Goal: Task Accomplishment & Management: Manage account settings

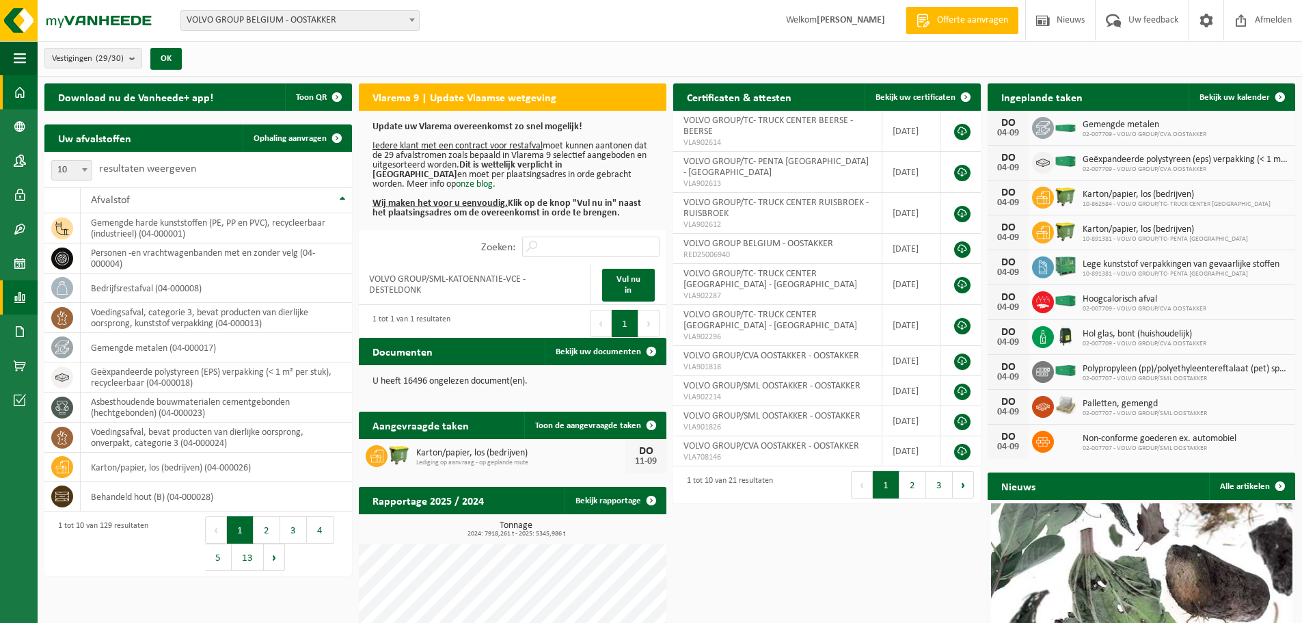
click at [25, 299] on span at bounding box center [20, 297] width 12 height 34
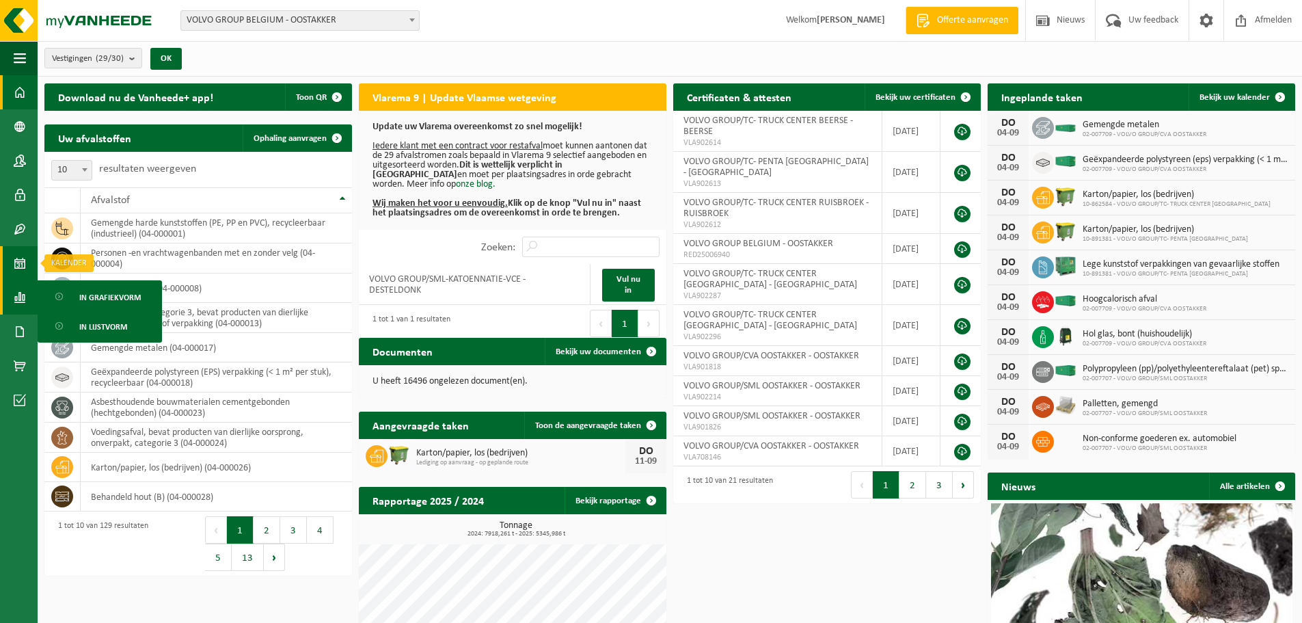
click at [21, 258] on span at bounding box center [20, 263] width 12 height 34
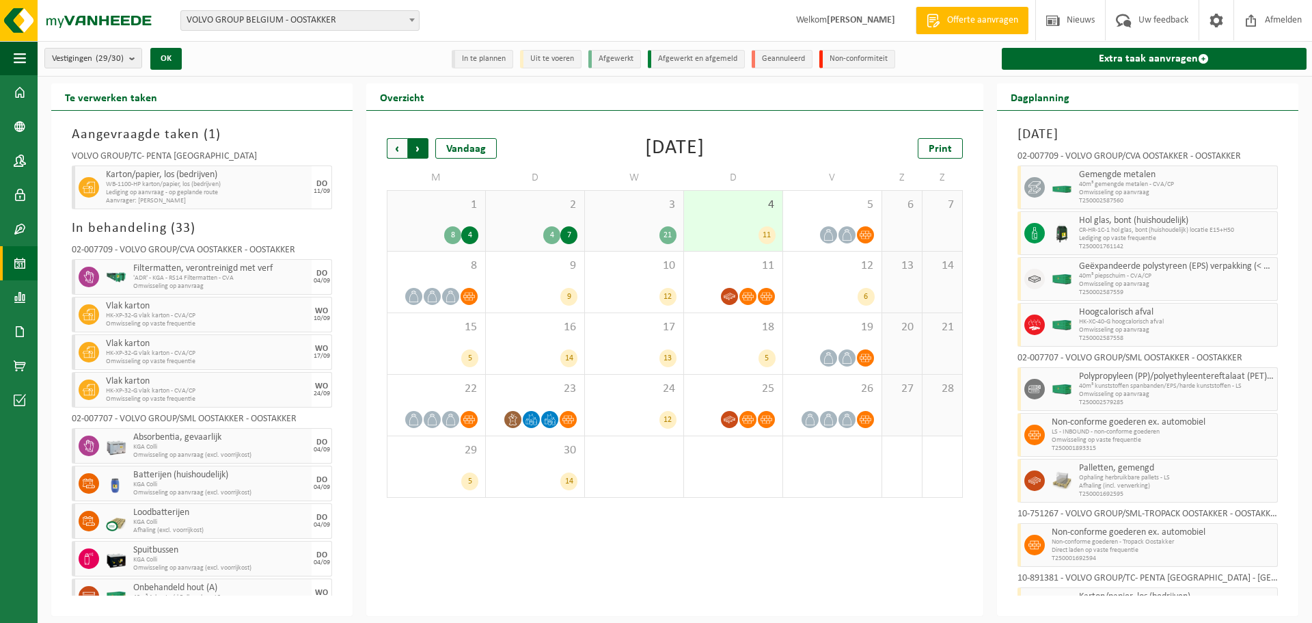
click at [392, 149] on span "Vorige" at bounding box center [397, 148] width 21 height 21
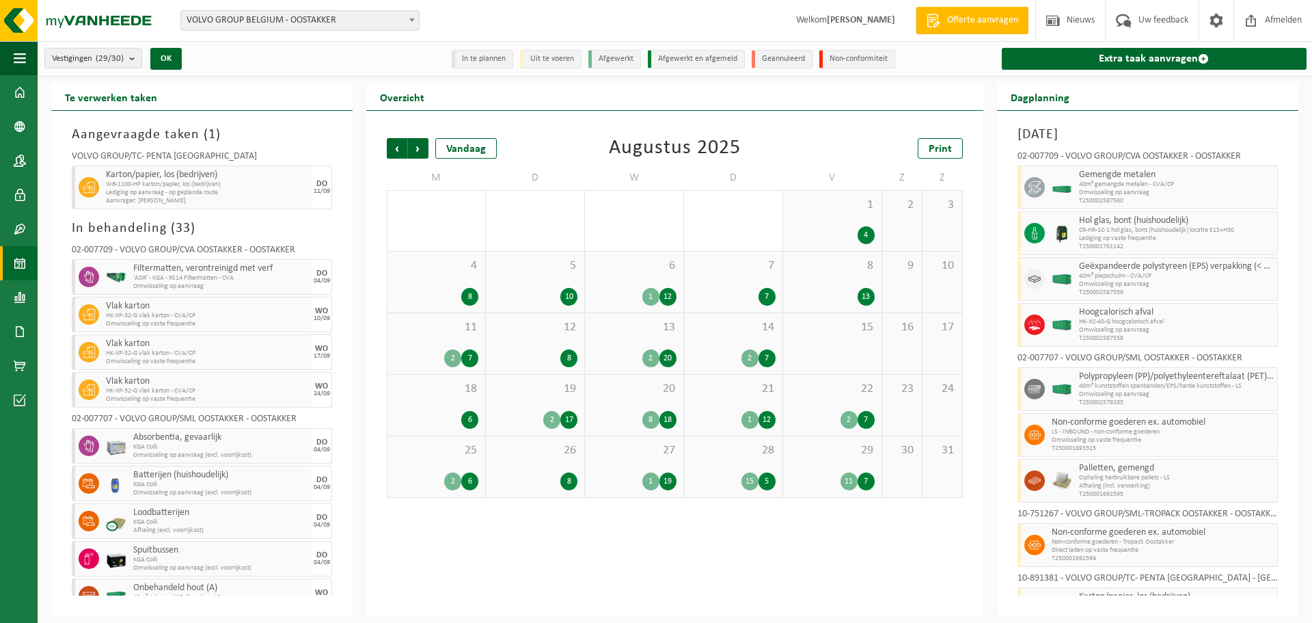
click at [392, 149] on span "Vorige" at bounding box center [397, 148] width 21 height 21
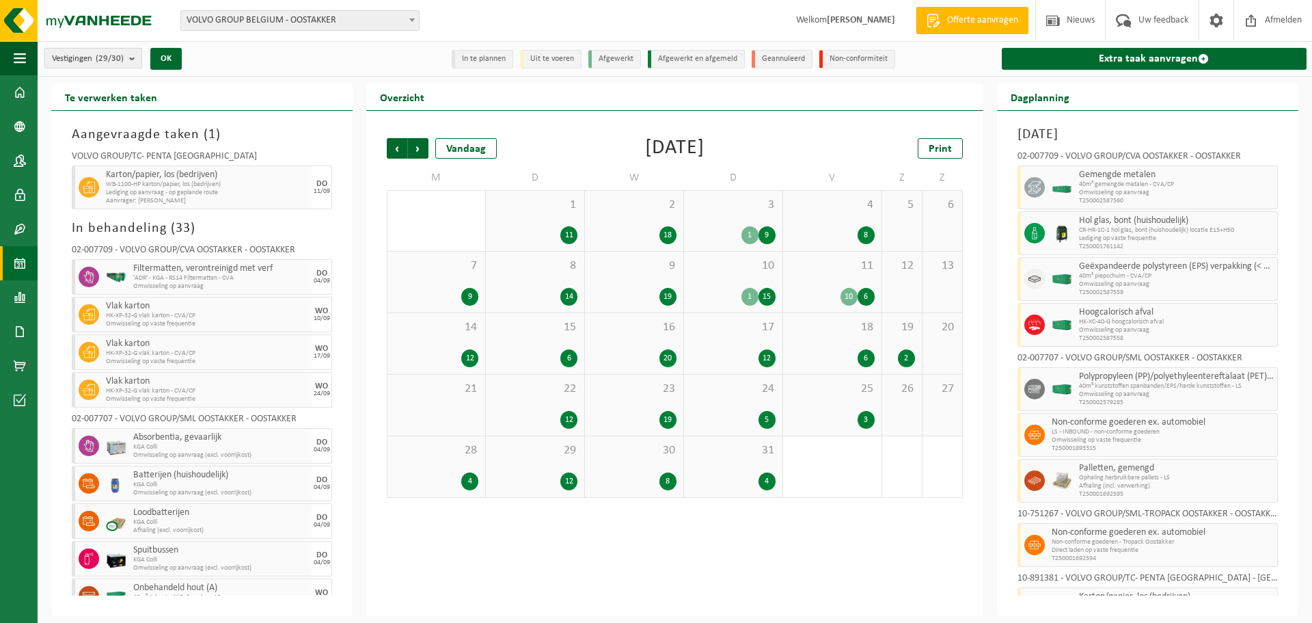
click at [131, 62] on b "submit" at bounding box center [135, 58] width 12 height 19
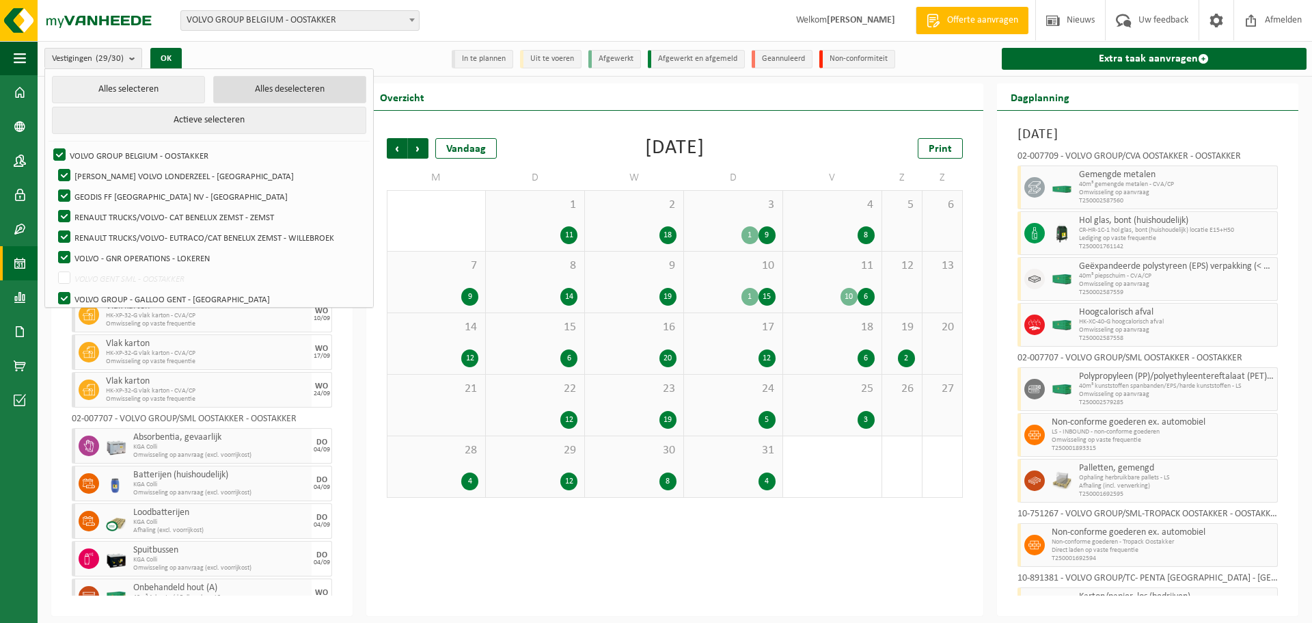
click at [247, 86] on button "Alles deselecteren" at bounding box center [289, 89] width 153 height 27
checkbox input "false"
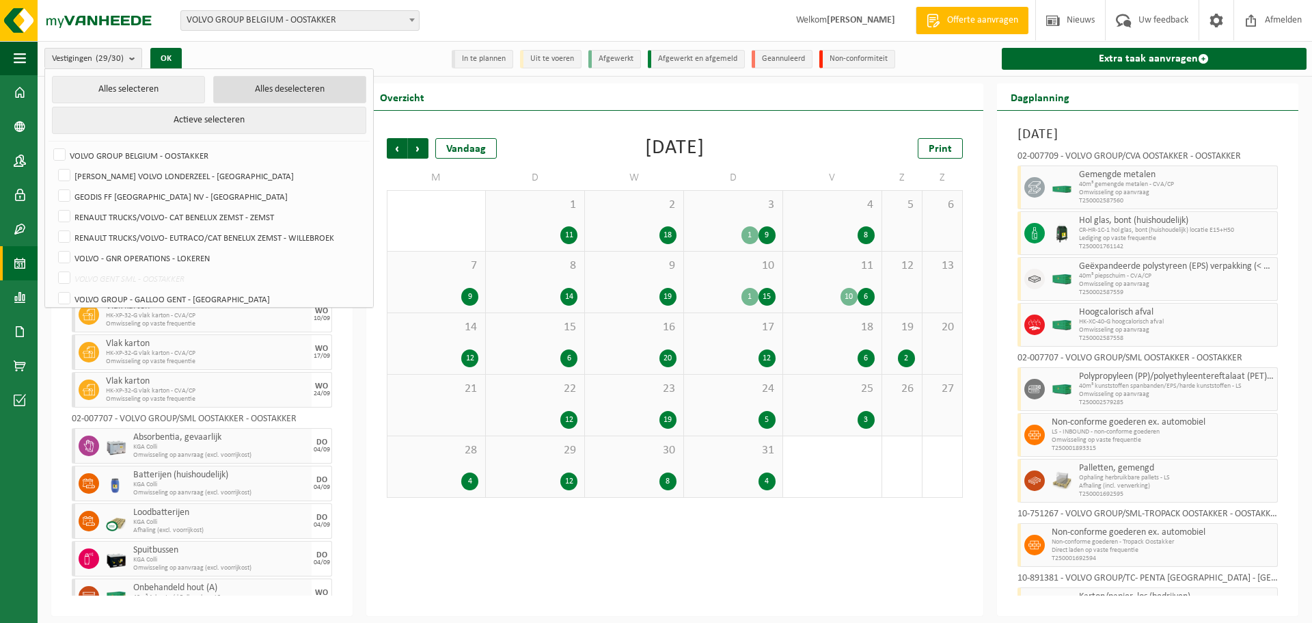
checkbox input "false"
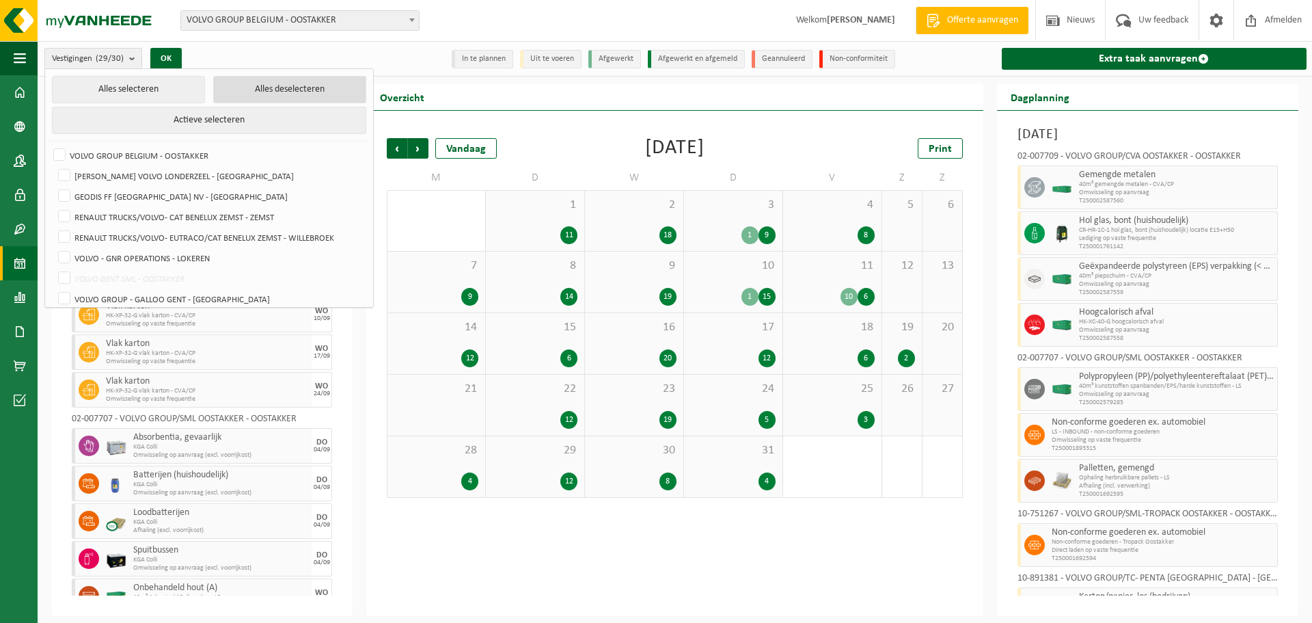
checkbox input "false"
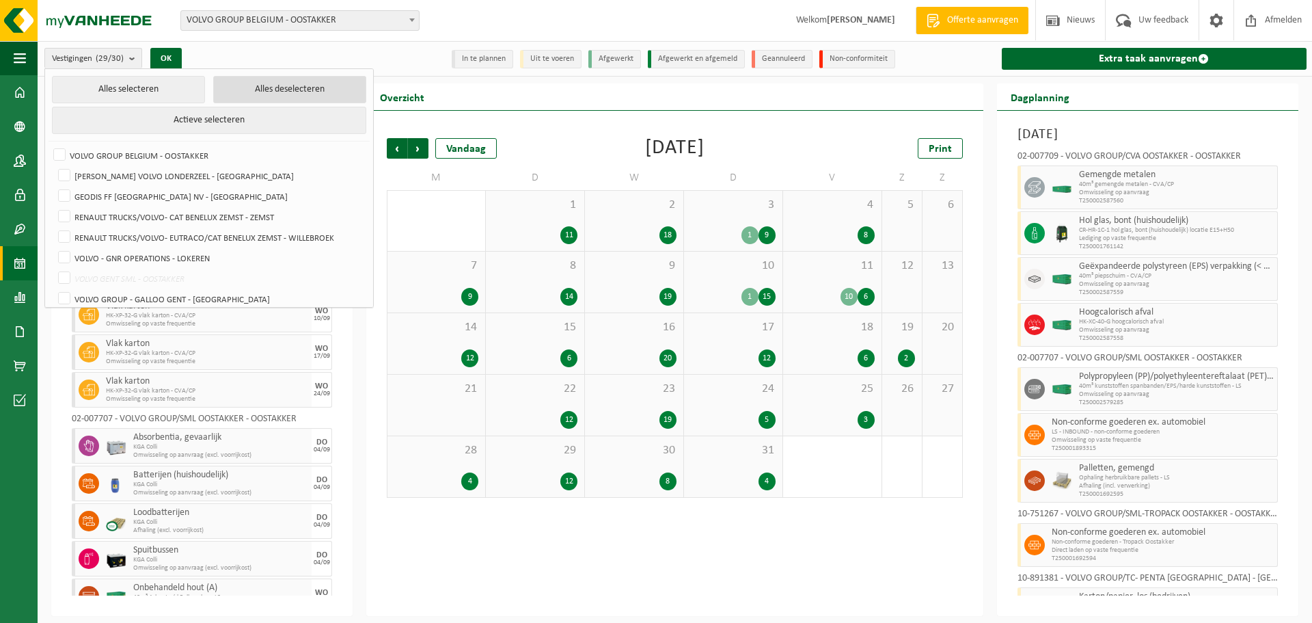
checkbox input "false"
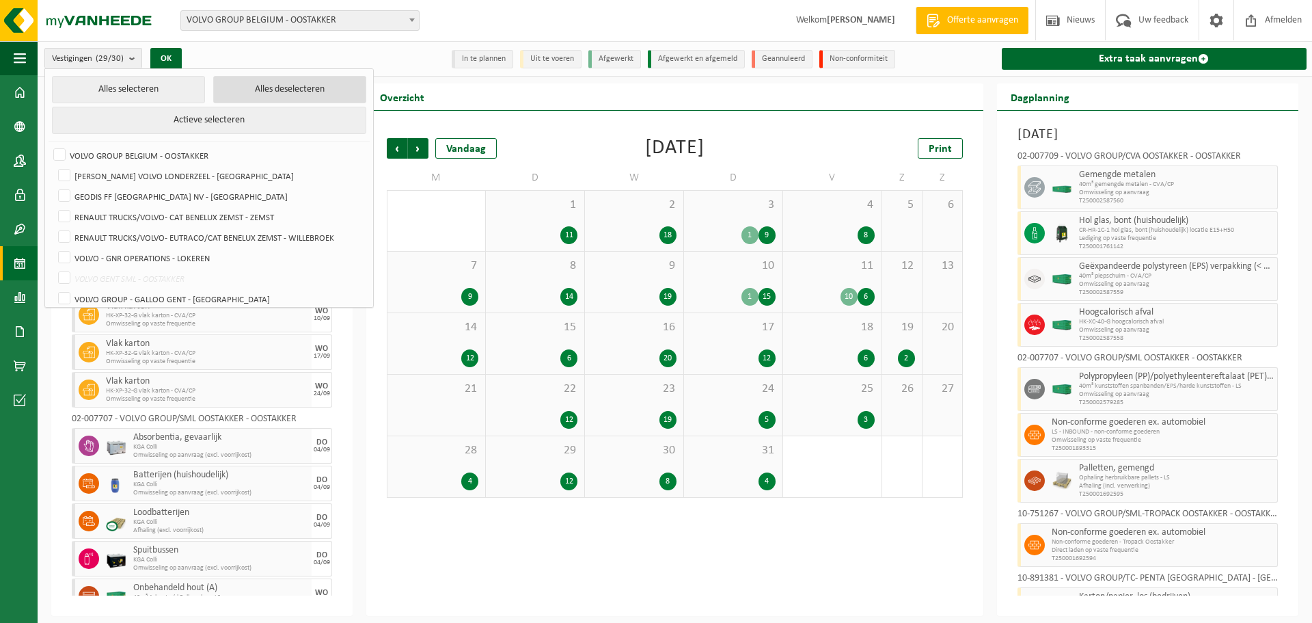
checkbox input "false"
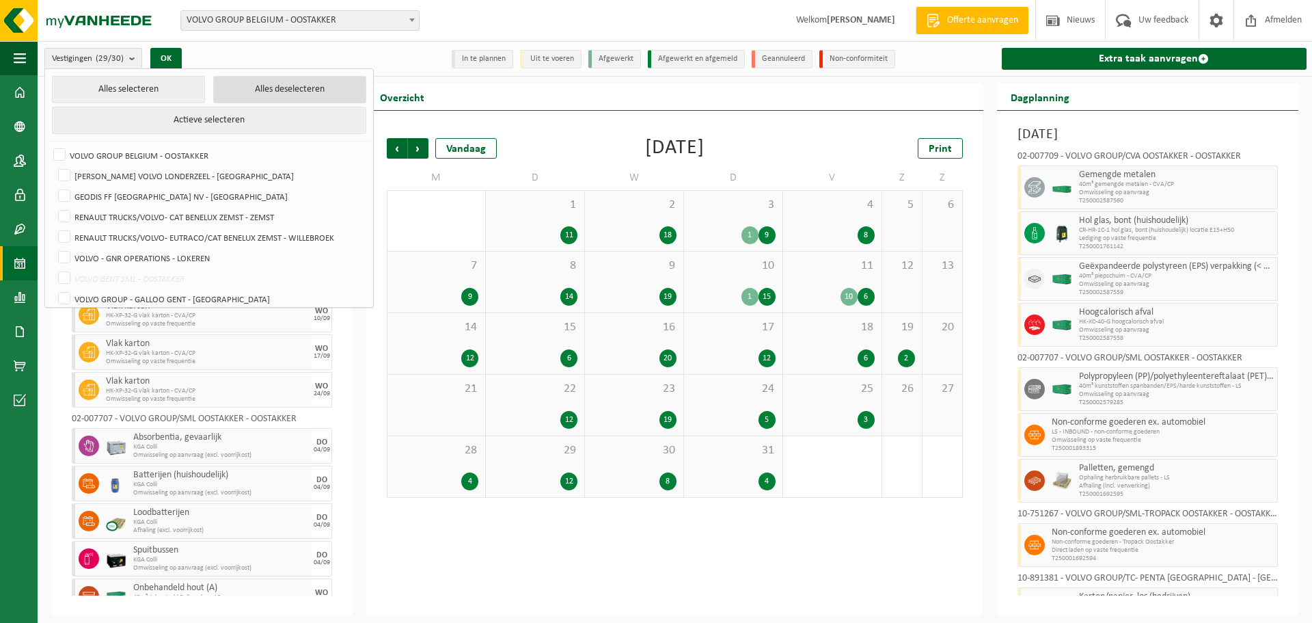
checkbox input "false"
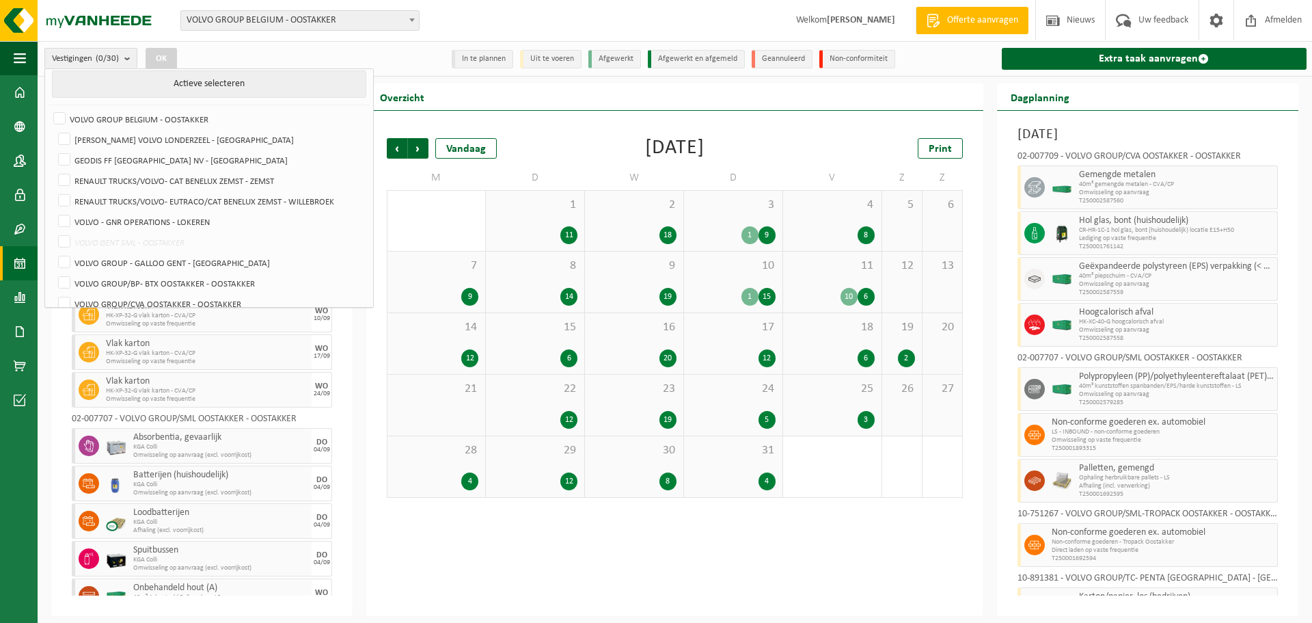
scroll to position [137, 0]
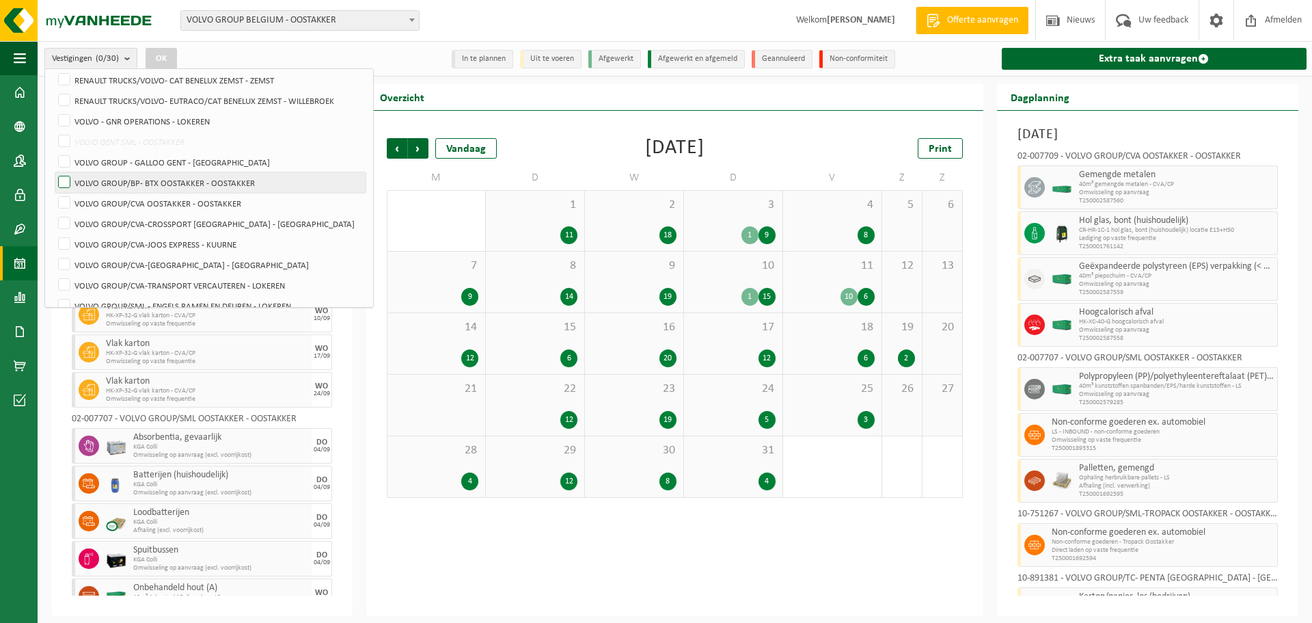
click at [174, 184] on label "VOLVO GROUP/BP- BTX OOSTAKKER - OOSTAKKER" at bounding box center [210, 182] width 310 height 21
click at [53, 172] on input "VOLVO GROUP/BP- BTX OOSTAKKER - OOSTAKKER" at bounding box center [53, 172] width 1 height 1
checkbox input "true"
click at [173, 204] on label "VOLVO GROUP/CVA OOSTAKKER - OOSTAKKER" at bounding box center [210, 203] width 310 height 21
click at [53, 193] on input "VOLVO GROUP/CVA OOSTAKKER - OOSTAKKER" at bounding box center [53, 192] width 1 height 1
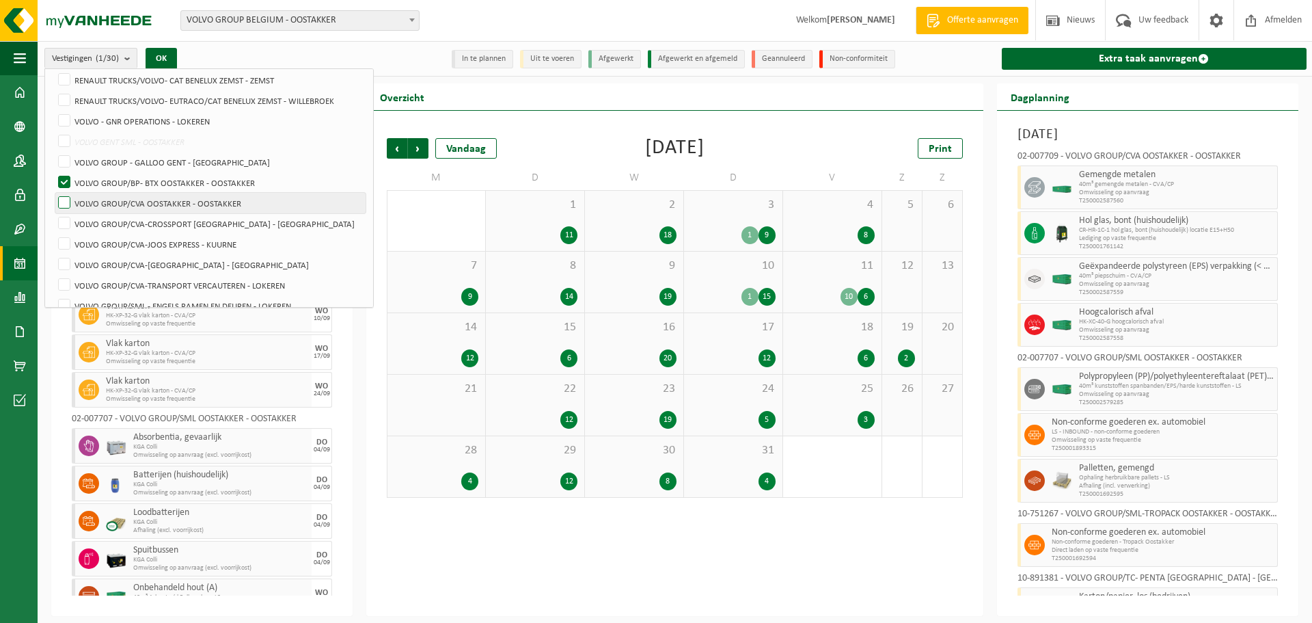
checkbox input "true"
click at [167, 59] on button "OK" at bounding box center [161, 59] width 31 height 22
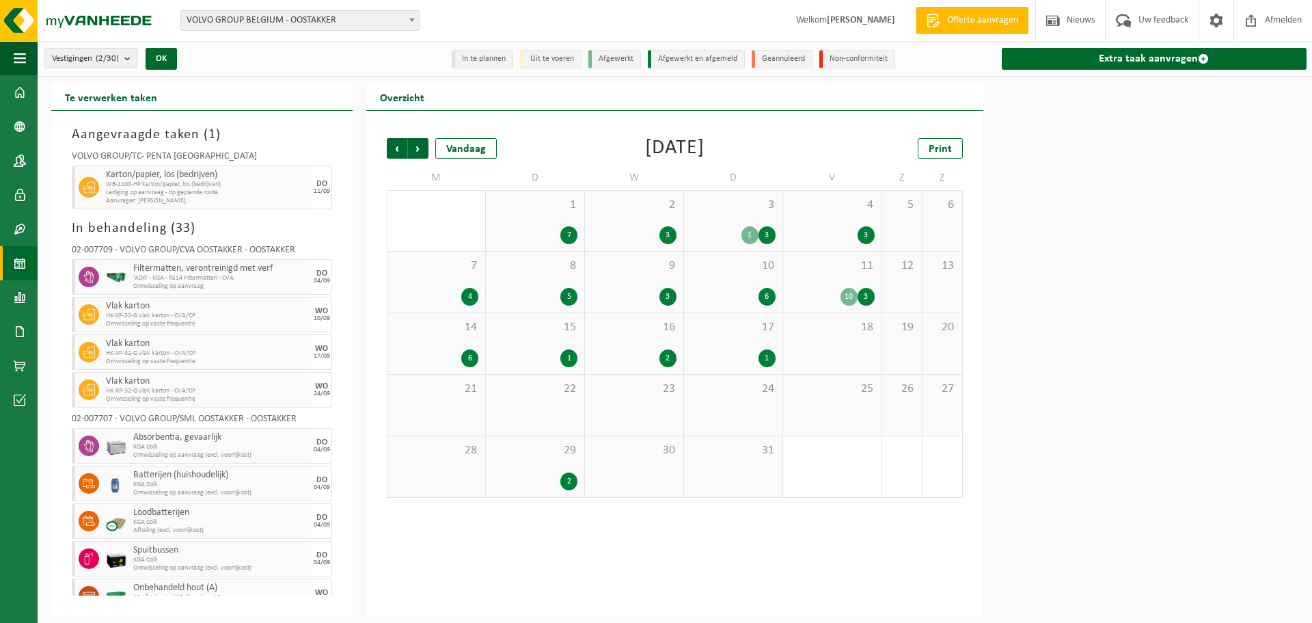
click at [728, 230] on div "1 3" at bounding box center [733, 235] width 85 height 18
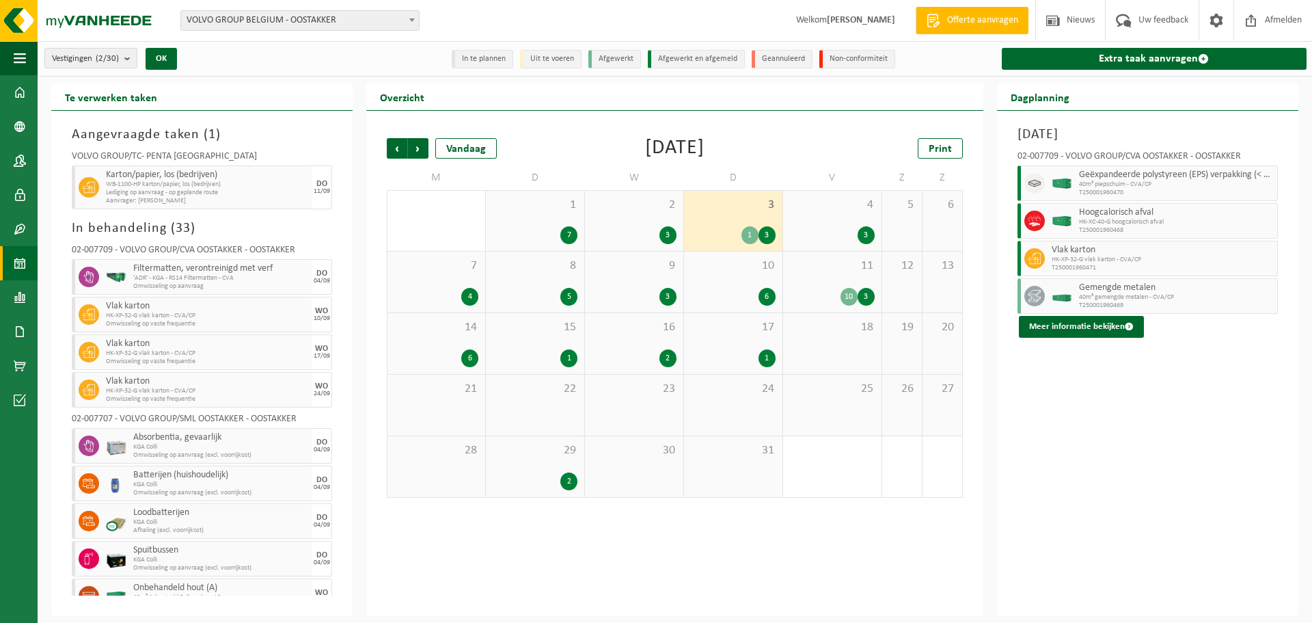
click at [824, 284] on div "11 10 3" at bounding box center [832, 281] width 98 height 61
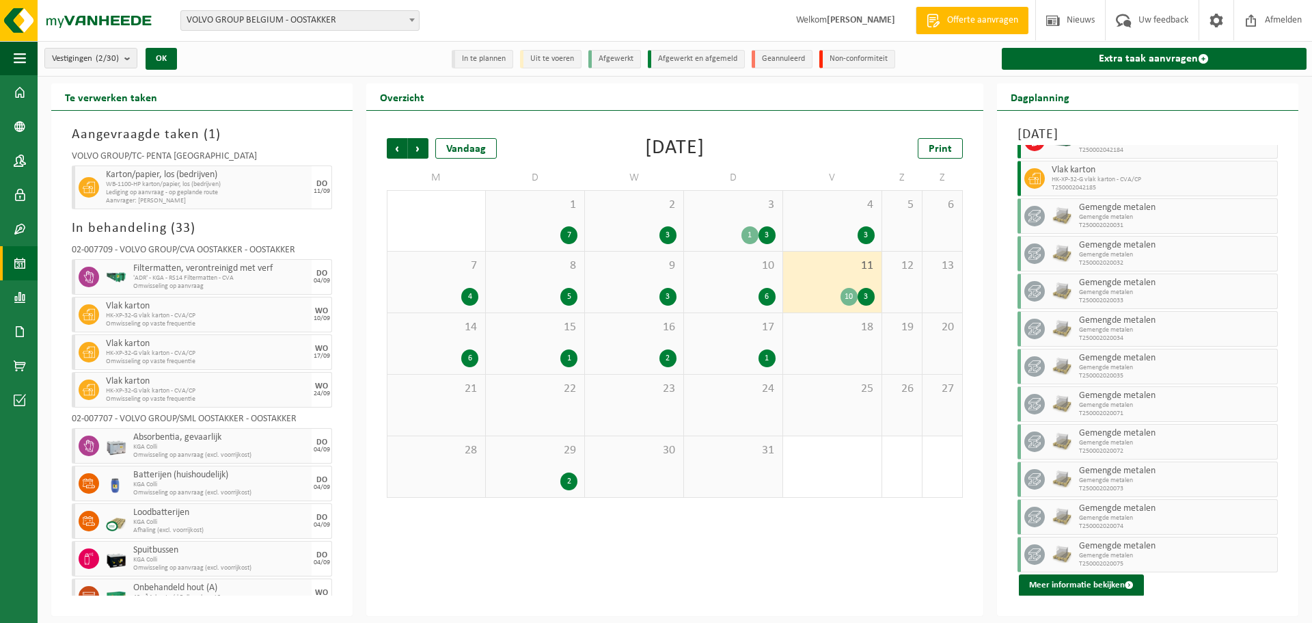
scroll to position [0, 0]
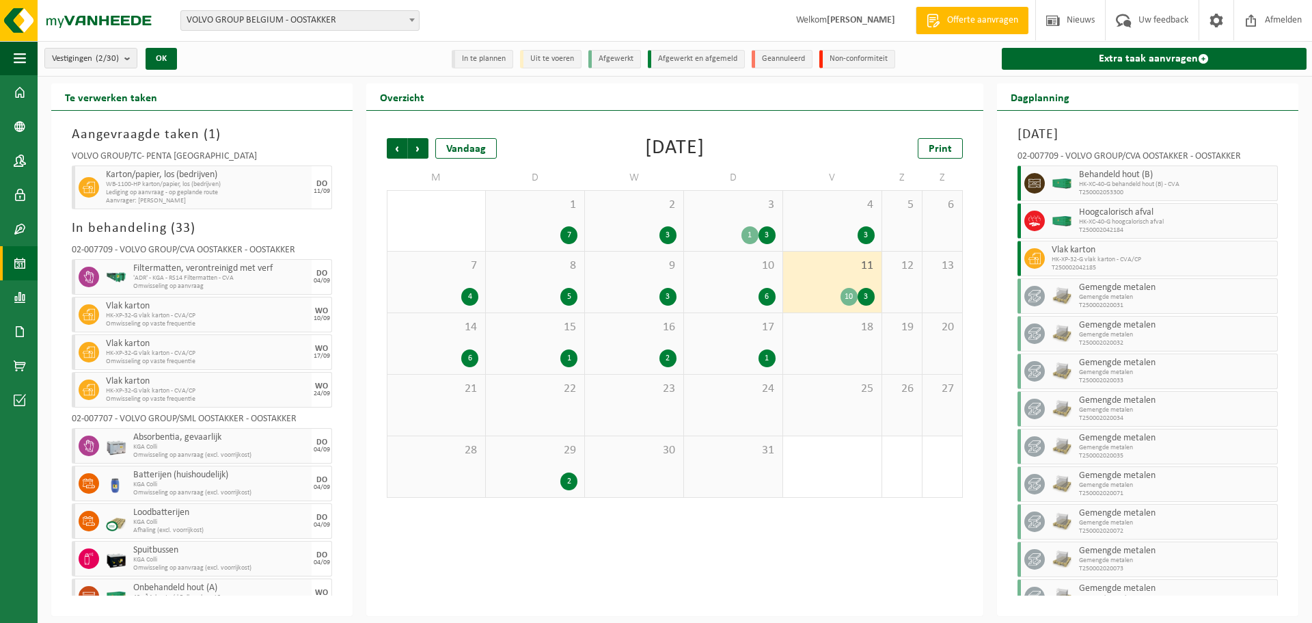
click at [890, 525] on div "Vorige Volgende Vandaag Juli 2025 Print M D W D V Z Z 30 20 1 7 2 3 3 1 3 4 3 5…" at bounding box center [674, 363] width 617 height 505
click at [1093, 293] on span "Gemengde metalen" at bounding box center [1176, 297] width 195 height 8
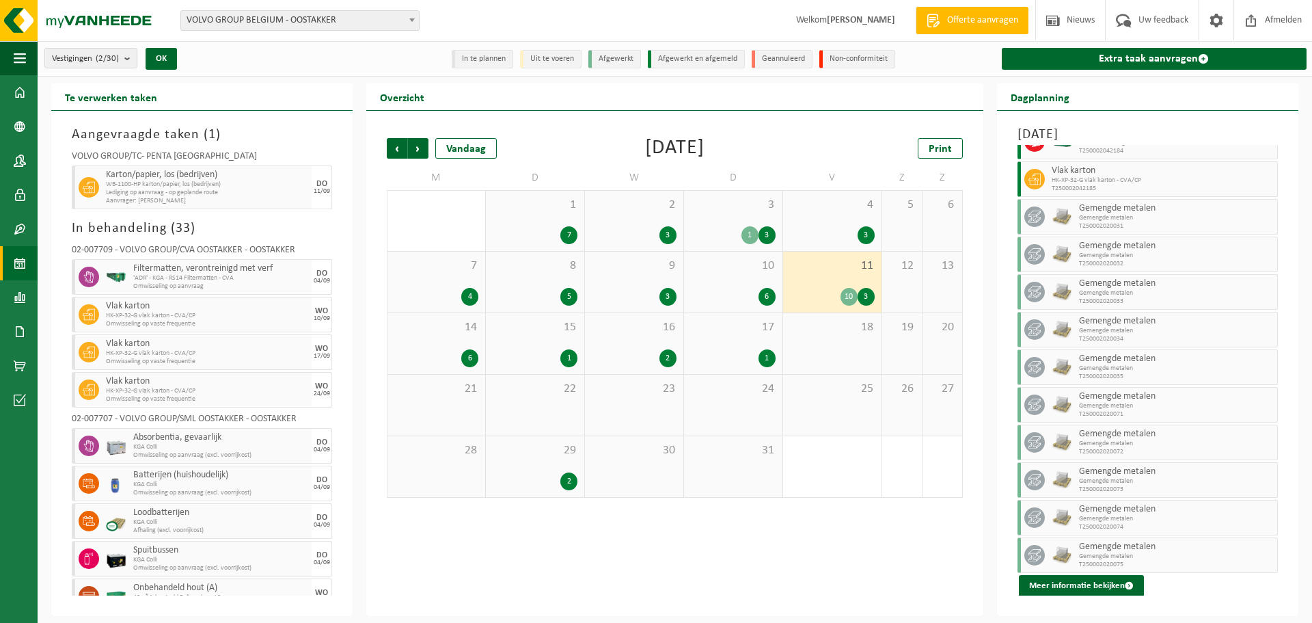
scroll to position [80, 0]
click at [1067, 586] on button "Meer informatie bekijken" at bounding box center [1081, 585] width 125 height 22
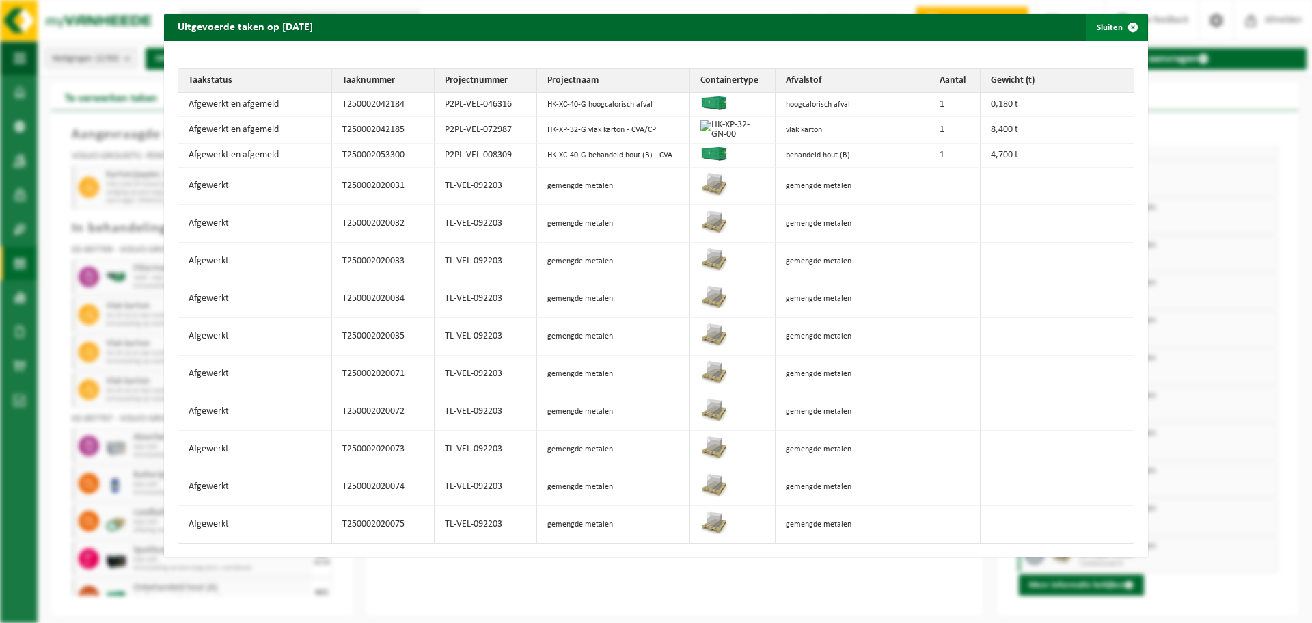
click at [1098, 29] on button "Sluiten" at bounding box center [1116, 27] width 61 height 27
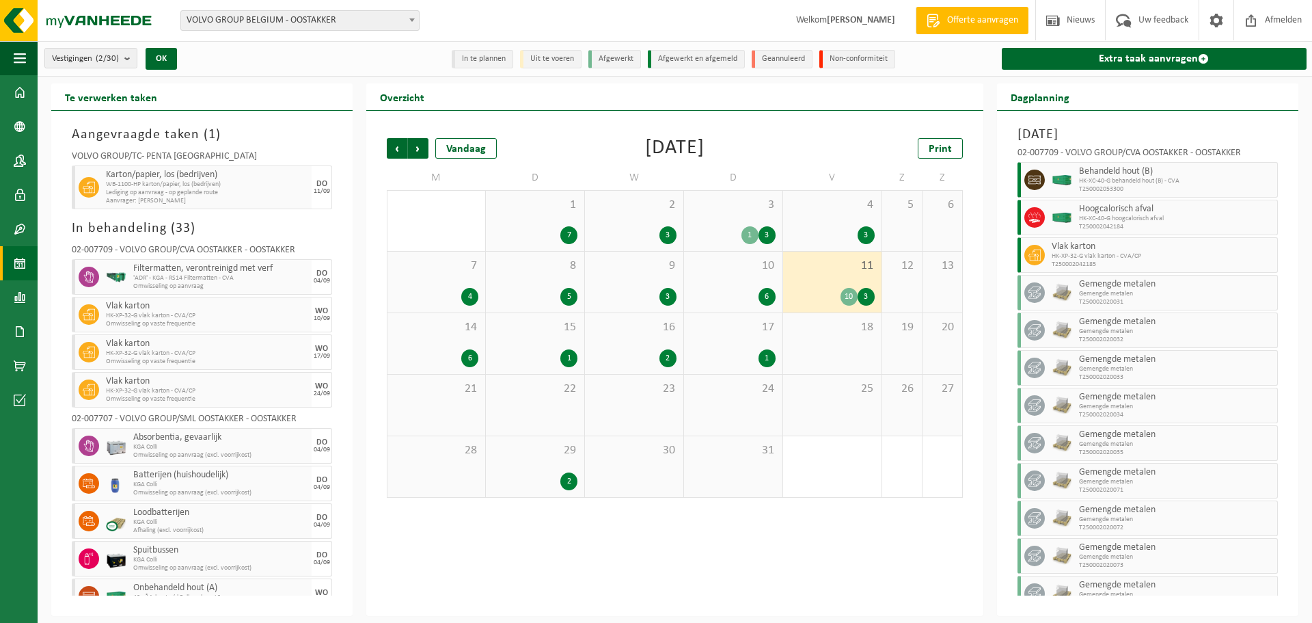
scroll to position [0, 0]
click at [23, 295] on span at bounding box center [20, 297] width 12 height 34
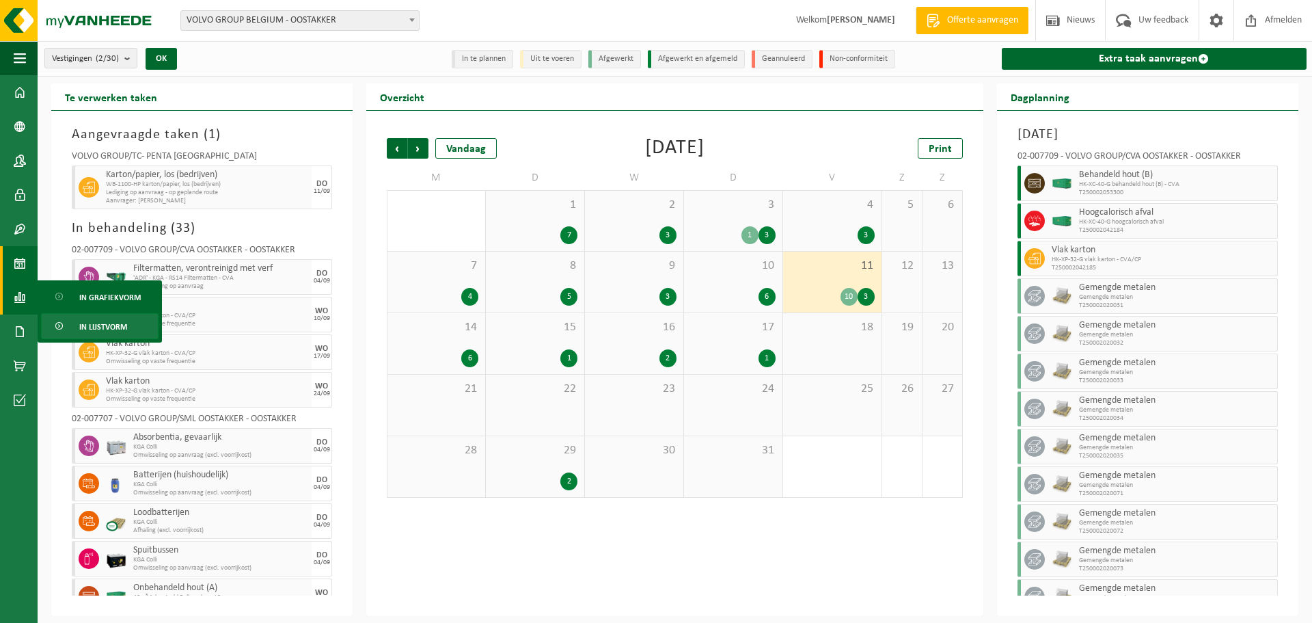
click at [103, 326] on span "In lijstvorm" at bounding box center [103, 327] width 48 height 26
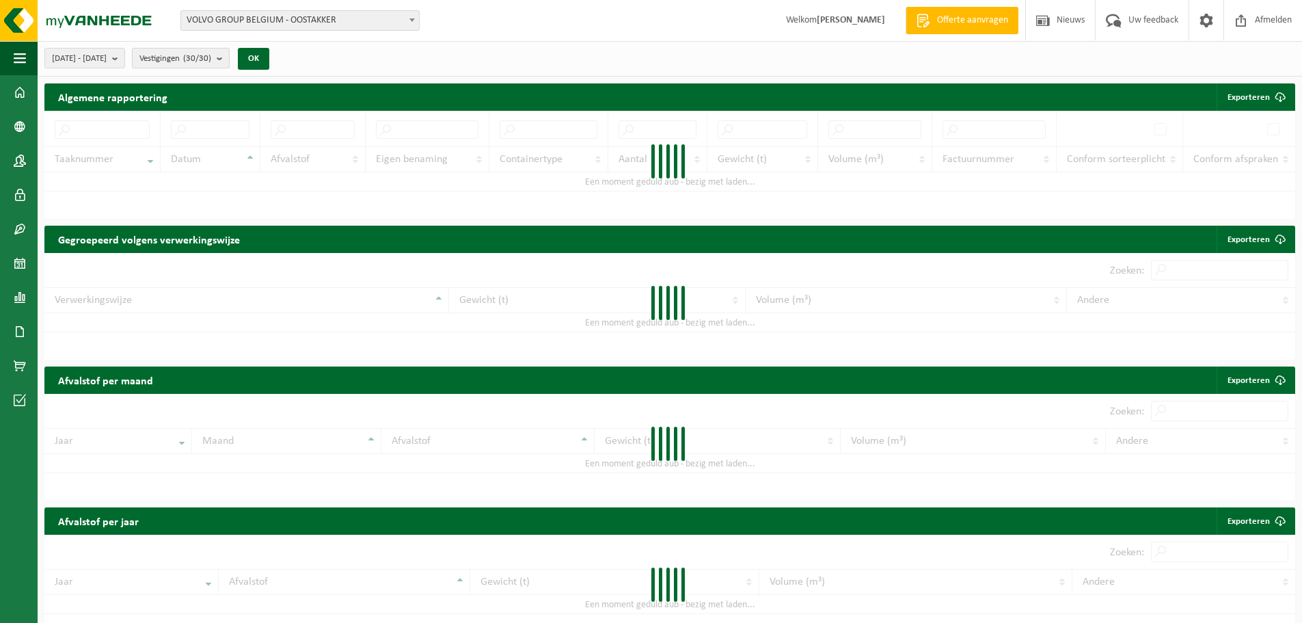
click at [229, 55] on b "submit" at bounding box center [223, 58] width 12 height 19
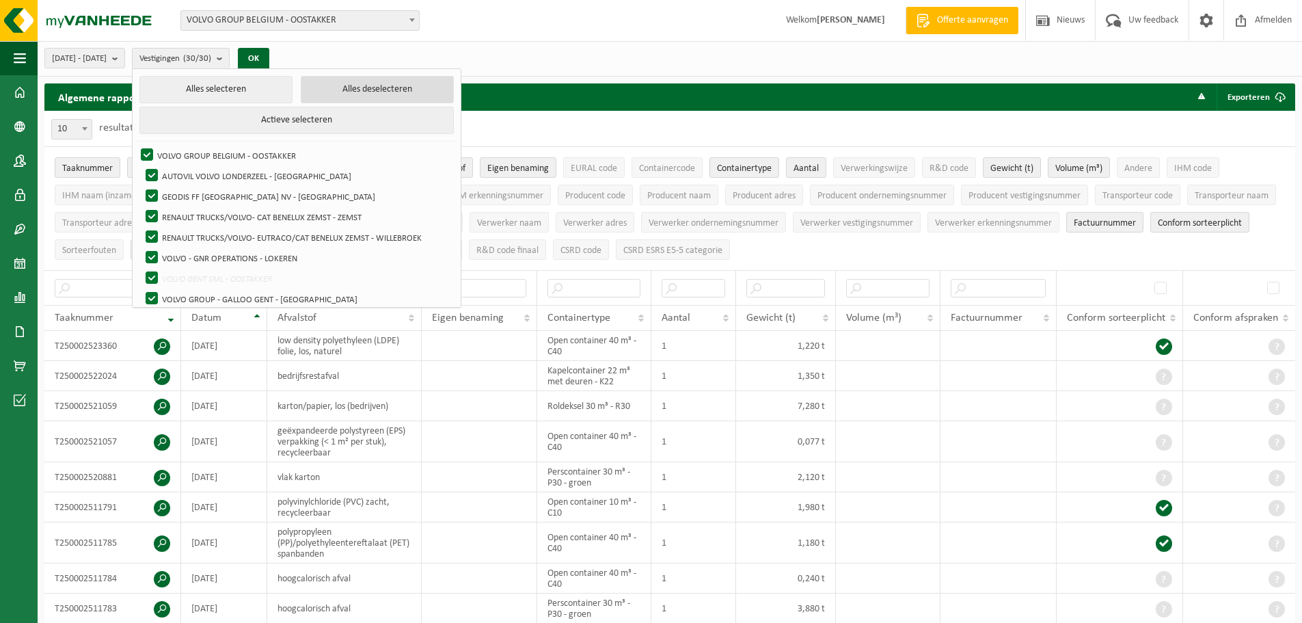
click at [372, 88] on button "Alles deselecteren" at bounding box center [377, 89] width 153 height 27
checkbox input "false"
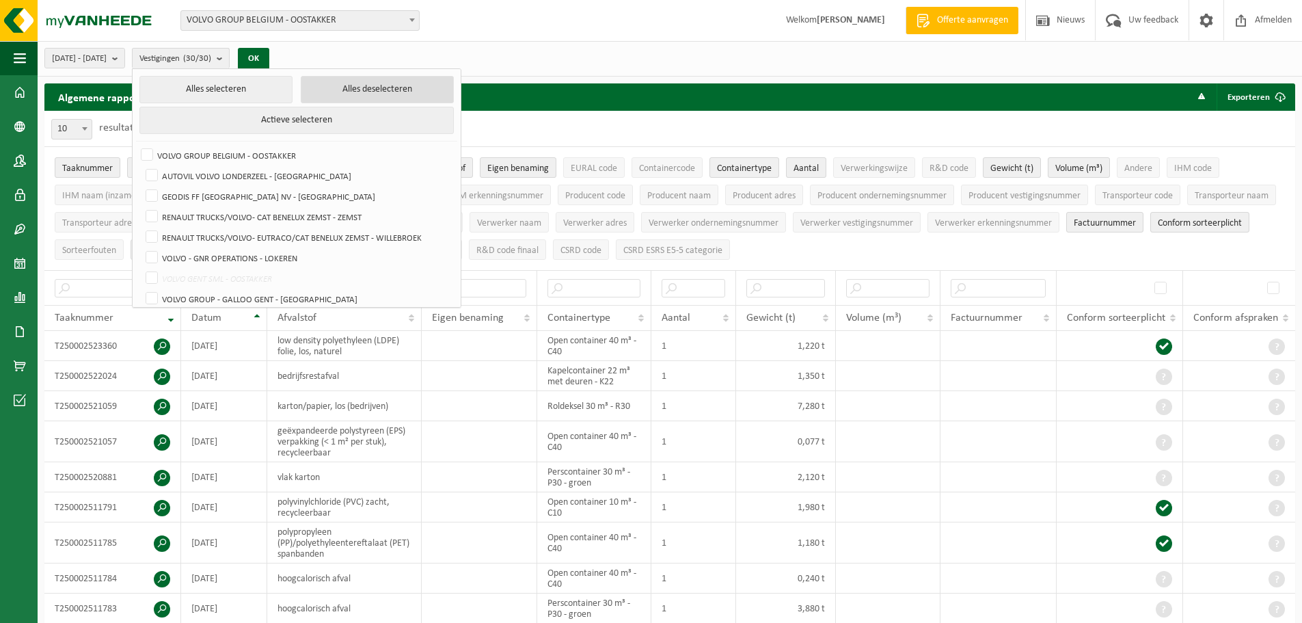
checkbox input "false"
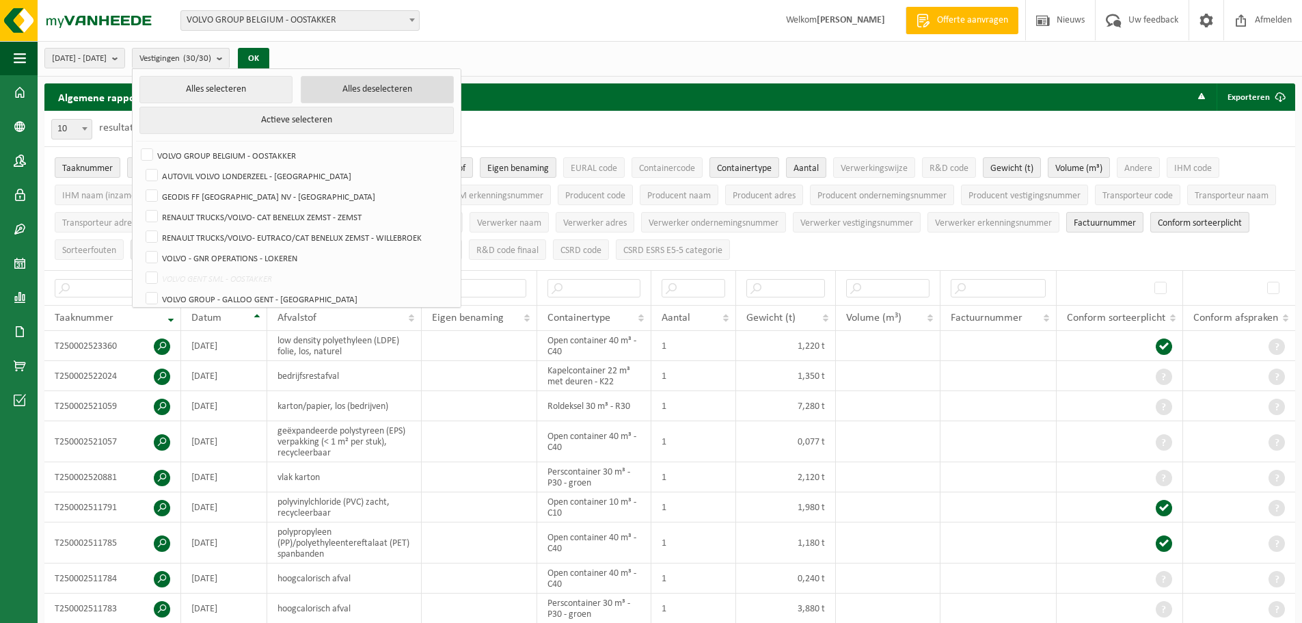
checkbox input "false"
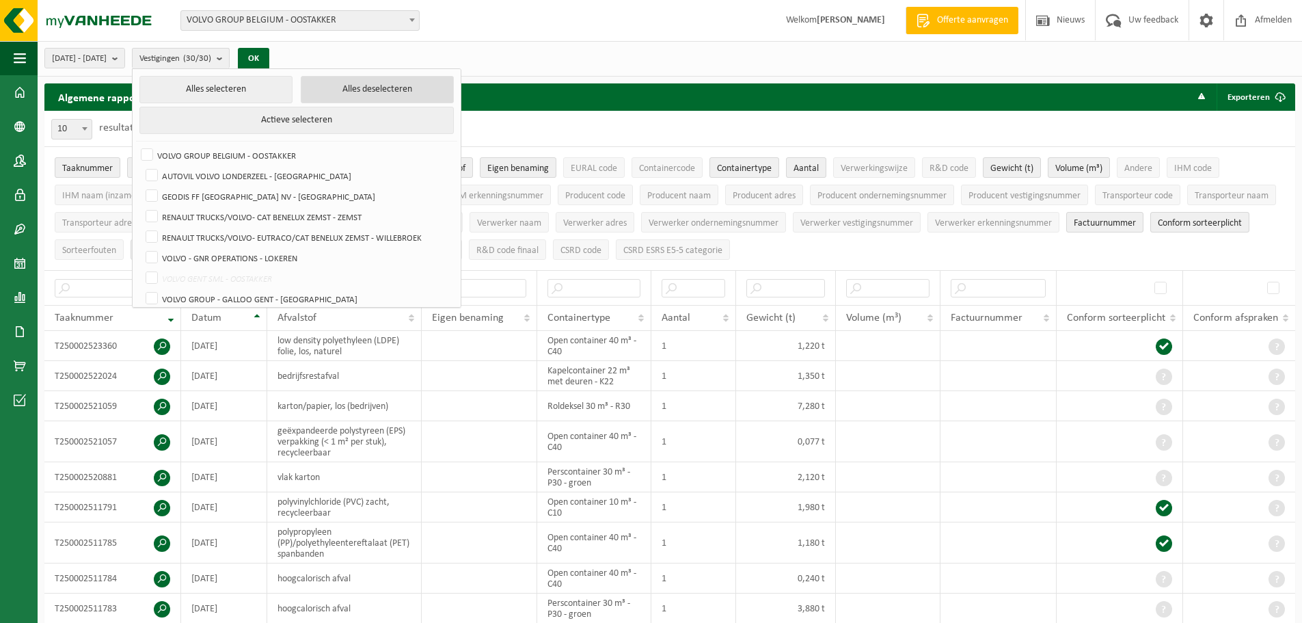
checkbox input "false"
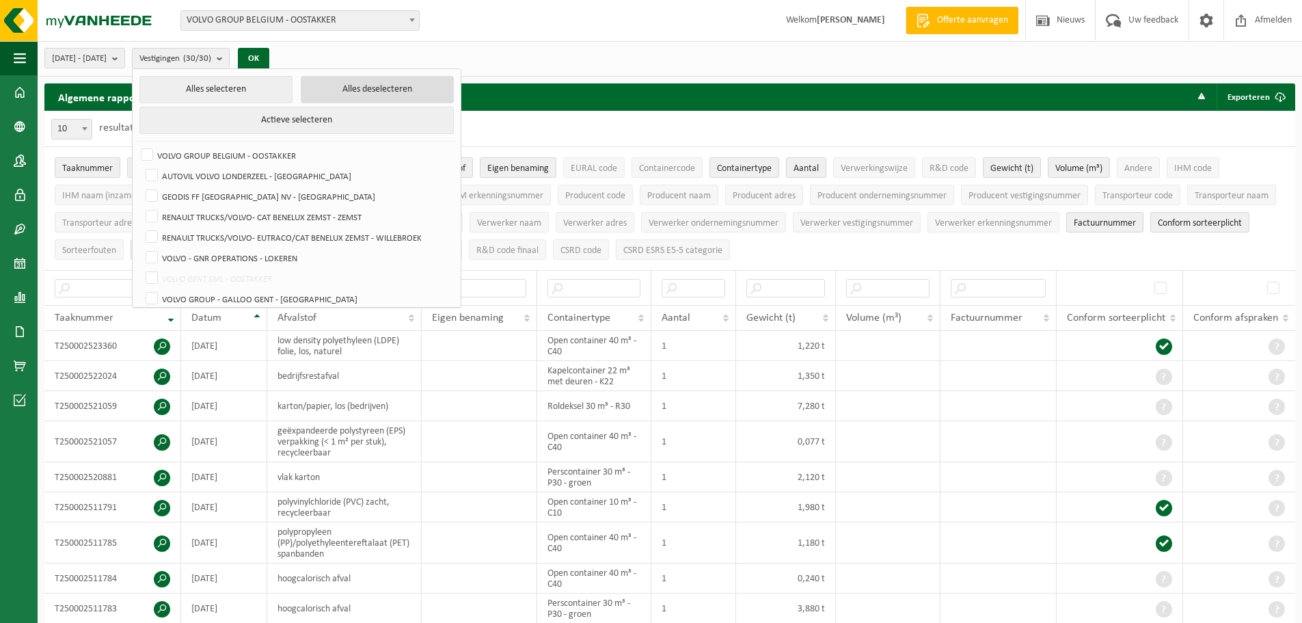
checkbox input "false"
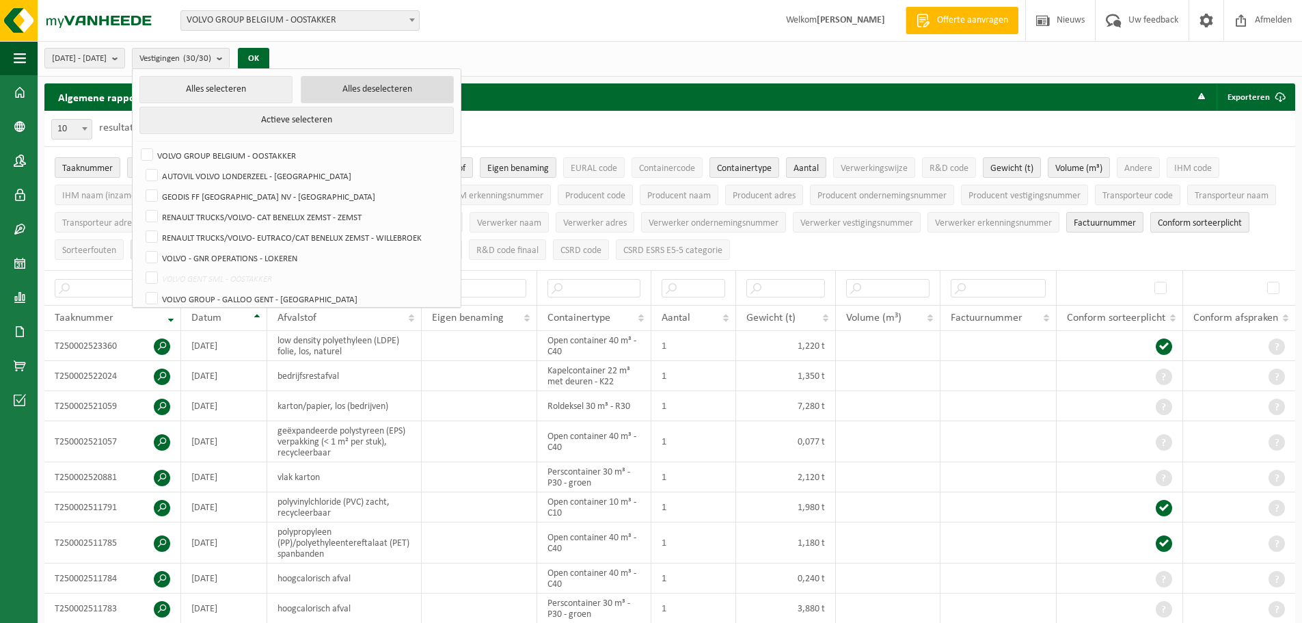
checkbox input "false"
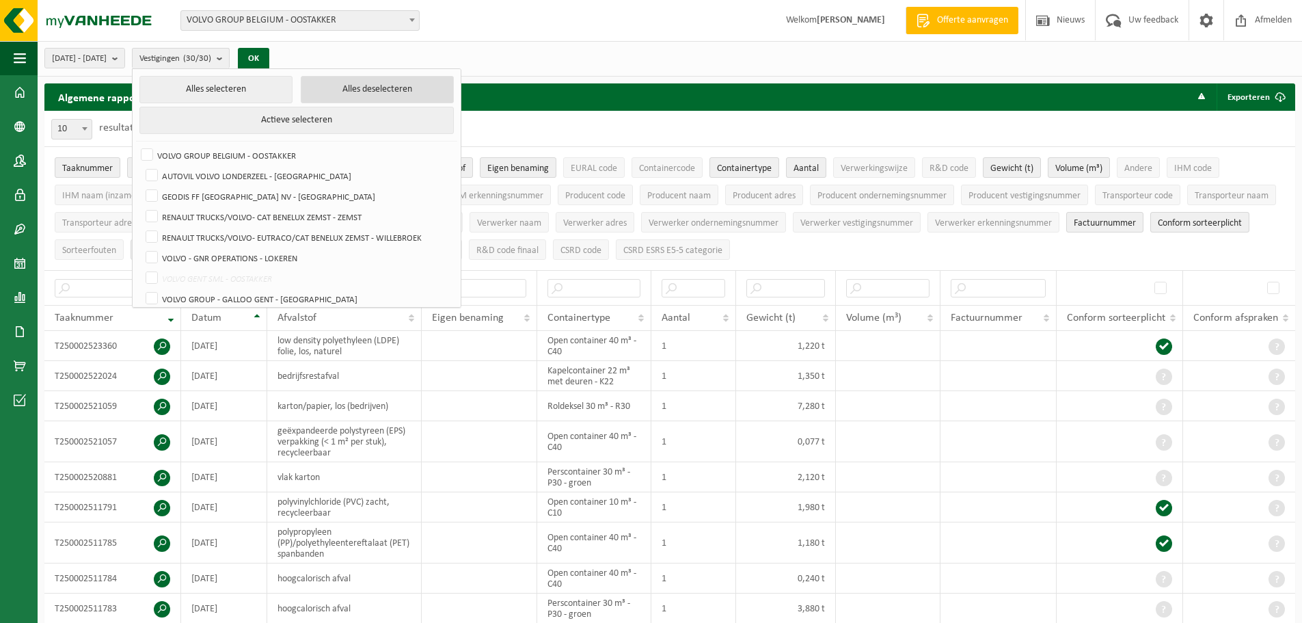
checkbox input "false"
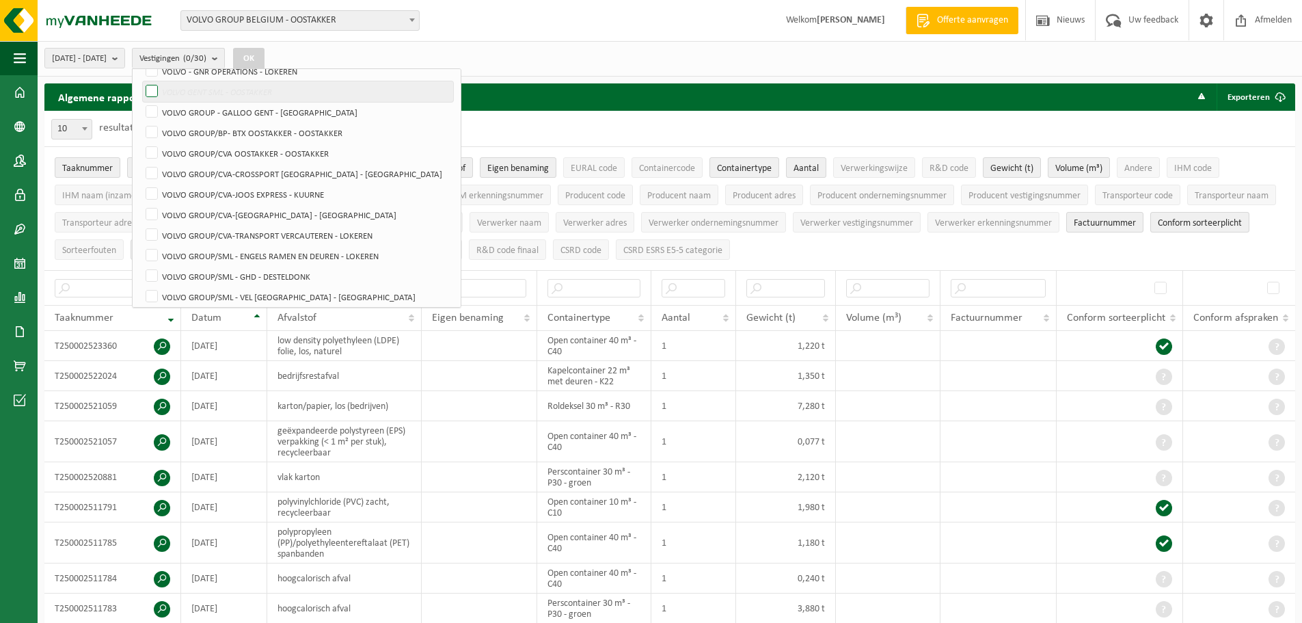
scroll to position [205, 0]
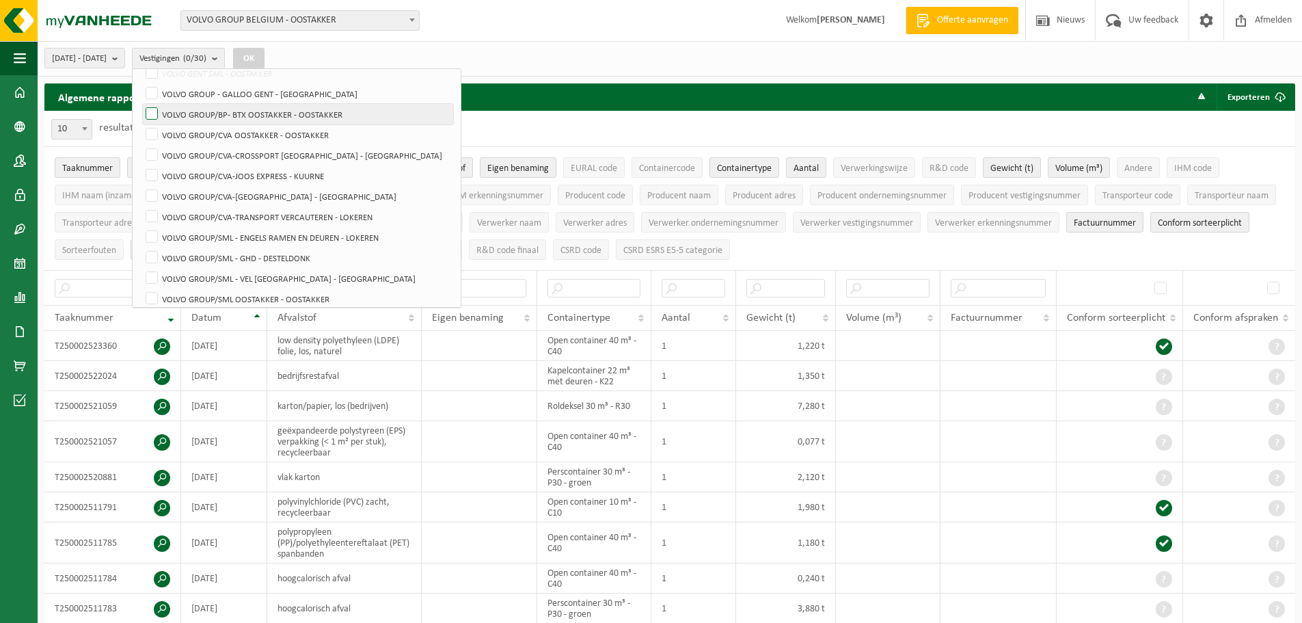
click at [275, 116] on label "VOLVO GROUP/BP- BTX OOSTAKKER - OOSTAKKER" at bounding box center [298, 114] width 310 height 21
click at [141, 104] on input "VOLVO GROUP/BP- BTX OOSTAKKER - OOSTAKKER" at bounding box center [140, 103] width 1 height 1
checkbox input "true"
click at [275, 138] on label "VOLVO GROUP/CVA OOSTAKKER - OOSTAKKER" at bounding box center [298, 134] width 310 height 21
click at [141, 124] on input "VOLVO GROUP/CVA OOSTAKKER - OOSTAKKER" at bounding box center [140, 124] width 1 height 1
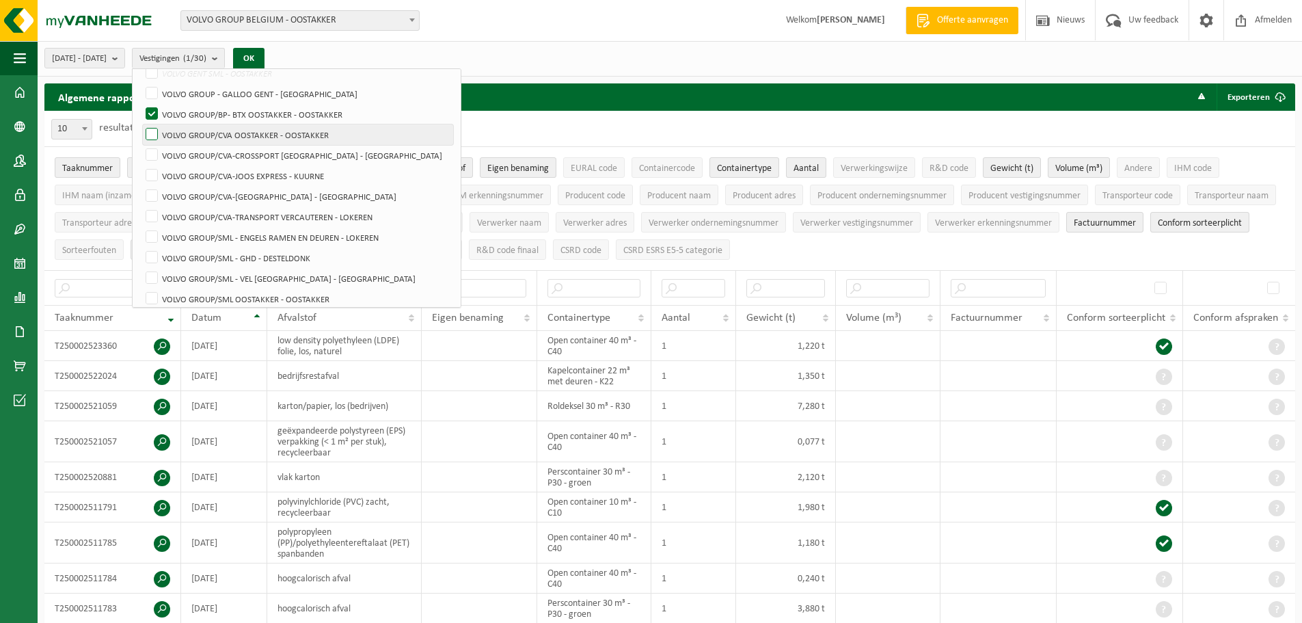
checkbox input "true"
click at [264, 59] on button "OK" at bounding box center [248, 59] width 31 height 22
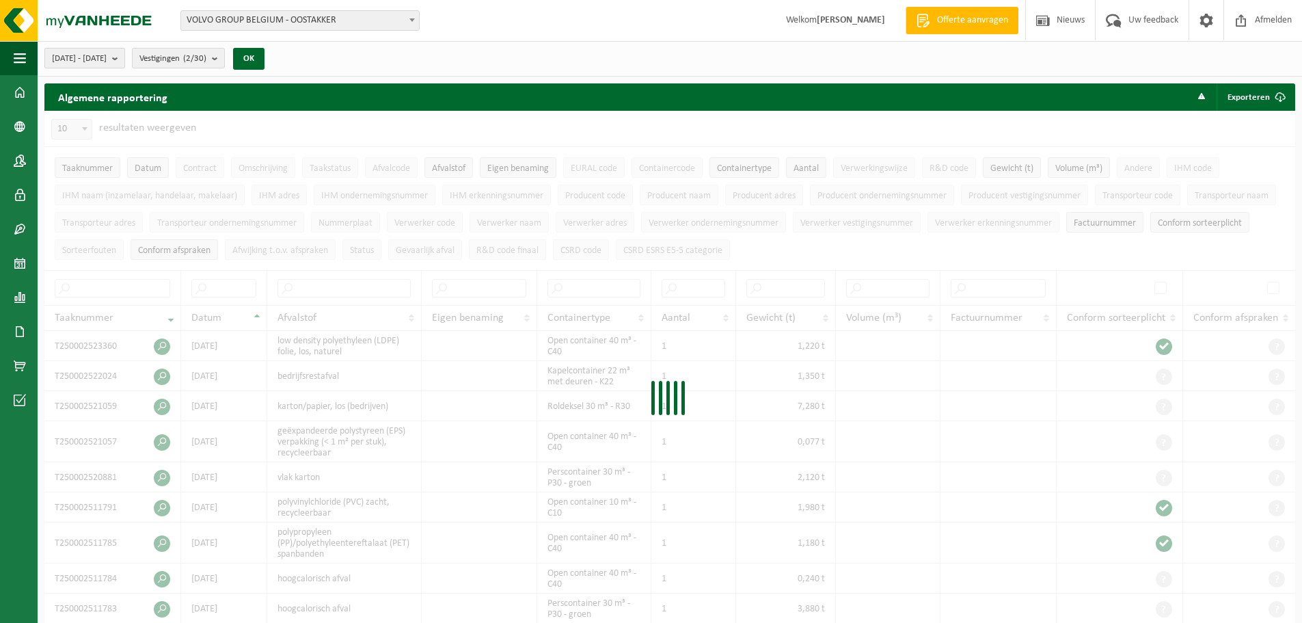
click at [107, 54] on span "2025-04-01 - 2025-09-04" at bounding box center [79, 59] width 55 height 21
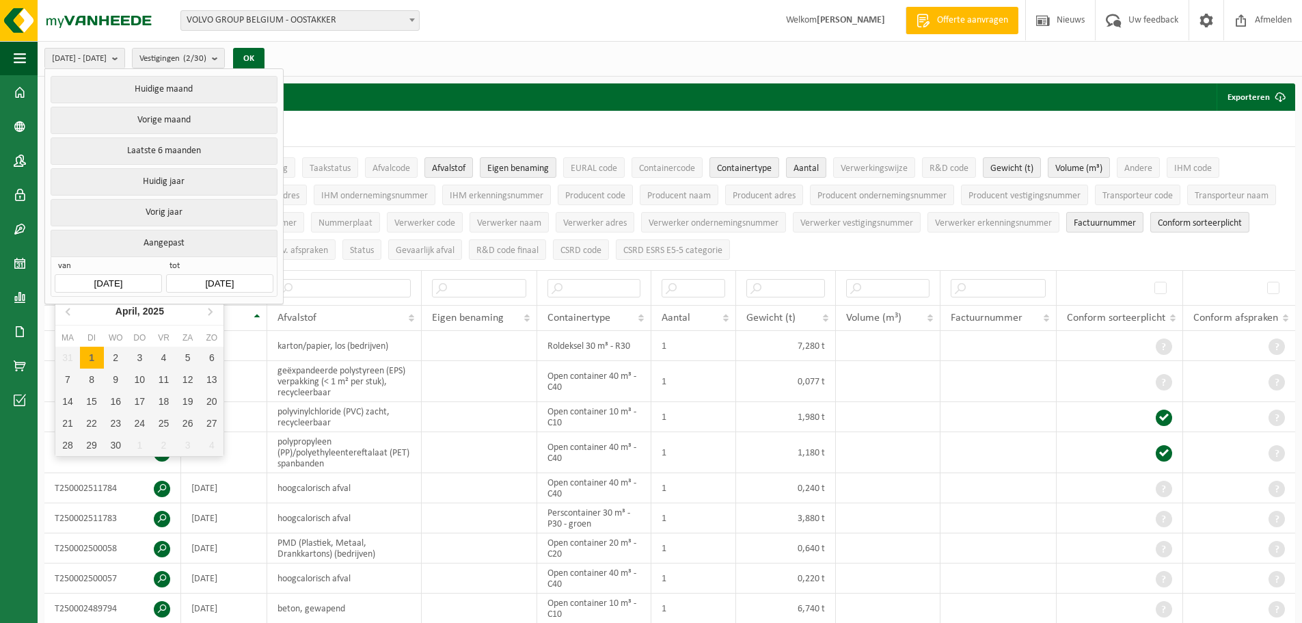
click at [117, 277] on input "2025-04-01" at bounding box center [108, 283] width 107 height 18
click at [206, 312] on icon at bounding box center [210, 311] width 22 height 22
click at [206, 308] on icon at bounding box center [210, 311] width 22 height 22
click at [92, 357] on div "1" at bounding box center [92, 357] width 24 height 22
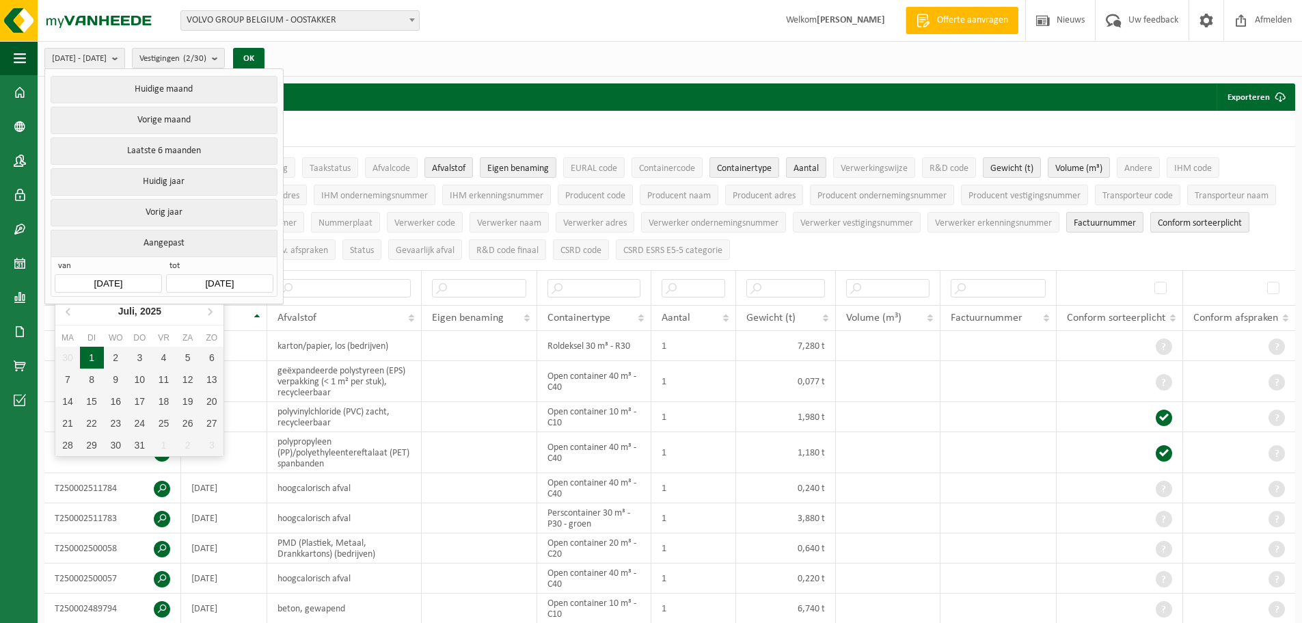
type input "2025-07-01"
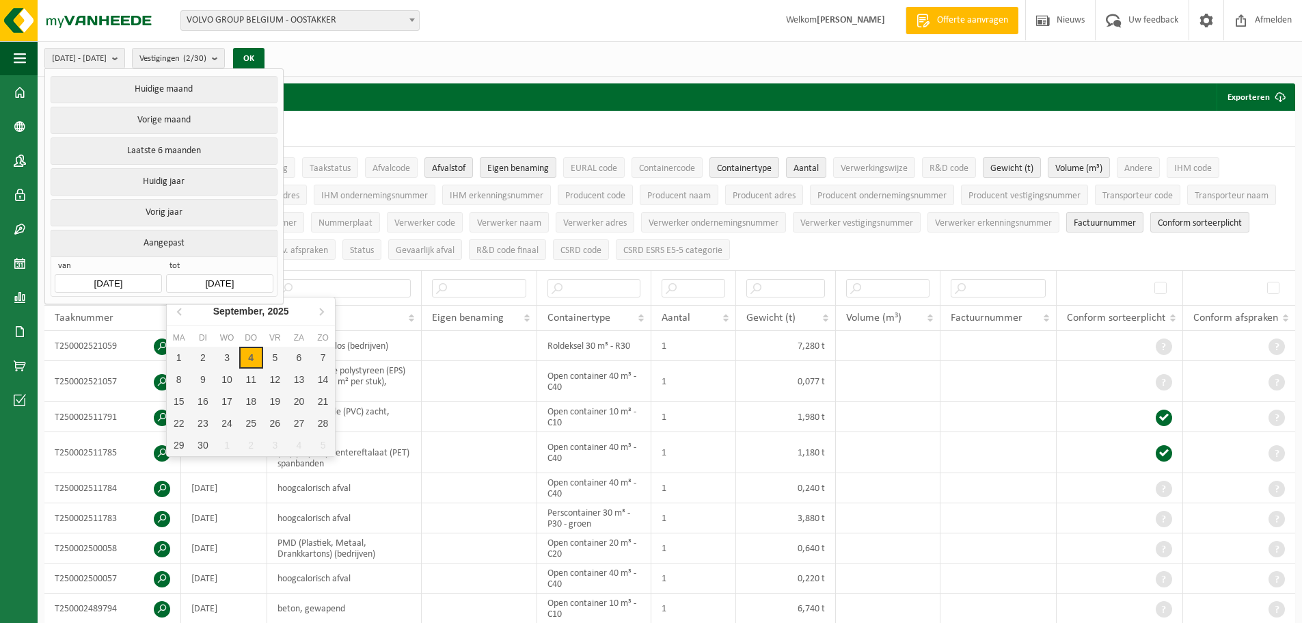
click at [217, 279] on input "2025-09-04" at bounding box center [219, 283] width 107 height 18
click at [181, 308] on icon at bounding box center [179, 311] width 3 height 7
click at [182, 309] on icon at bounding box center [180, 311] width 22 height 22
click at [255, 440] on div "31" at bounding box center [251, 445] width 24 height 22
type input "2025-07-31"
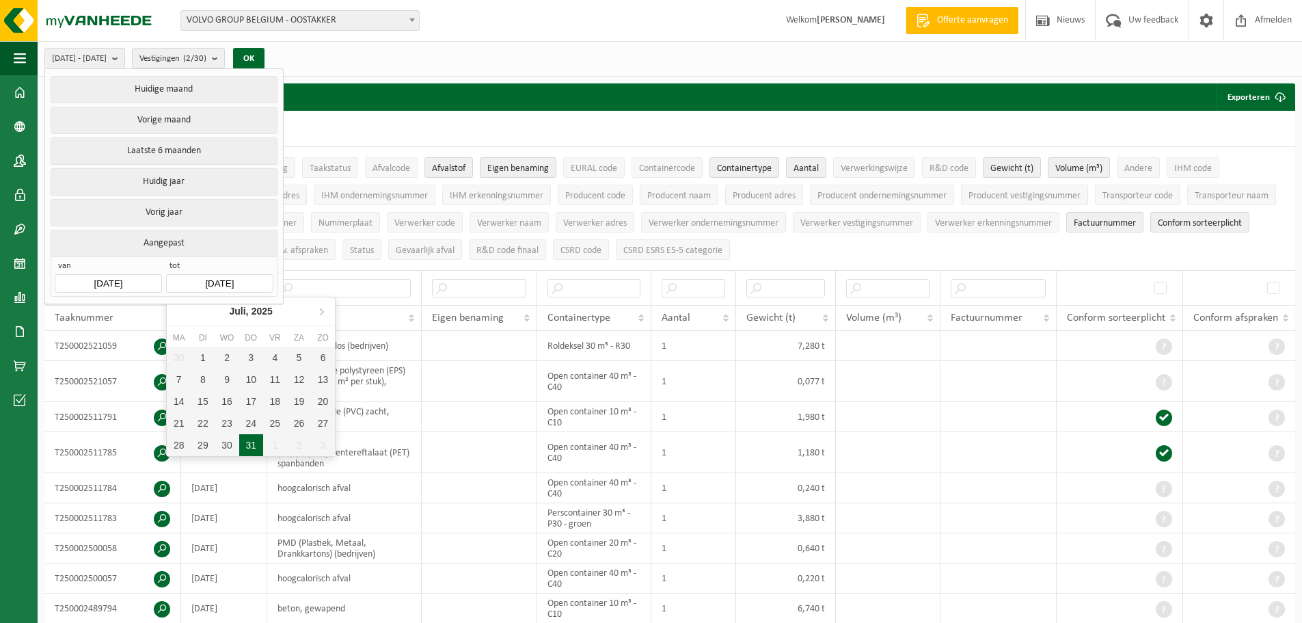
type input "2025-07-01"
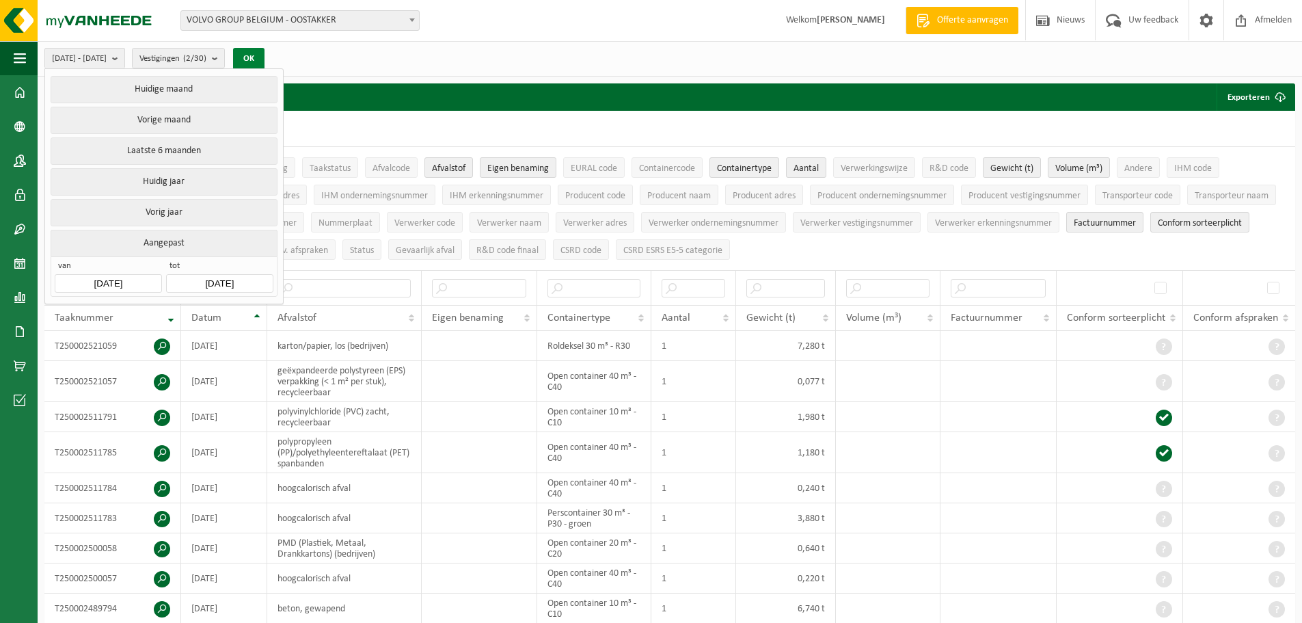
click at [264, 57] on button "OK" at bounding box center [248, 59] width 31 height 22
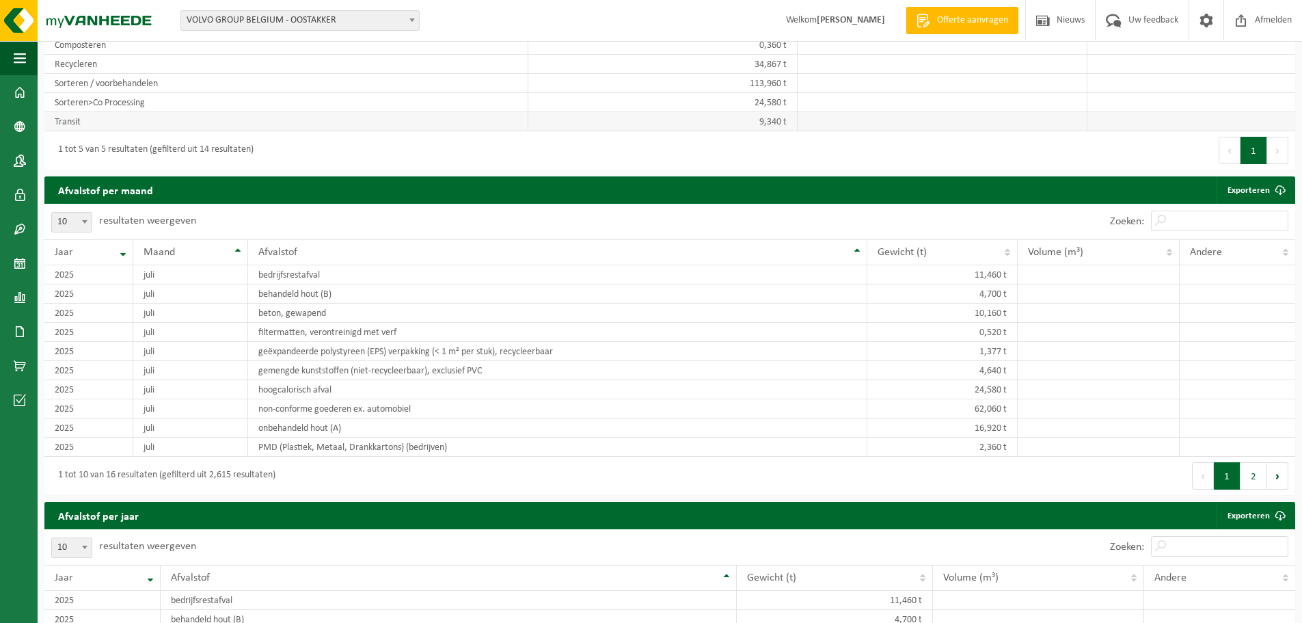
scroll to position [1093, 0]
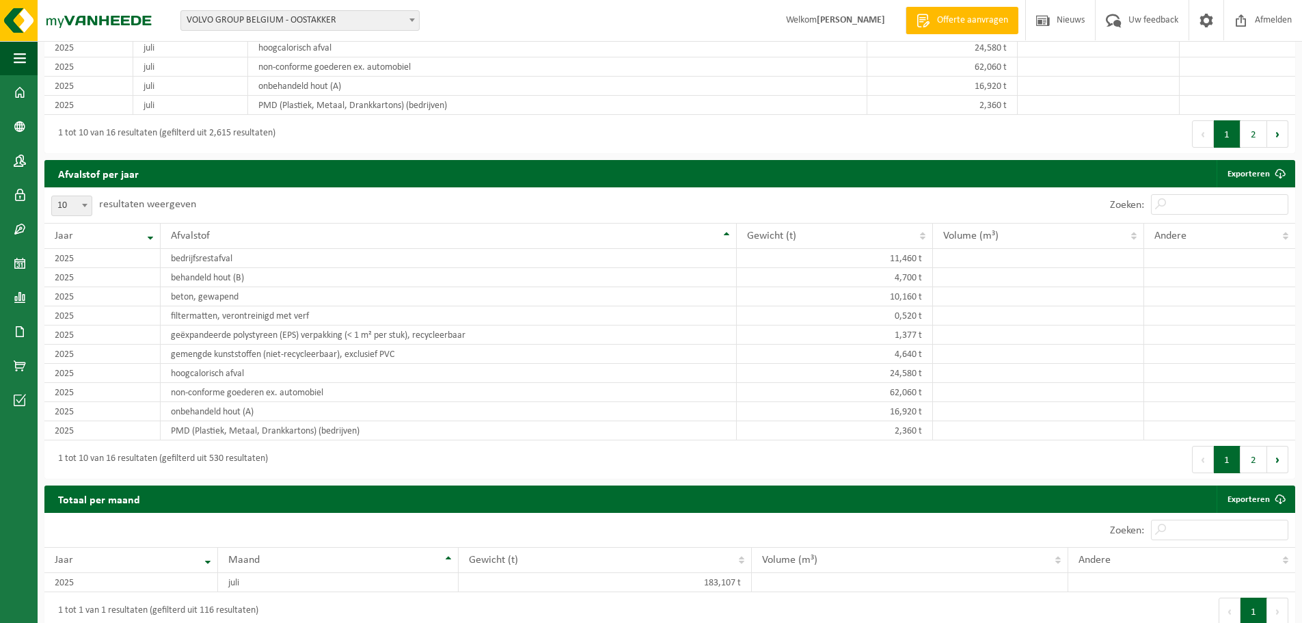
click at [87, 209] on span at bounding box center [85, 205] width 14 height 18
select select "25"
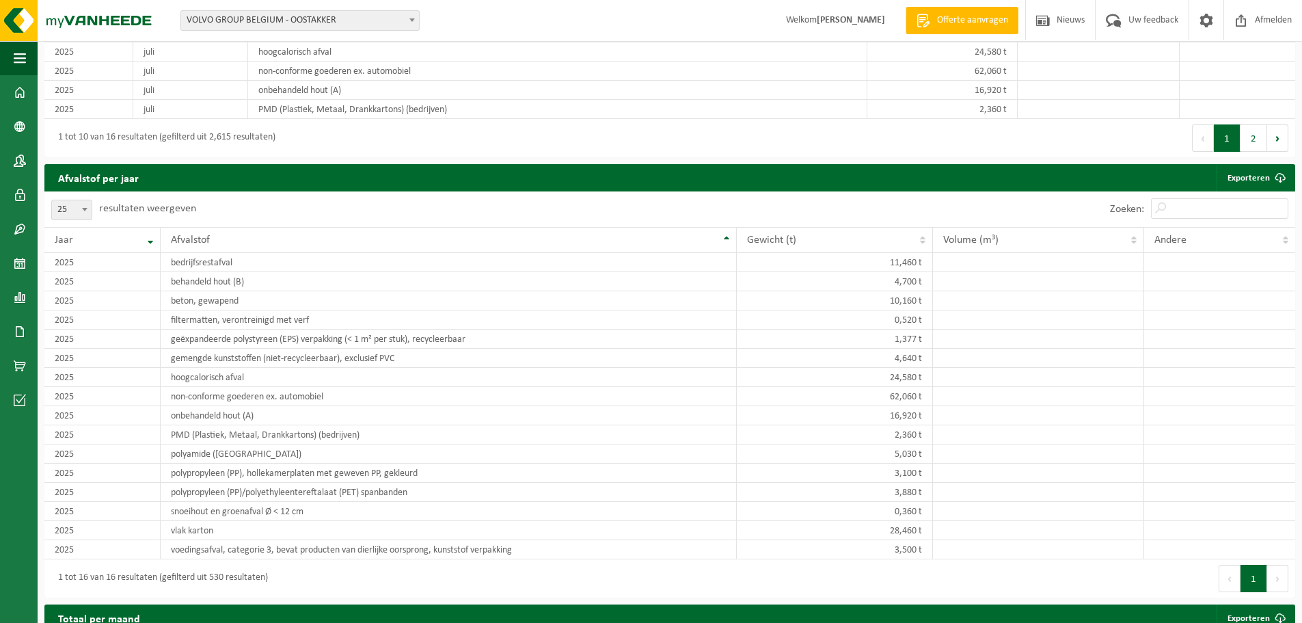
scroll to position [811, 0]
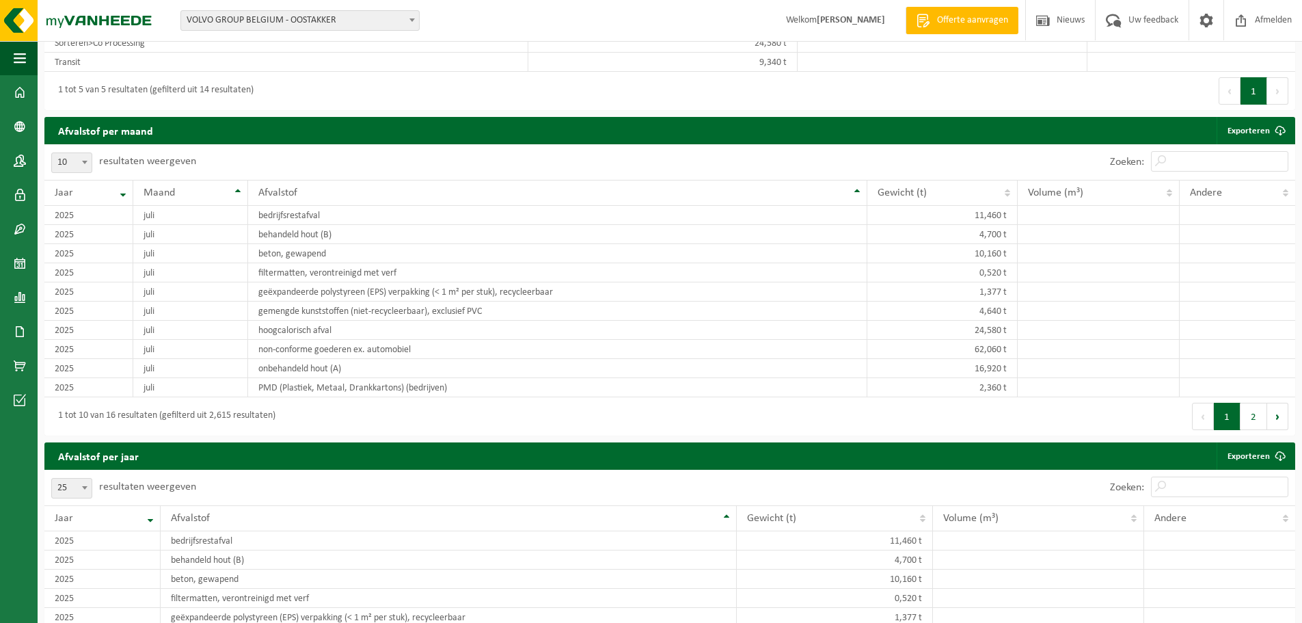
click at [83, 162] on b at bounding box center [84, 162] width 5 height 3
select select "25"
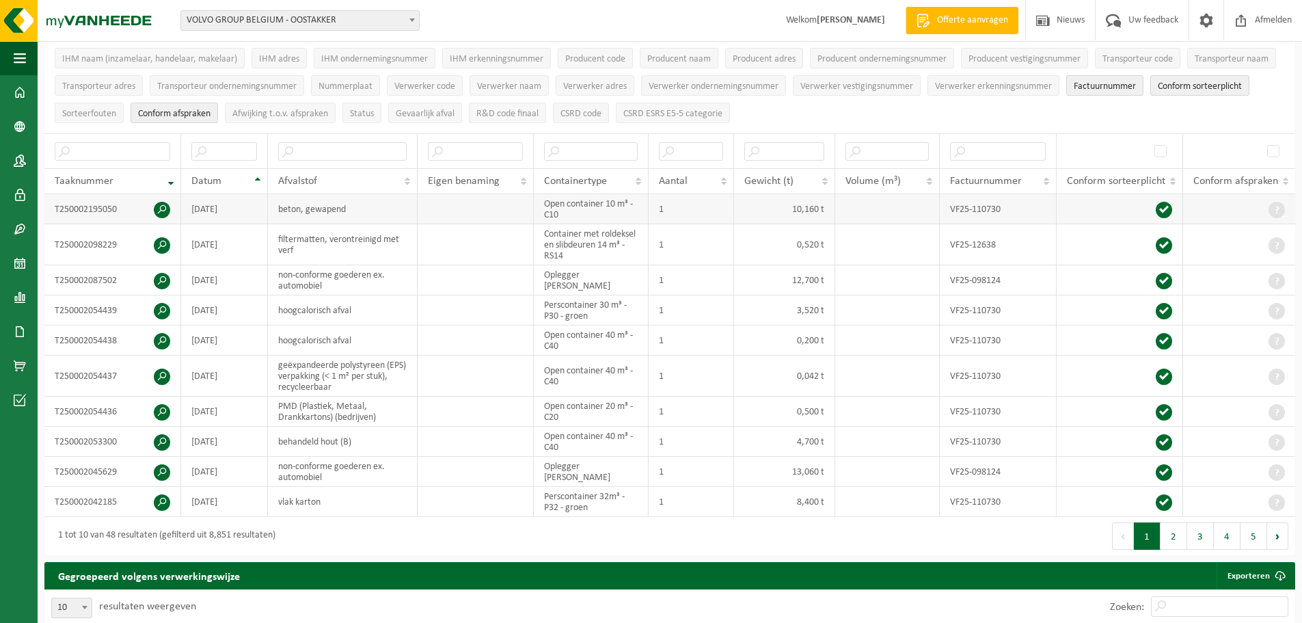
scroll to position [0, 0]
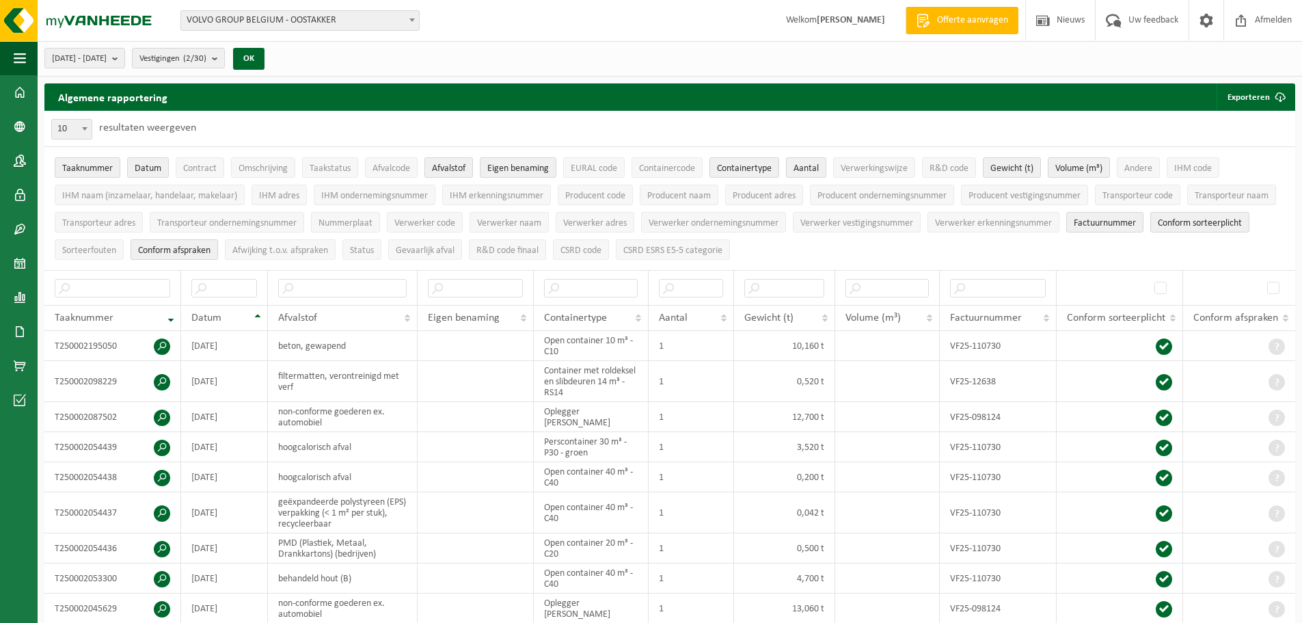
click at [200, 239] on button "Conform afspraken" at bounding box center [174, 249] width 87 height 21
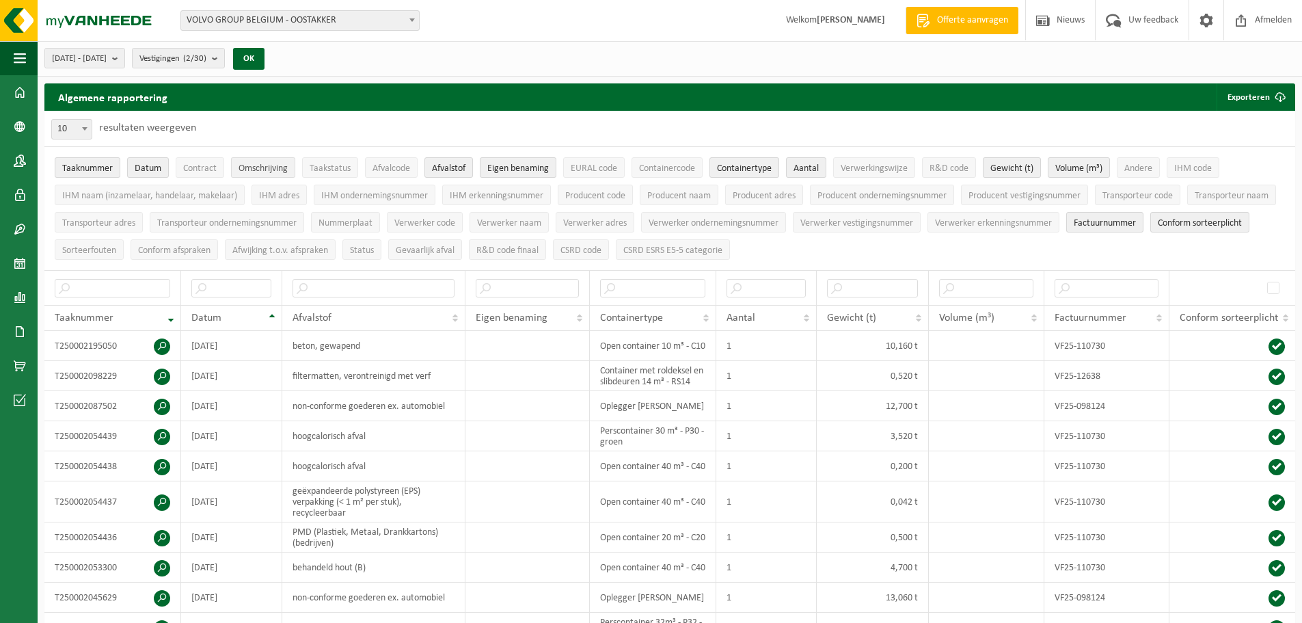
click at [266, 167] on span "Omschrijving" at bounding box center [263, 168] width 49 height 10
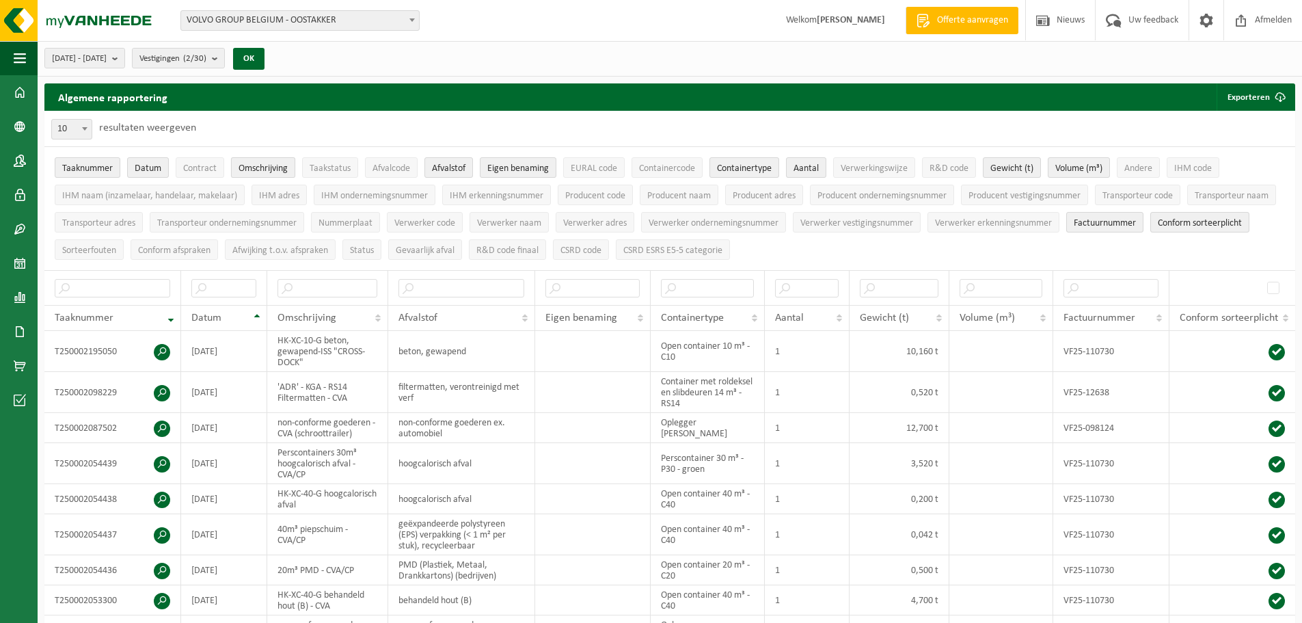
click at [266, 167] on span "Omschrijving" at bounding box center [263, 168] width 49 height 10
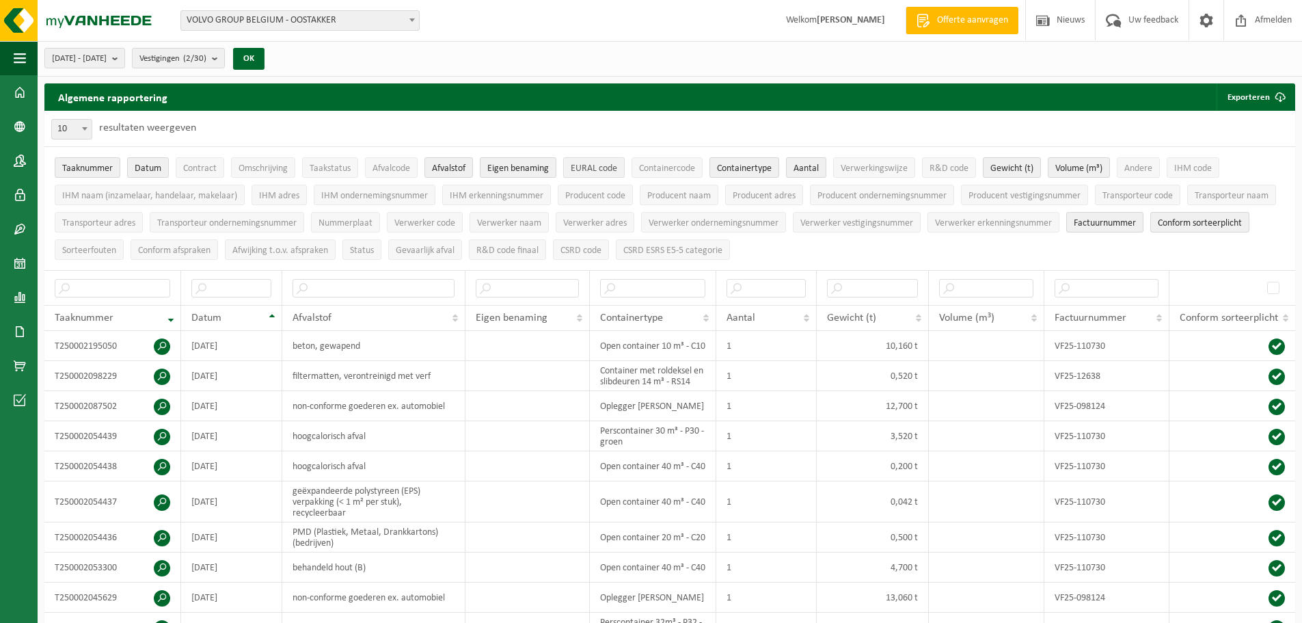
click at [591, 168] on span "EURAL code" at bounding box center [594, 168] width 46 height 10
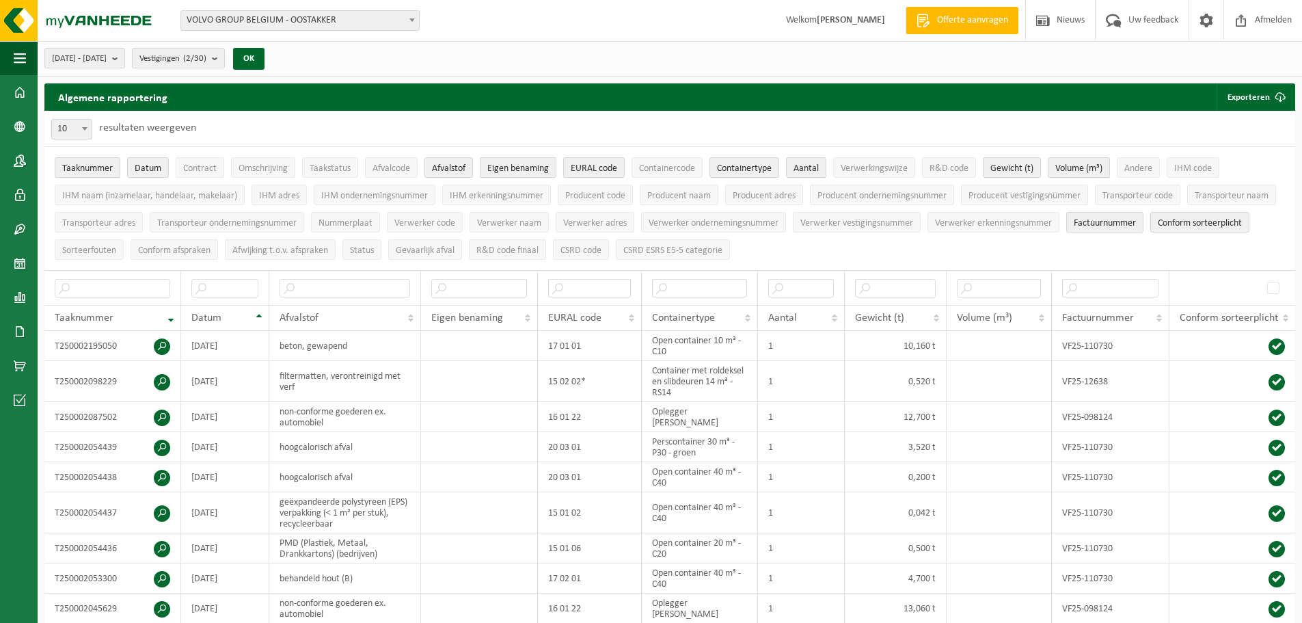
click at [534, 169] on span "Eigen benaming" at bounding box center [518, 168] width 62 height 10
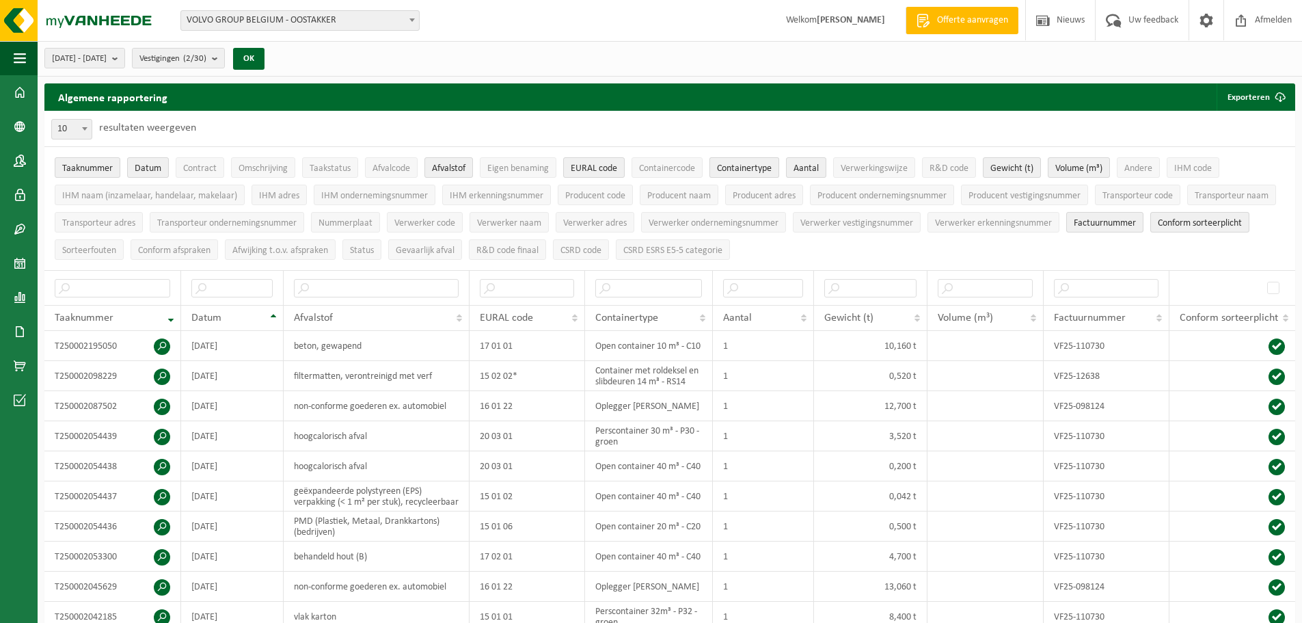
click at [761, 166] on span "Containertype" at bounding box center [744, 168] width 55 height 10
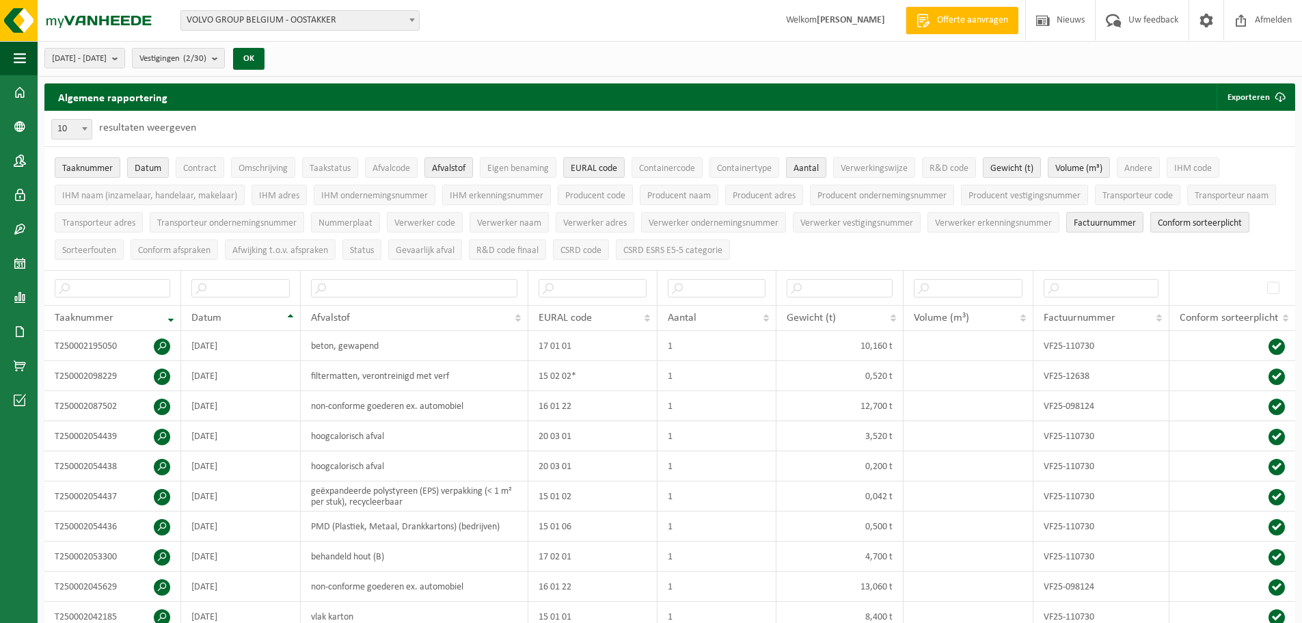
click at [800, 168] on span "Aantal" at bounding box center [805, 168] width 25 height 10
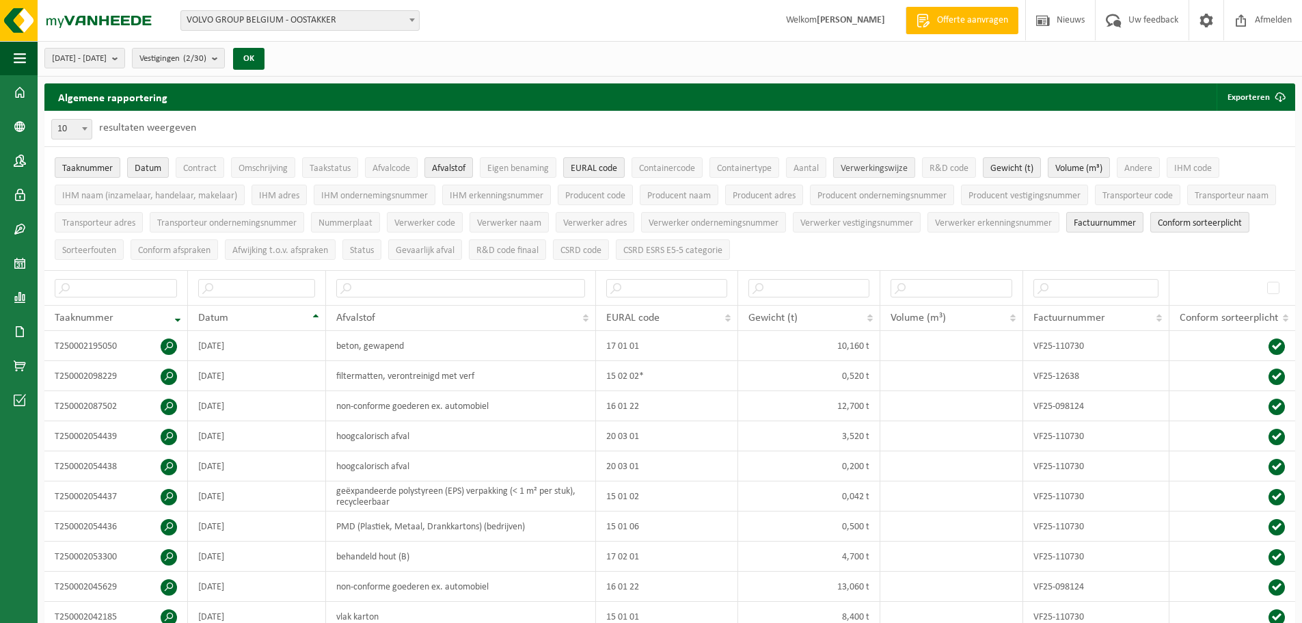
click at [857, 172] on span "Verwerkingswijze" at bounding box center [874, 168] width 67 height 10
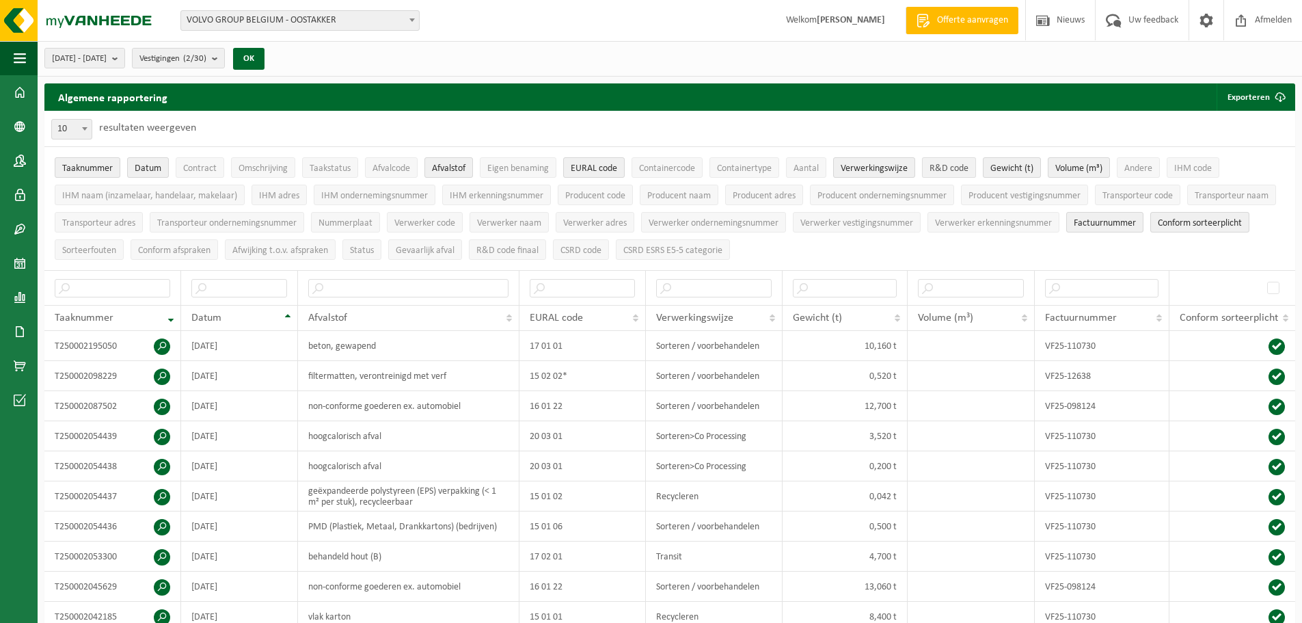
click at [938, 173] on span "R&D code" at bounding box center [948, 168] width 39 height 10
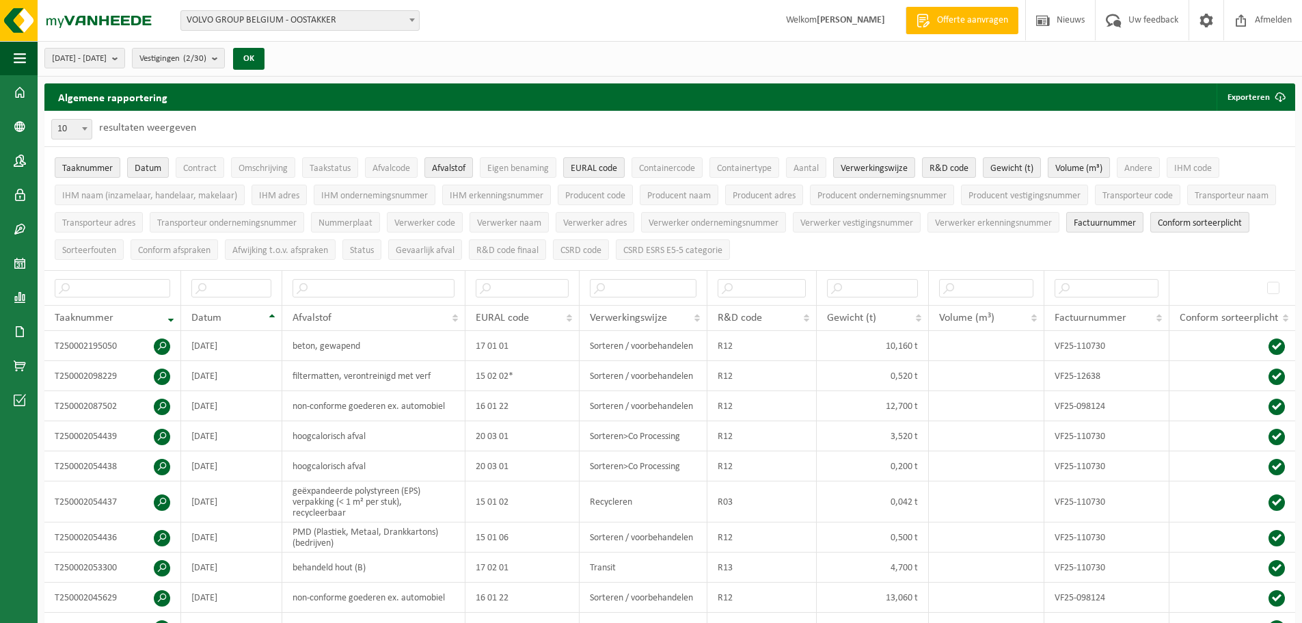
click at [1091, 169] on span "Volume (m³)" at bounding box center [1078, 168] width 47 height 10
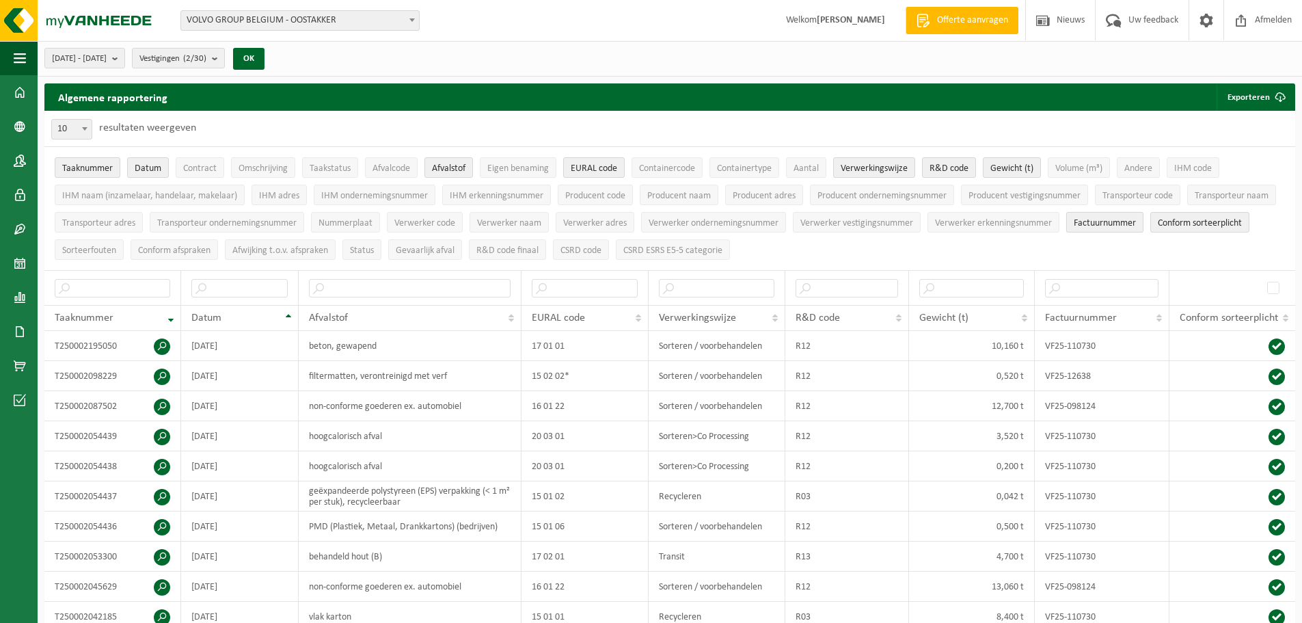
click at [1120, 223] on span "Factuurnummer" at bounding box center [1105, 223] width 62 height 10
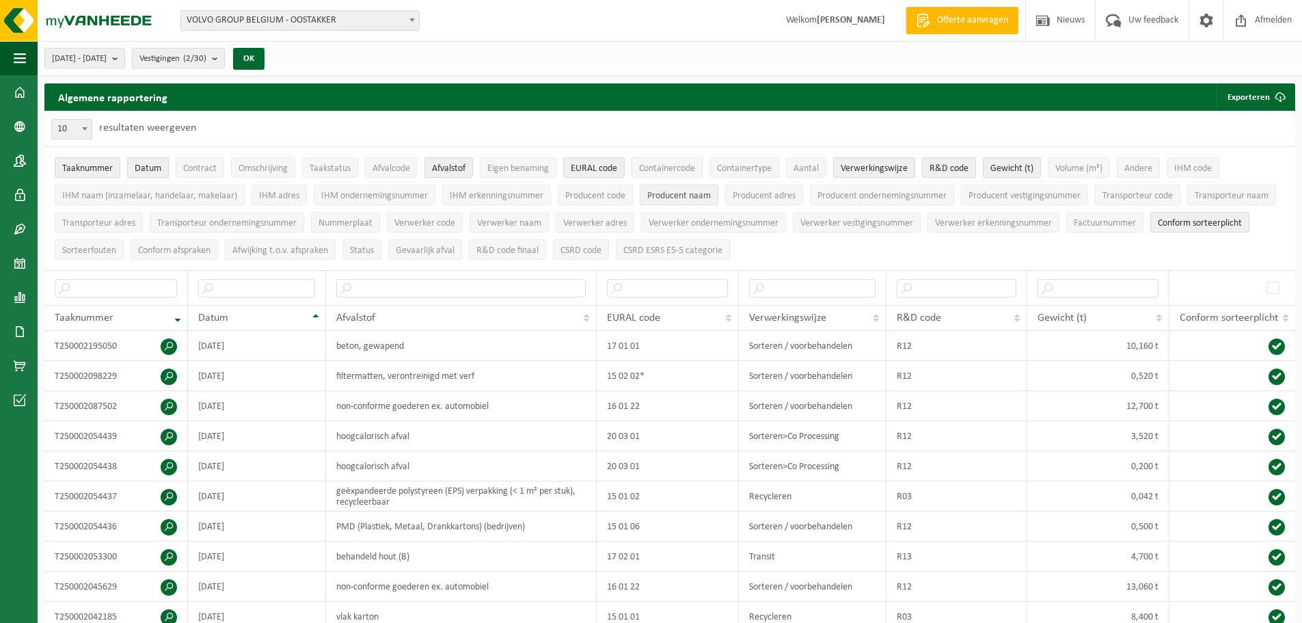
click at [690, 199] on span "Producent naam" at bounding box center [679, 196] width 64 height 10
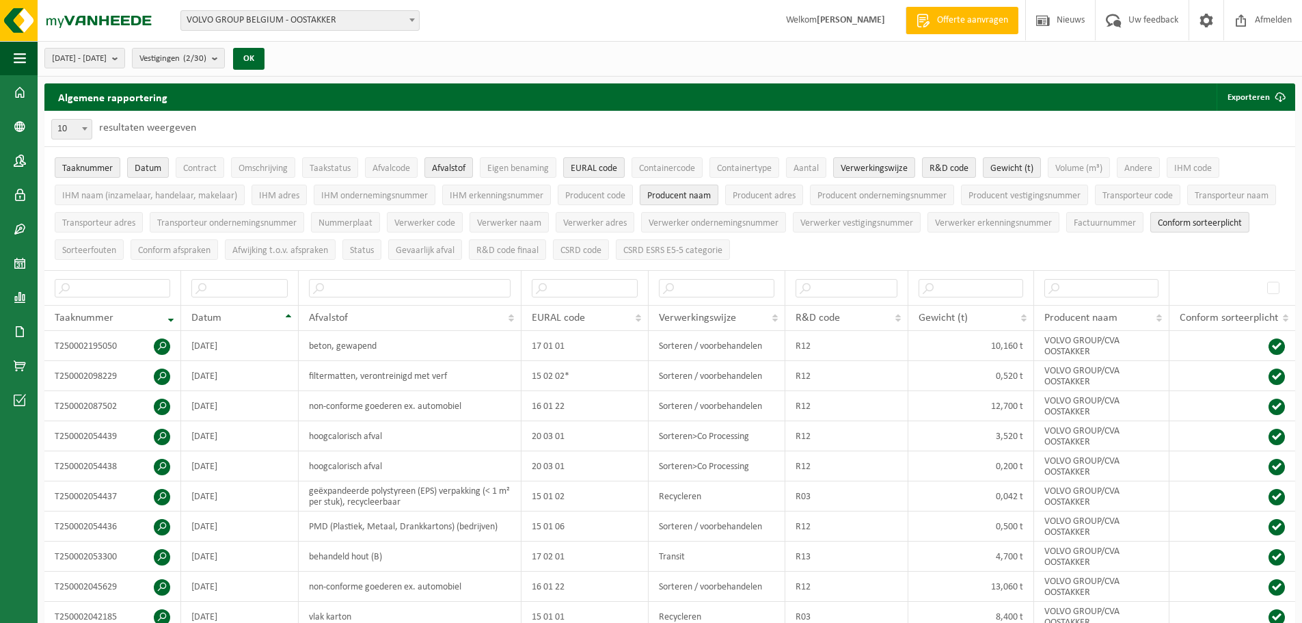
click at [690, 199] on span "Producent naam" at bounding box center [679, 196] width 64 height 10
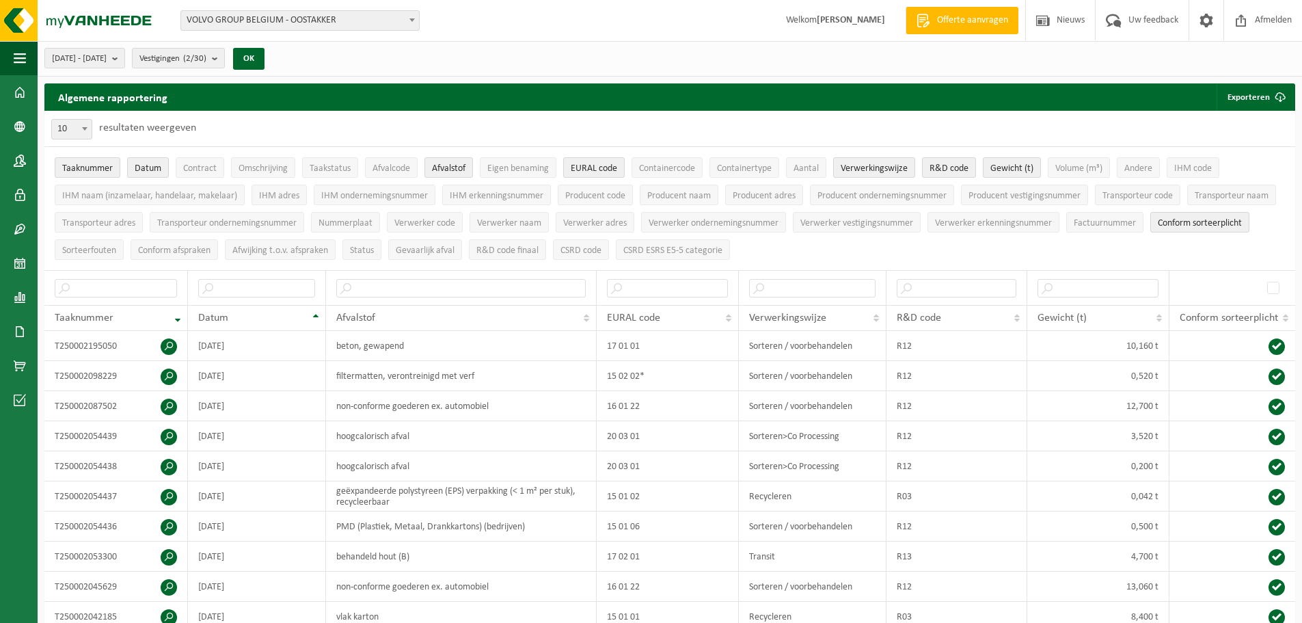
click at [83, 128] on b at bounding box center [84, 128] width 5 height 3
select select "50"
click at [383, 282] on input "text" at bounding box center [460, 288] width 249 height 18
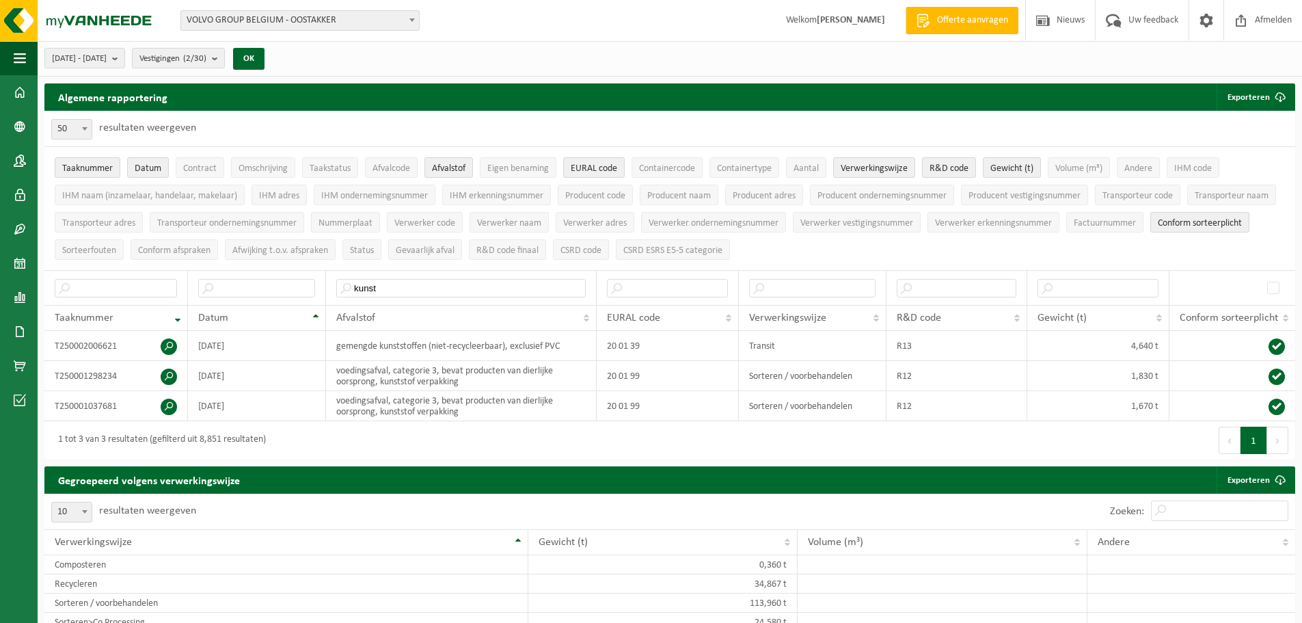
click at [482, 440] on div "1 tot 3 van 3 resultaten (gefilterd uit 8,851 resultaten)" at bounding box center [356, 440] width 625 height 38
click at [408, 288] on input "kunst" at bounding box center [460, 288] width 249 height 18
type input "k"
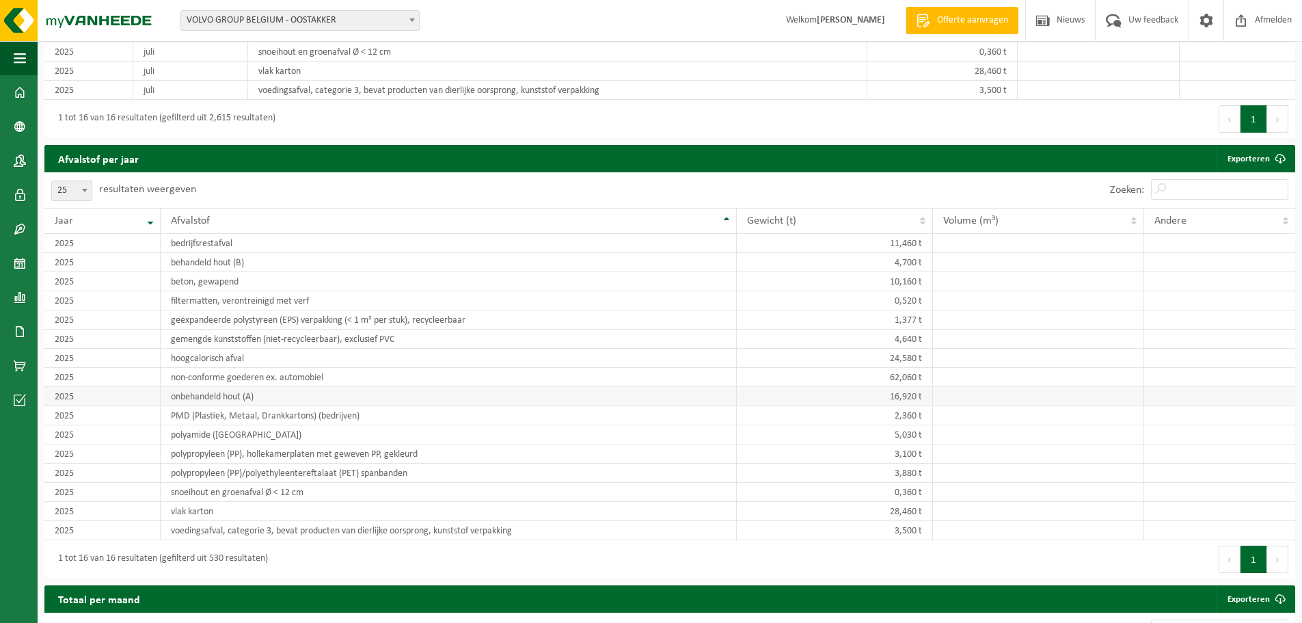
scroll to position [2457, 0]
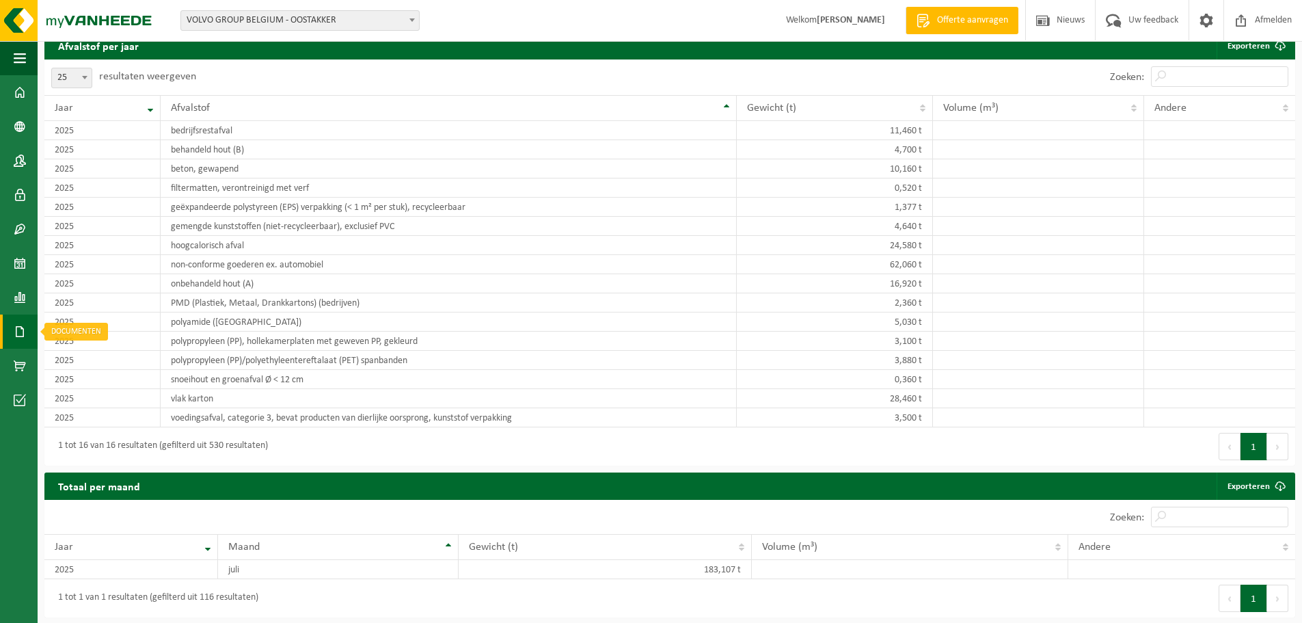
click at [22, 332] on span at bounding box center [20, 331] width 12 height 34
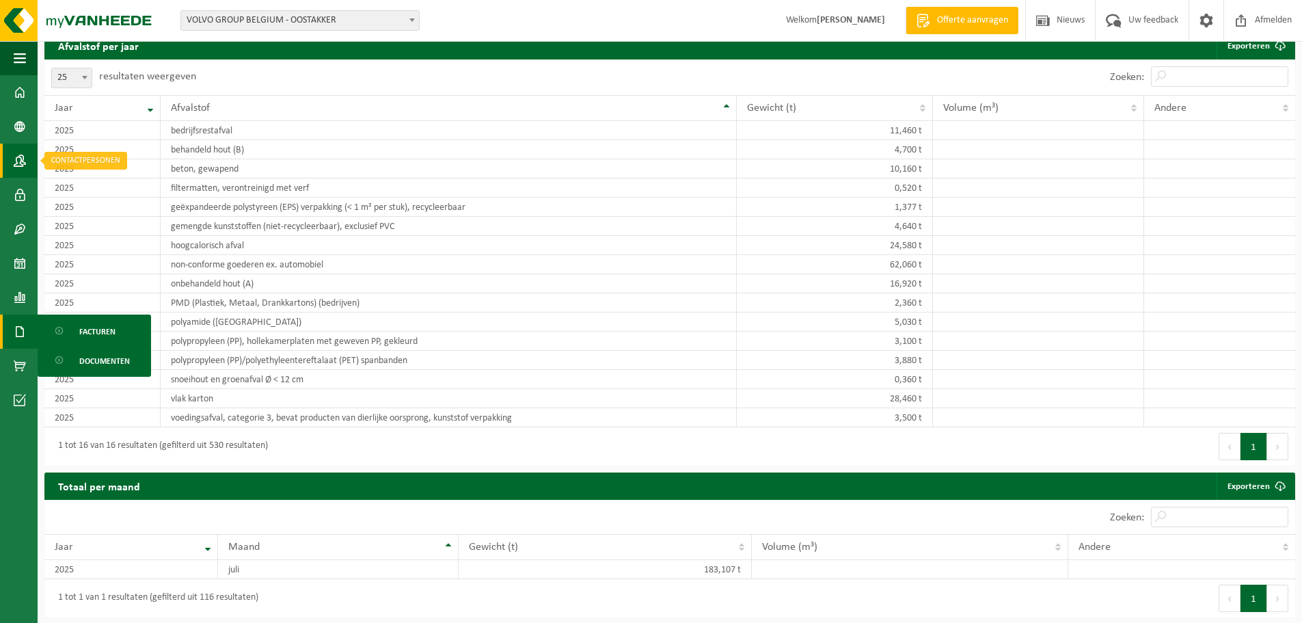
click at [25, 160] on span at bounding box center [20, 161] width 12 height 34
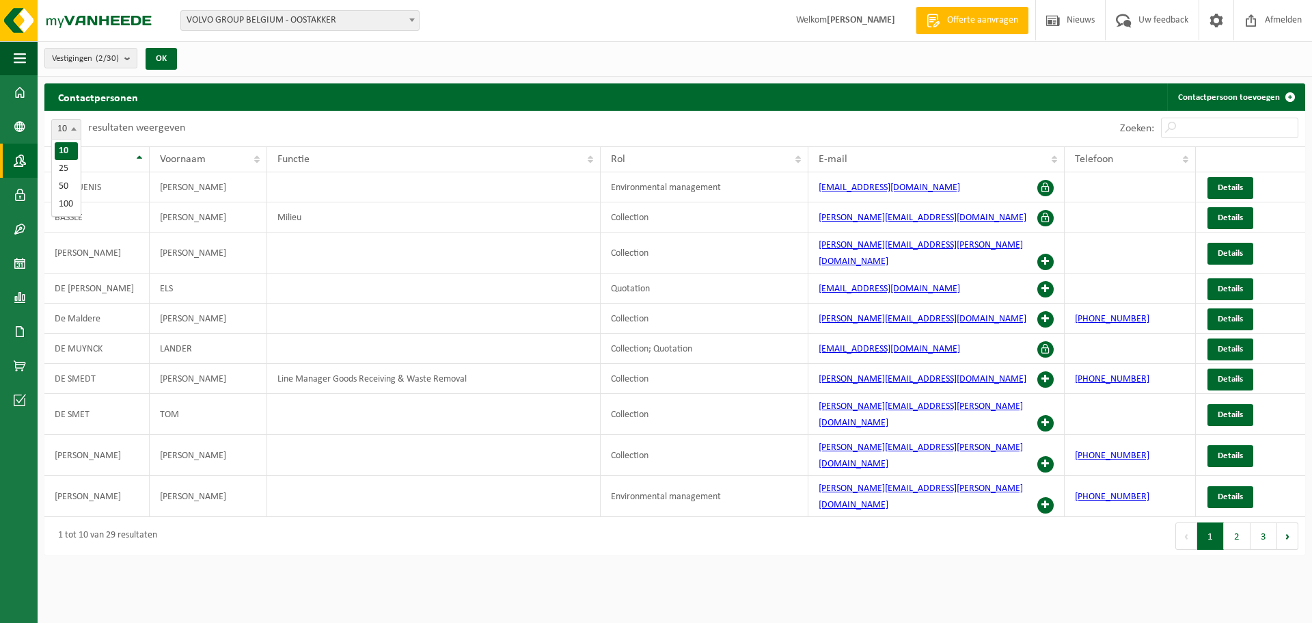
click at [74, 127] on b at bounding box center [73, 128] width 5 height 3
select select "50"
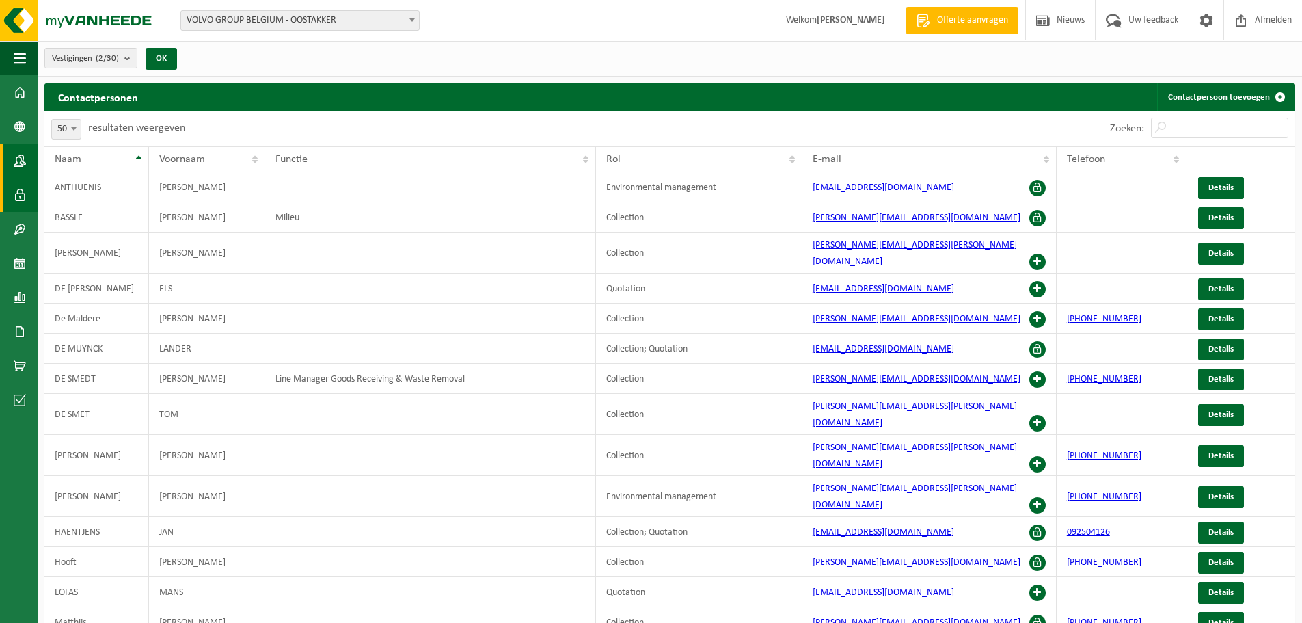
click at [21, 191] on span at bounding box center [20, 195] width 12 height 34
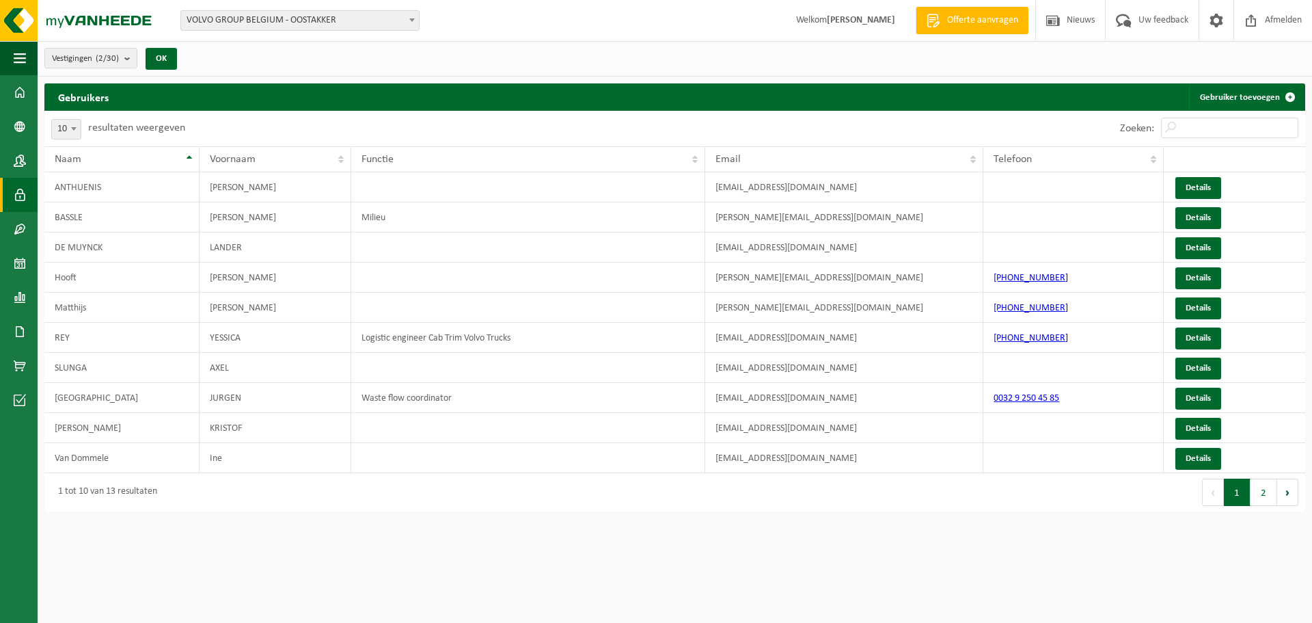
click at [74, 131] on span at bounding box center [74, 129] width 14 height 18
select select "50"
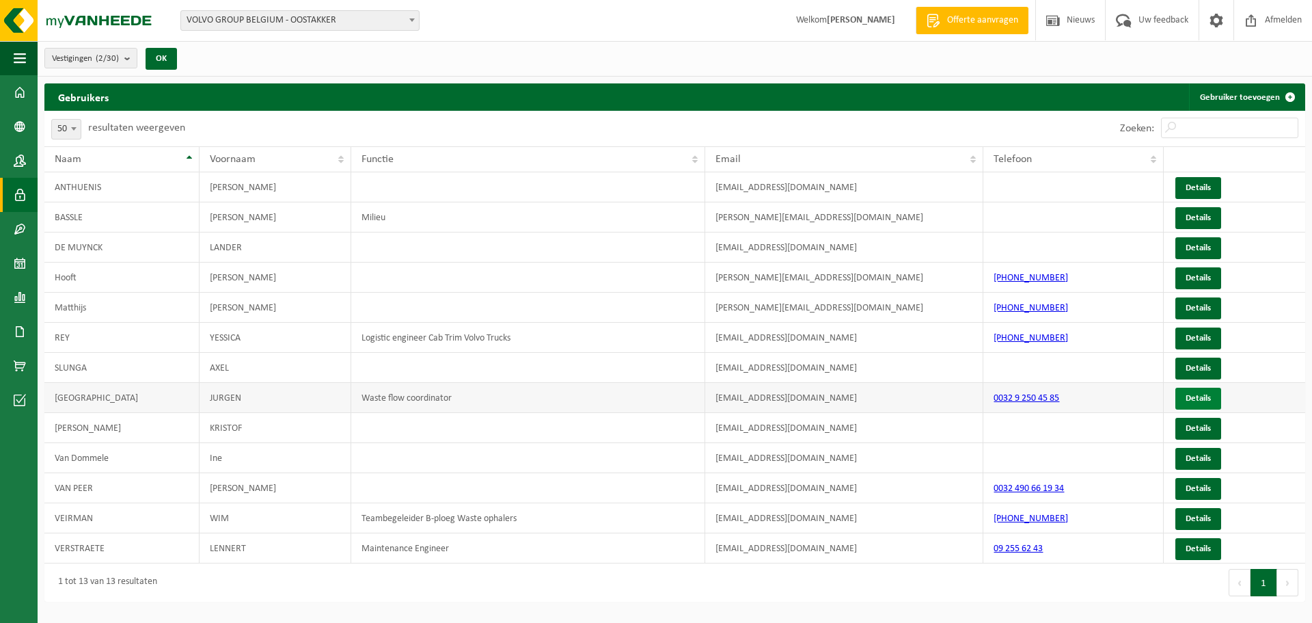
click at [1193, 395] on link "Details" at bounding box center [1198, 398] width 46 height 22
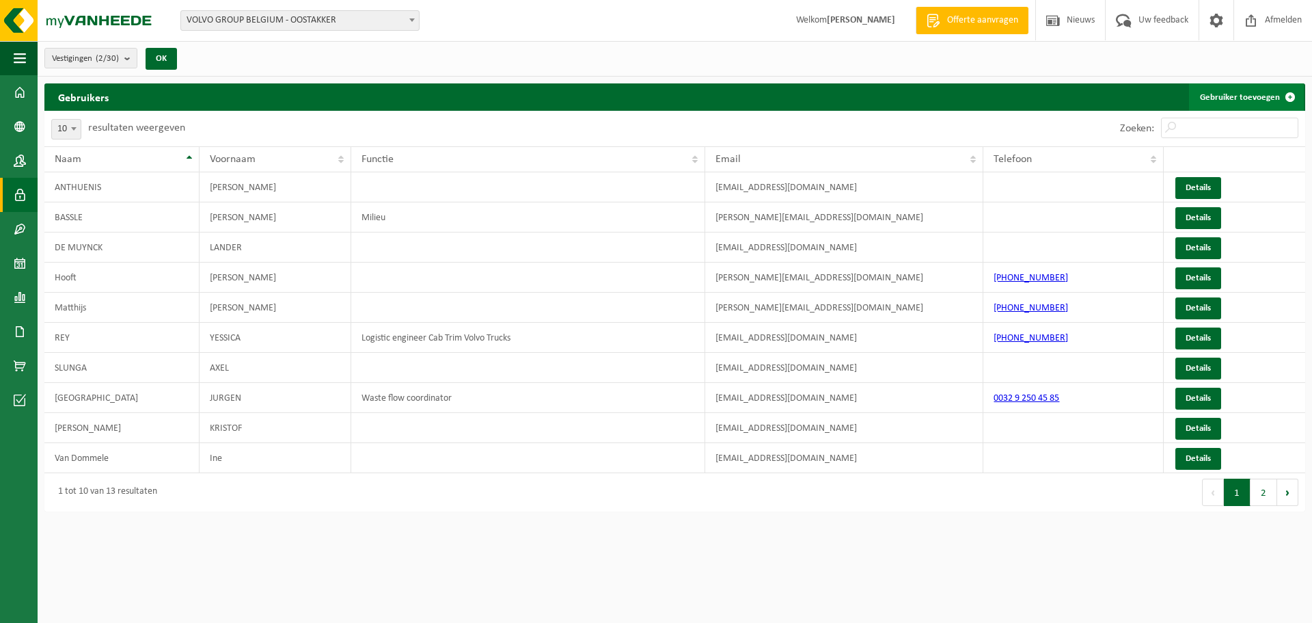
click at [1265, 95] on link "Gebruiker toevoegen" at bounding box center [1246, 96] width 115 height 27
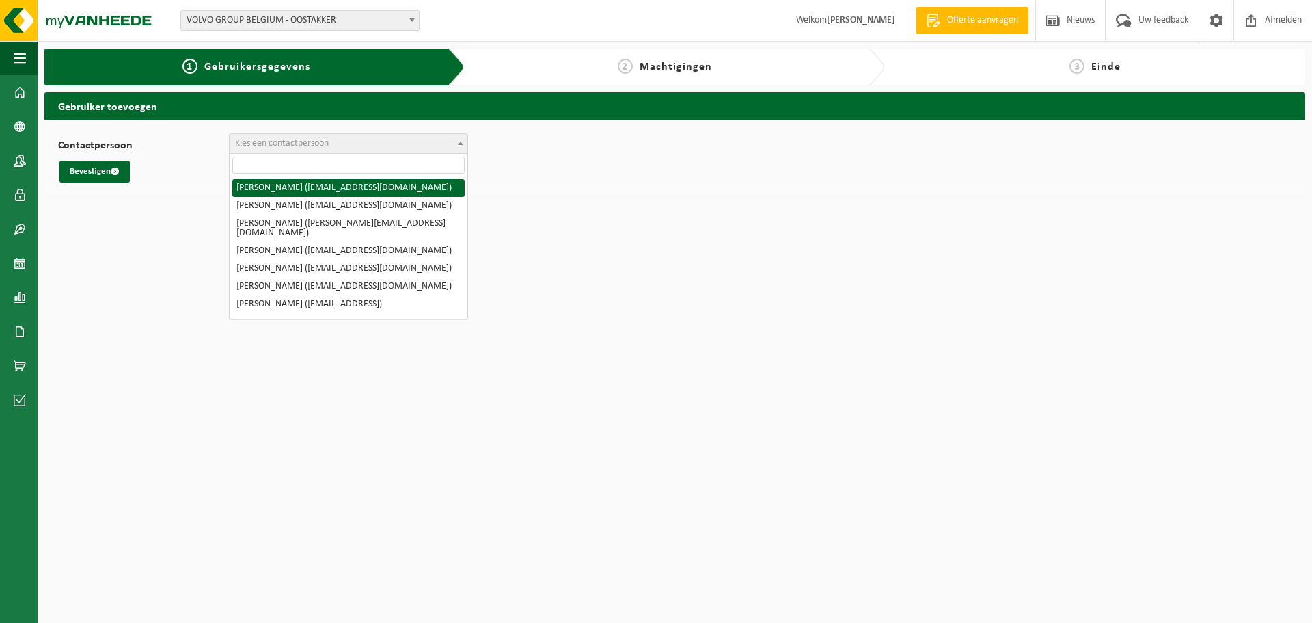
click at [353, 149] on span "Kies een contactpersoon" at bounding box center [349, 143] width 238 height 19
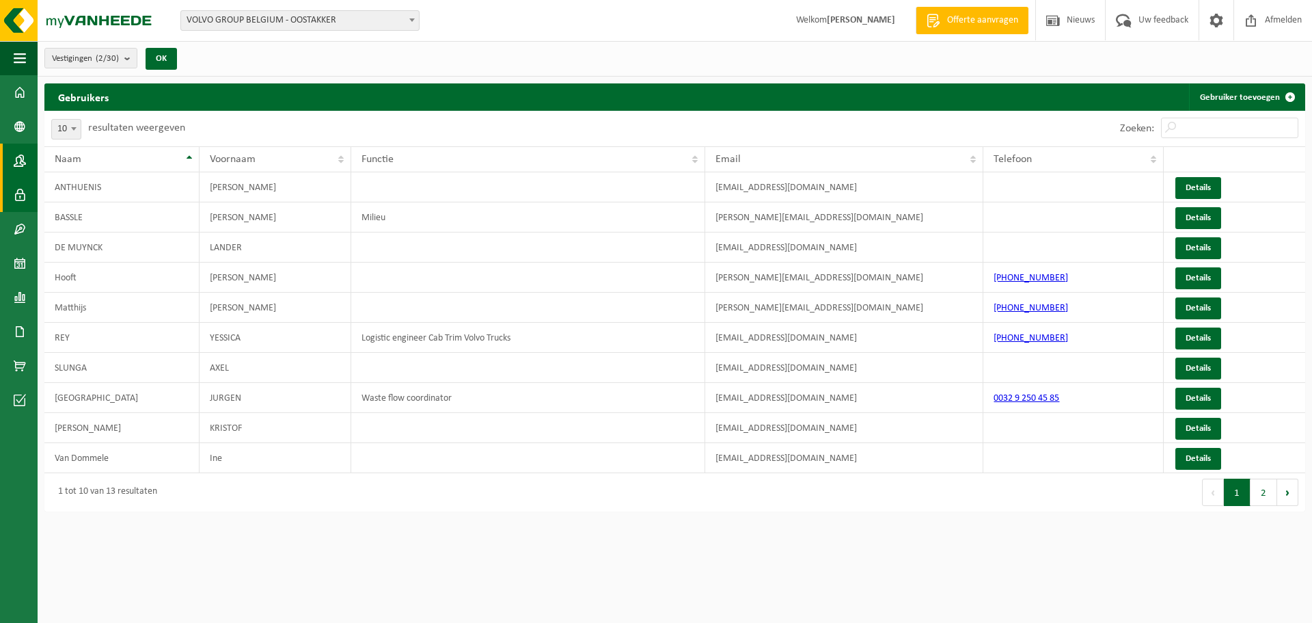
click at [16, 162] on span at bounding box center [20, 161] width 12 height 34
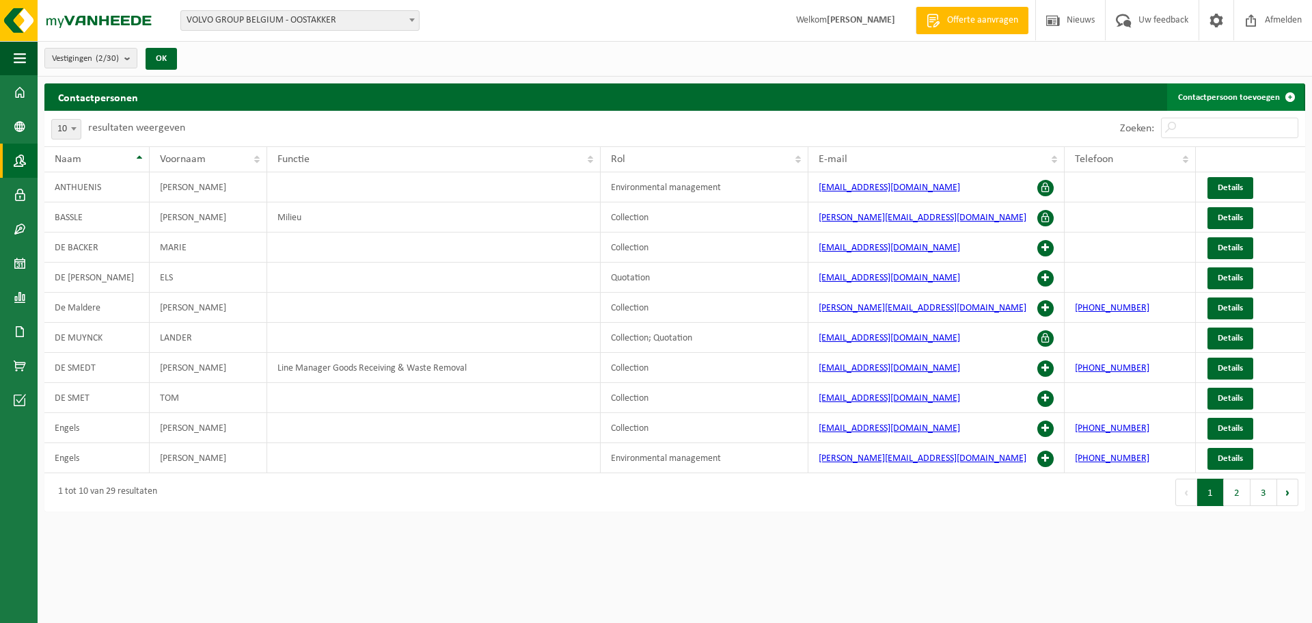
click at [1235, 92] on link "Contactpersoon toevoegen" at bounding box center [1235, 96] width 137 height 27
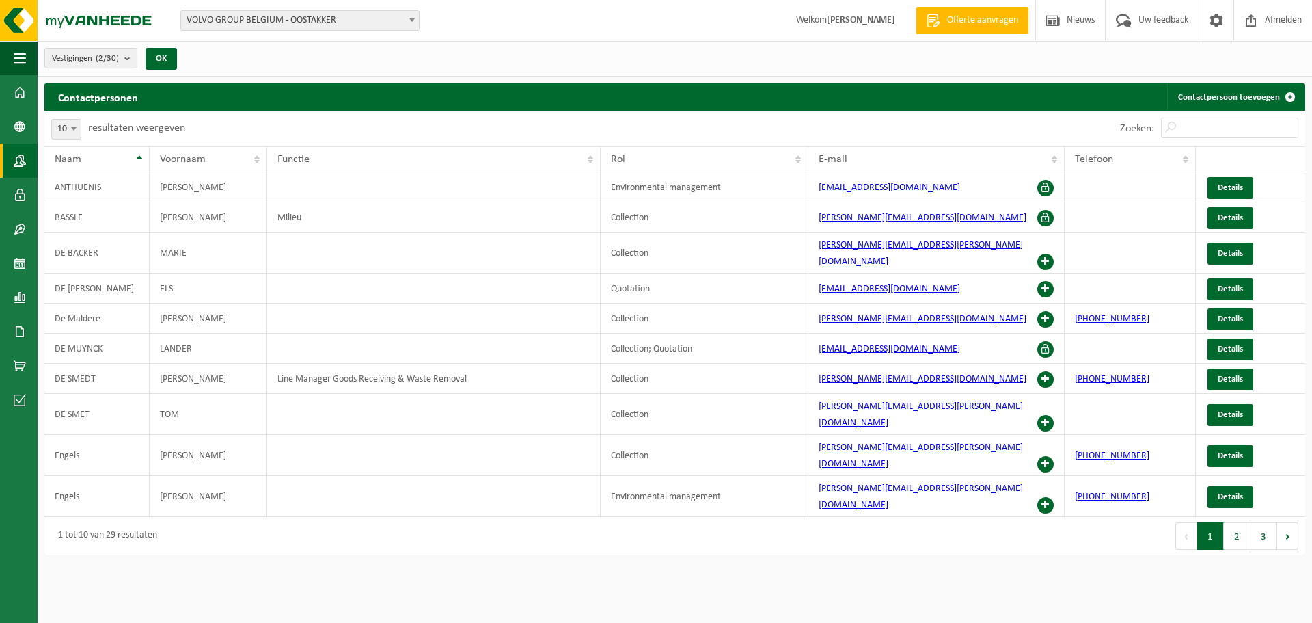
click at [75, 125] on span at bounding box center [74, 129] width 14 height 18
select select "50"
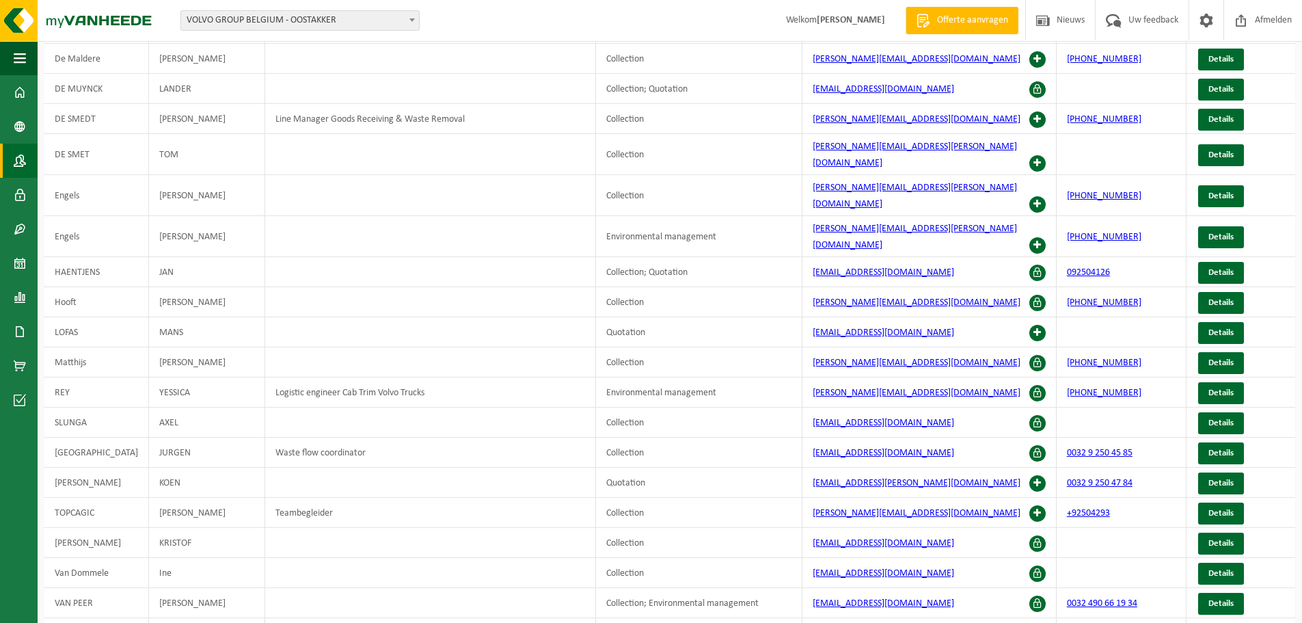
scroll to position [273, 0]
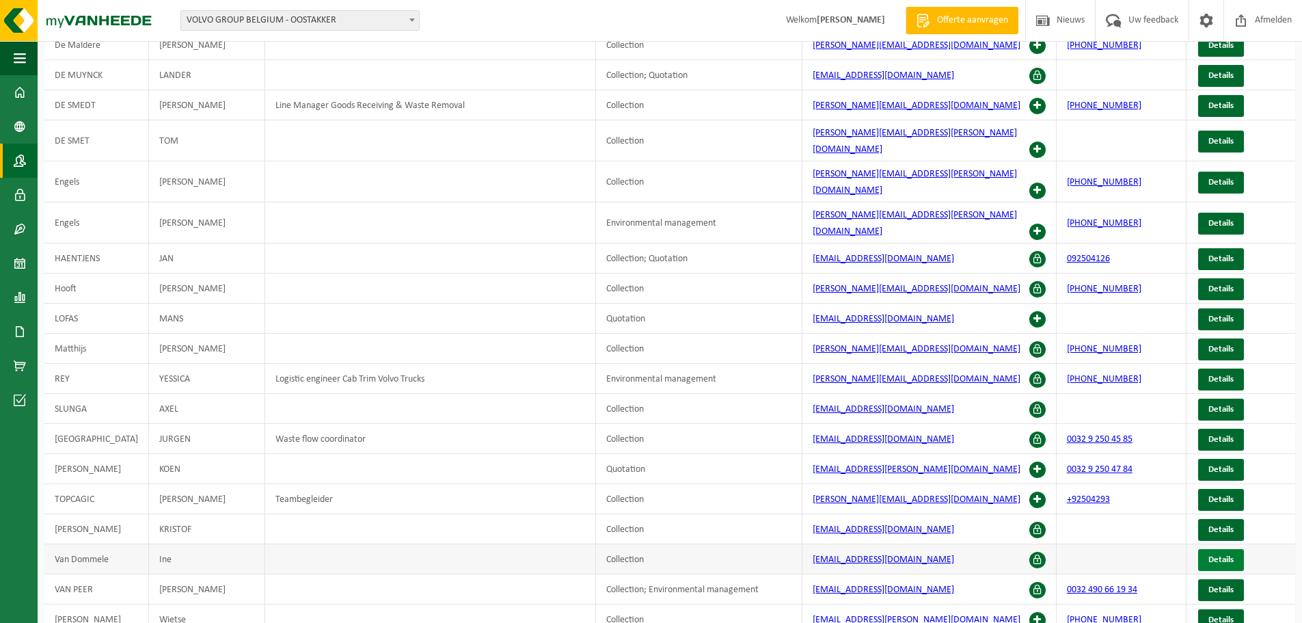
click at [1212, 555] on span "Details" at bounding box center [1220, 559] width 25 height 9
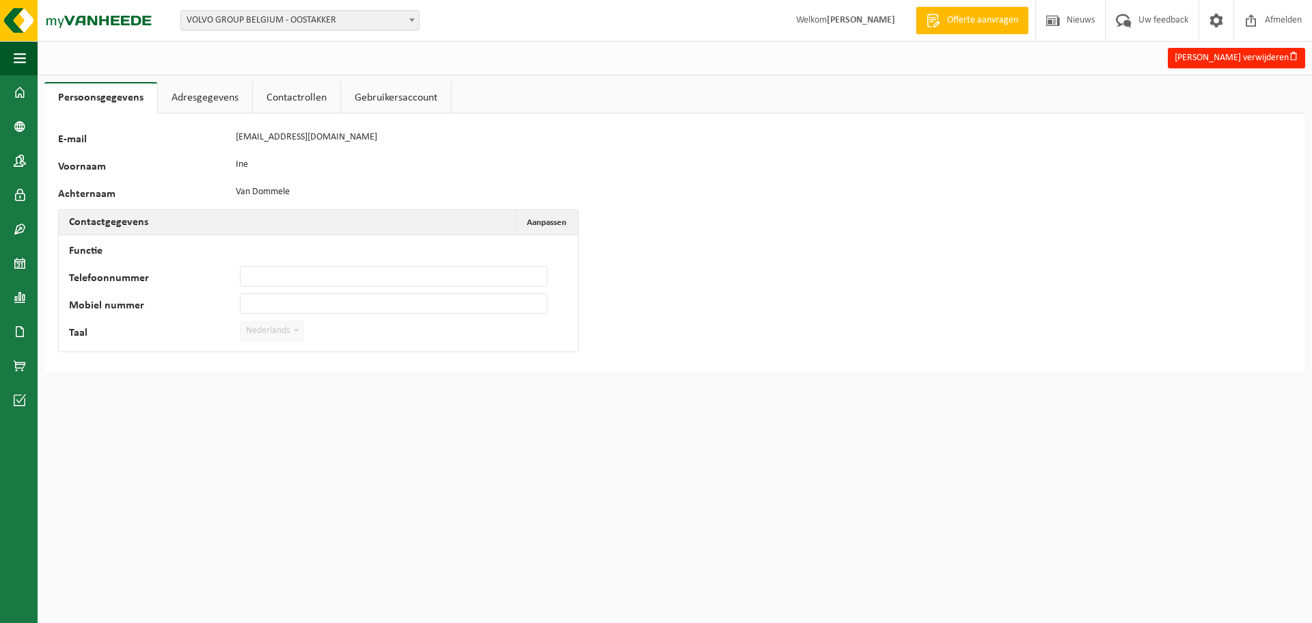
click at [275, 97] on link "Contactrollen" at bounding box center [296, 97] width 87 height 31
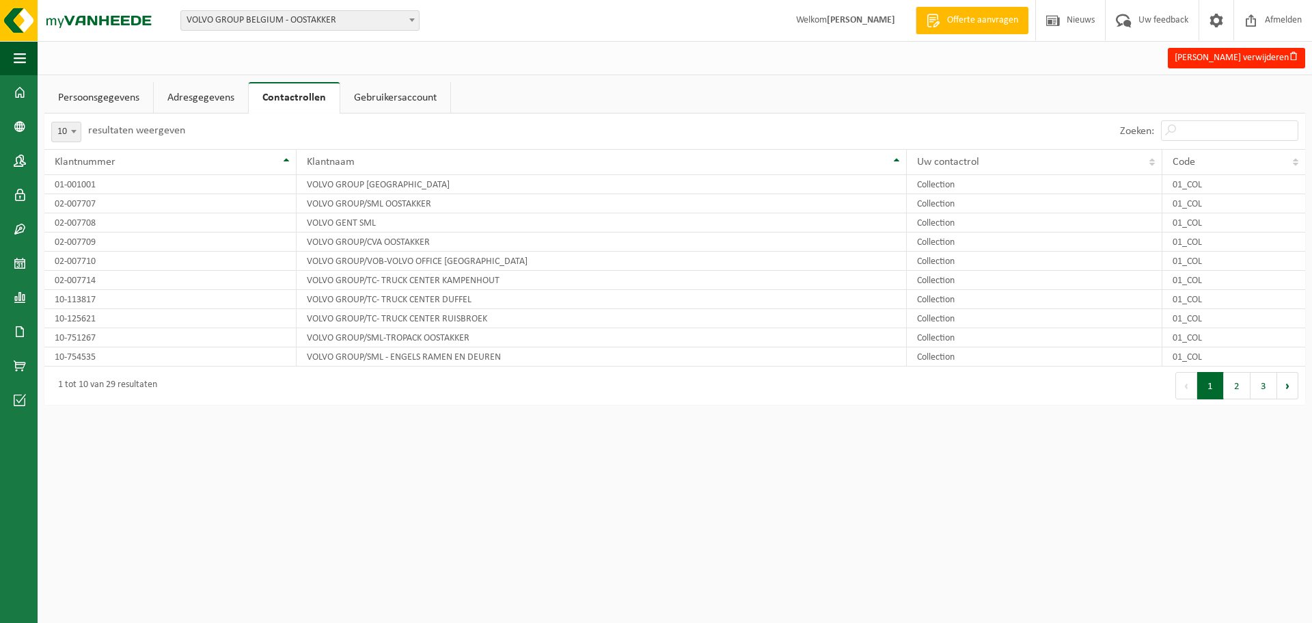
click at [389, 96] on link "Gebruikersaccount" at bounding box center [395, 97] width 110 height 31
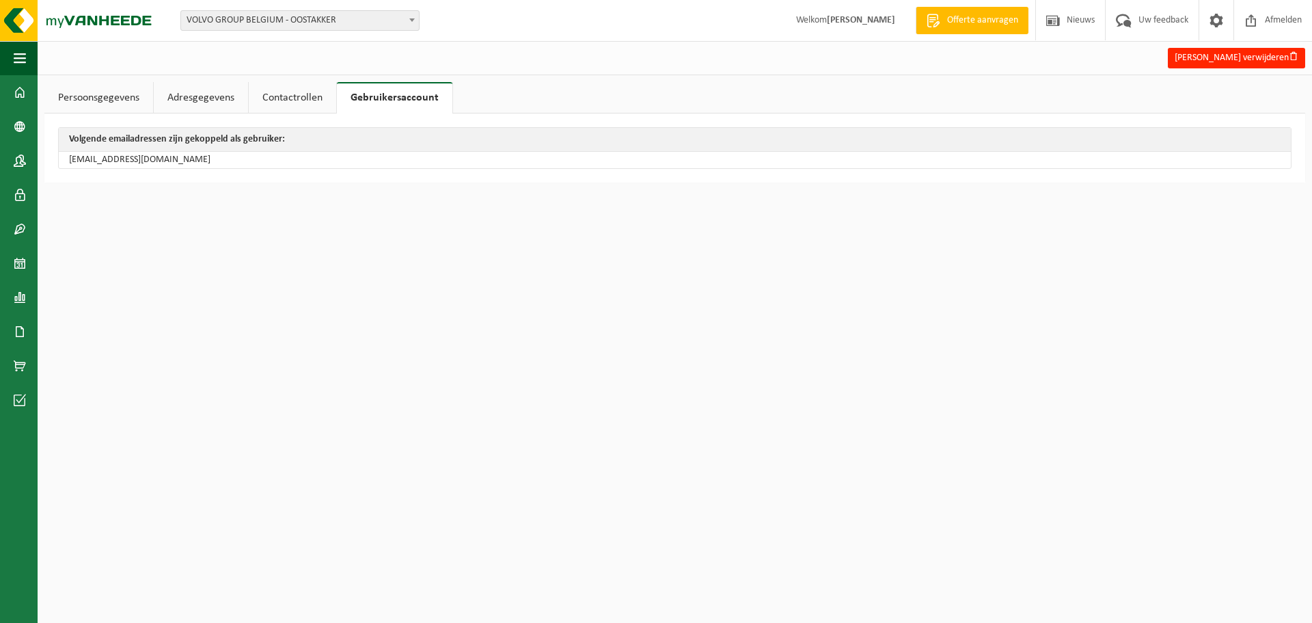
click at [181, 99] on link "Adresgegevens" at bounding box center [201, 97] width 94 height 31
click at [102, 97] on link "Persoonsgegevens" at bounding box center [98, 97] width 109 height 31
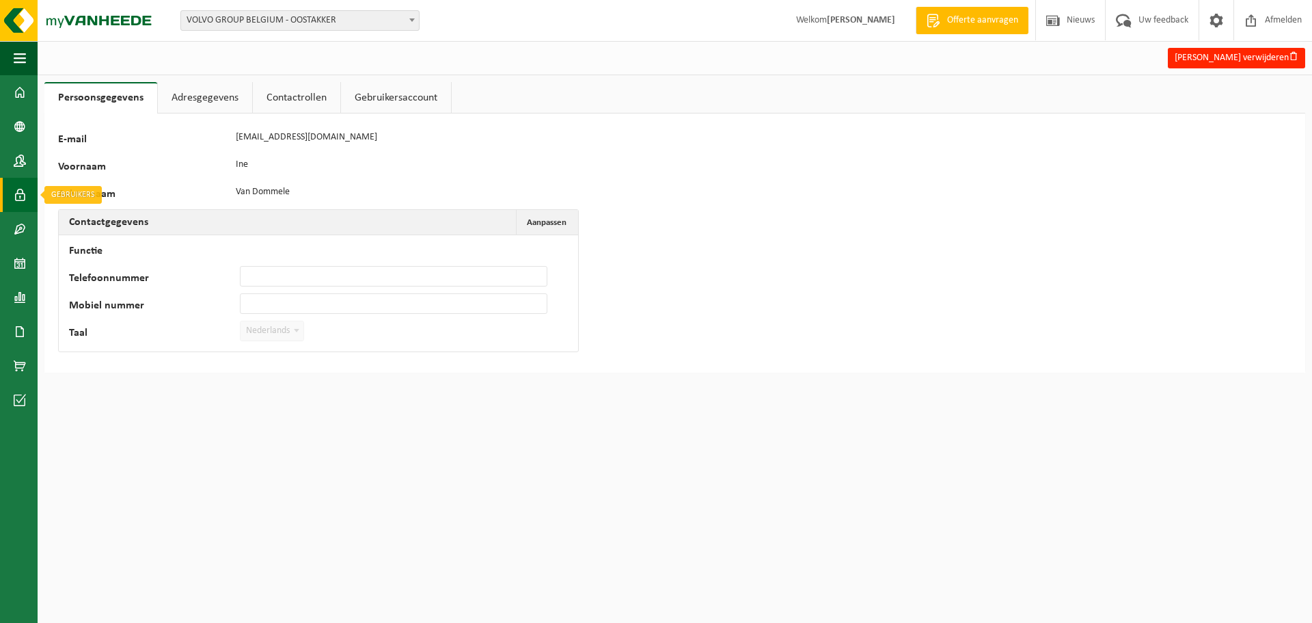
click at [25, 198] on span at bounding box center [20, 195] width 12 height 34
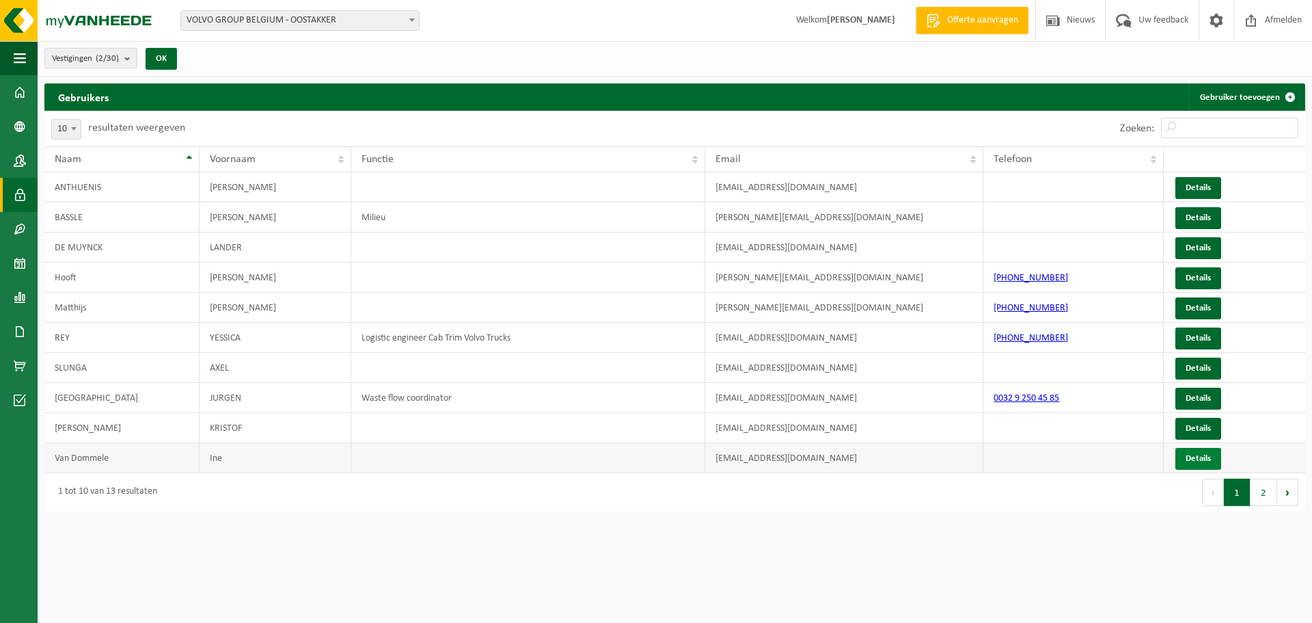
click at [1181, 458] on link "Details" at bounding box center [1198, 459] width 46 height 22
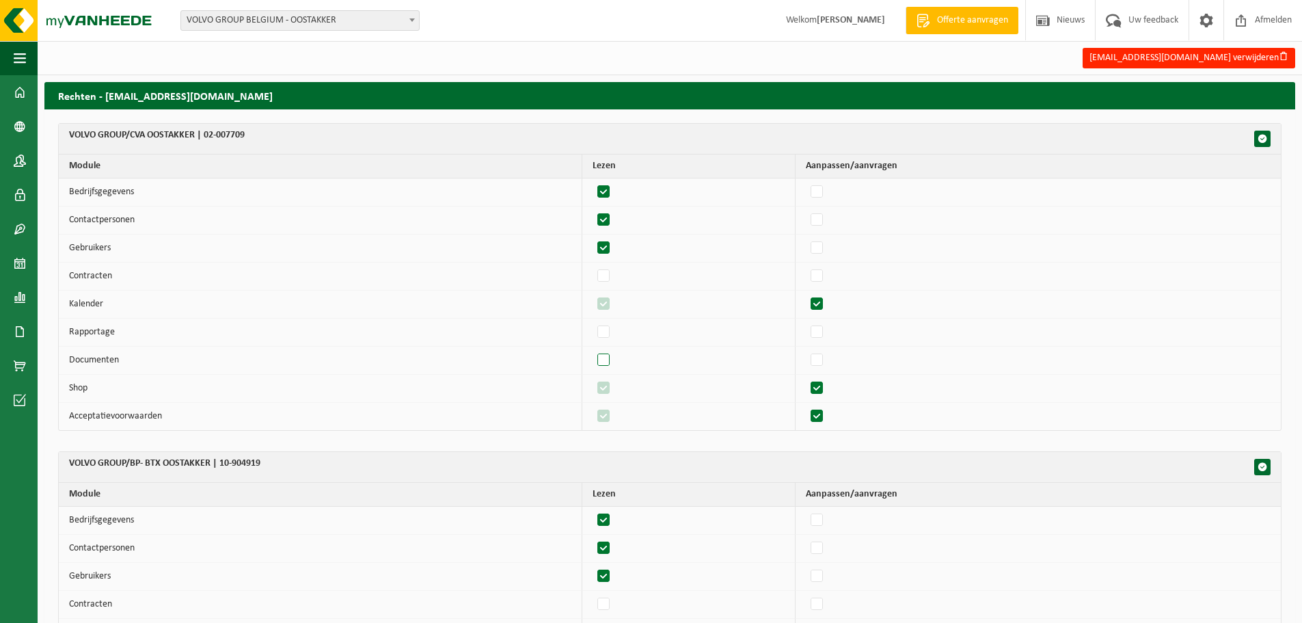
click at [607, 364] on label"] at bounding box center [604, 360] width 19 height 21
click at [593, 350] on input "checkbox" at bounding box center [592, 349] width 1 height 1
click at [609, 360] on label"] at bounding box center [604, 360] width 19 height 21
click at [593, 350] on input "checkbox" at bounding box center [592, 349] width 1 height 1
click at [609, 359] on label"] at bounding box center [604, 360] width 19 height 21
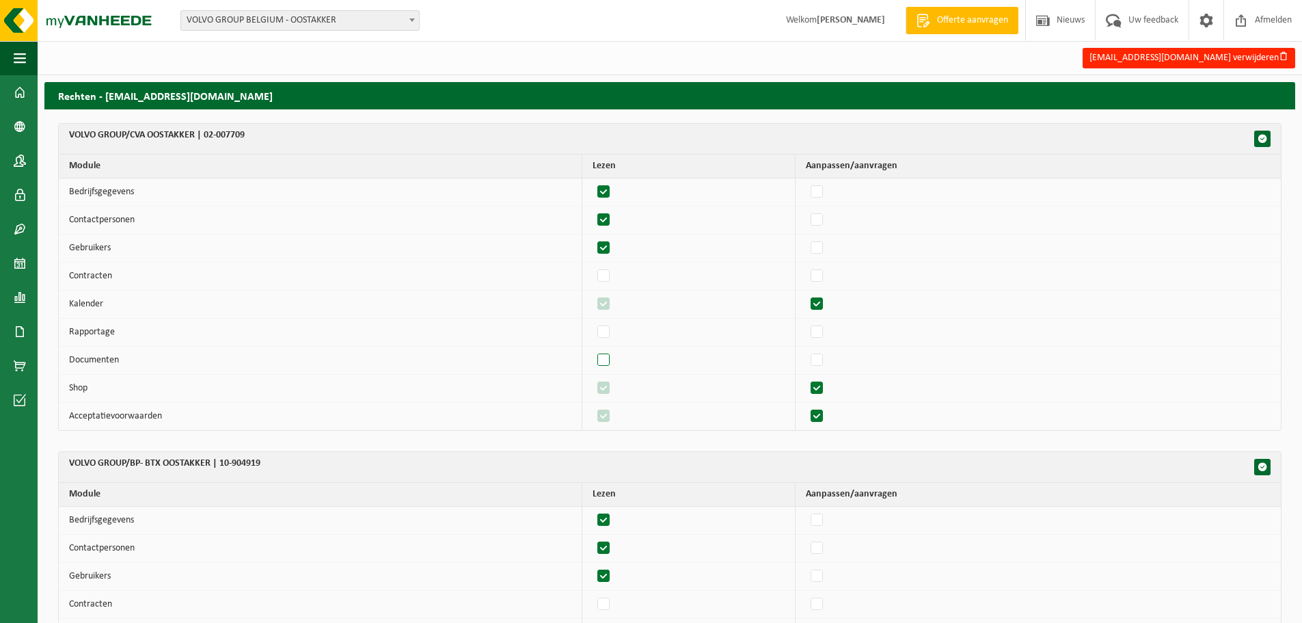
click at [593, 350] on input "checkbox" at bounding box center [592, 349] width 1 height 1
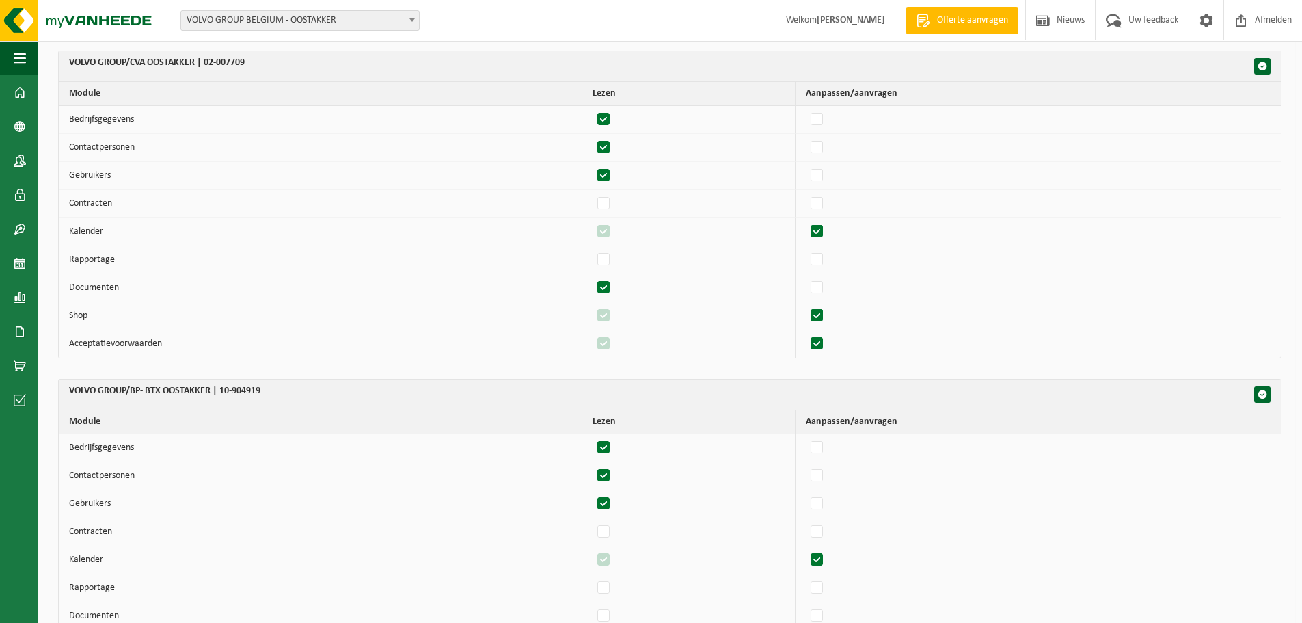
scroll to position [198, 0]
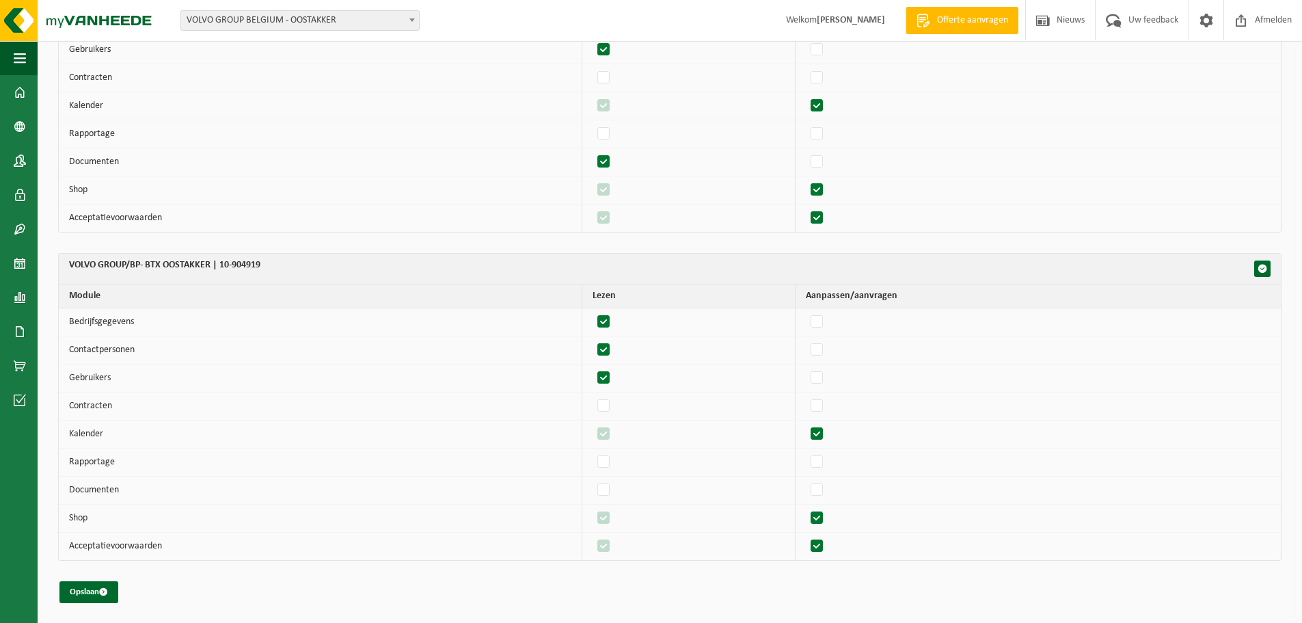
click at [609, 161] on label"] at bounding box center [604, 162] width 19 height 21
click at [593, 152] on input "checkbox" at bounding box center [592, 151] width 1 height 1
checkbox input "false"
click at [25, 191] on span at bounding box center [20, 195] width 12 height 34
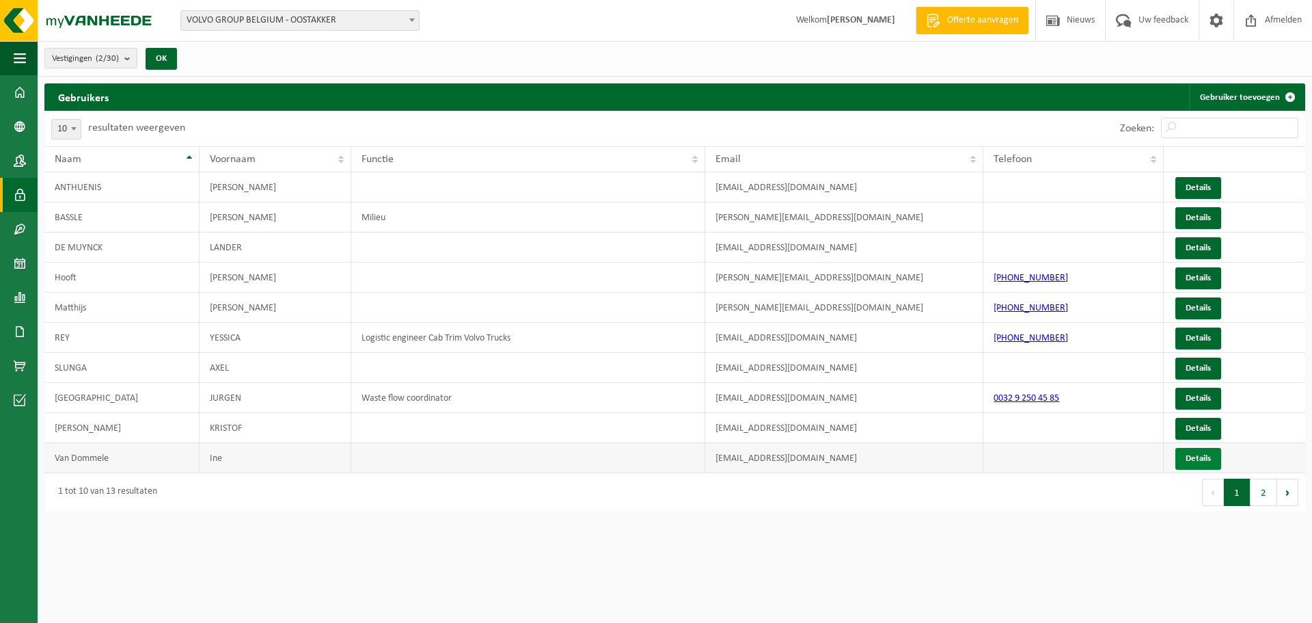
click at [1193, 457] on link "Details" at bounding box center [1198, 459] width 46 height 22
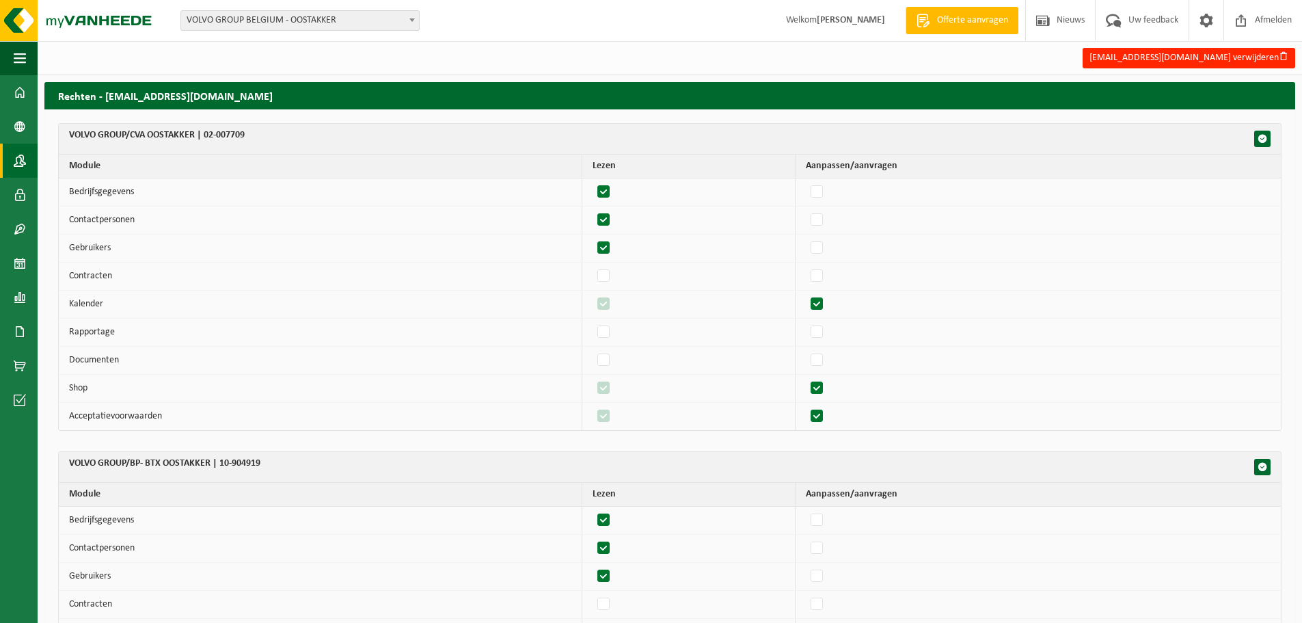
click at [16, 154] on span at bounding box center [20, 161] width 12 height 34
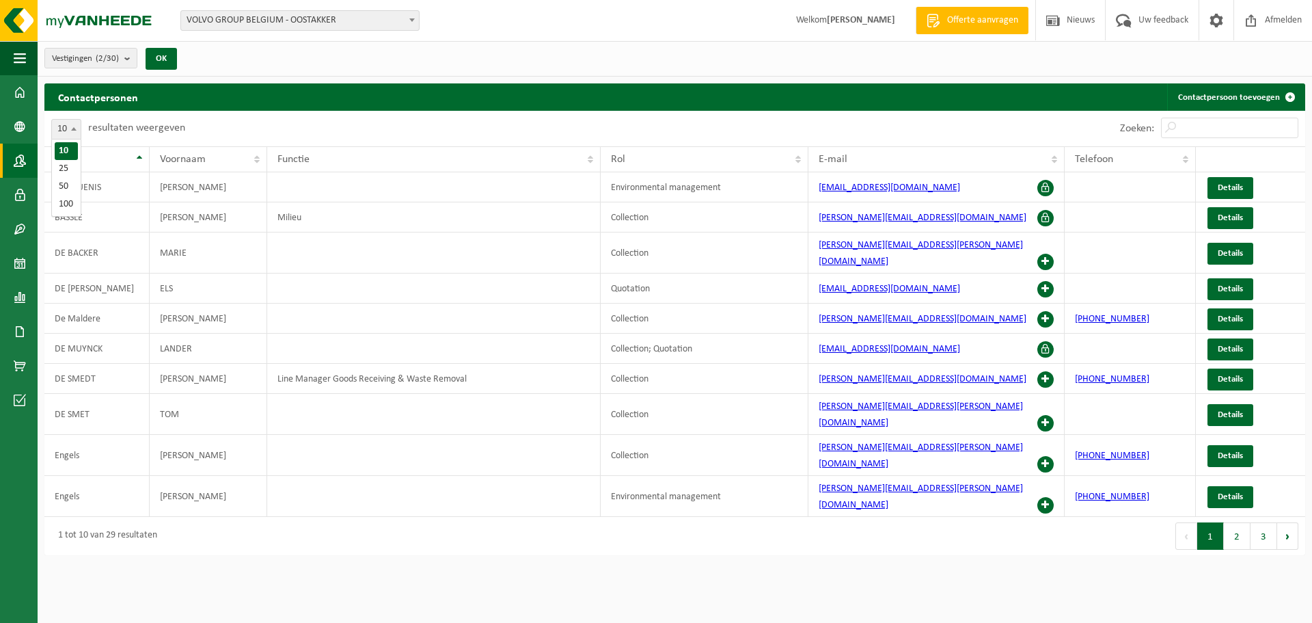
click at [75, 128] on b at bounding box center [73, 128] width 5 height 3
select select "50"
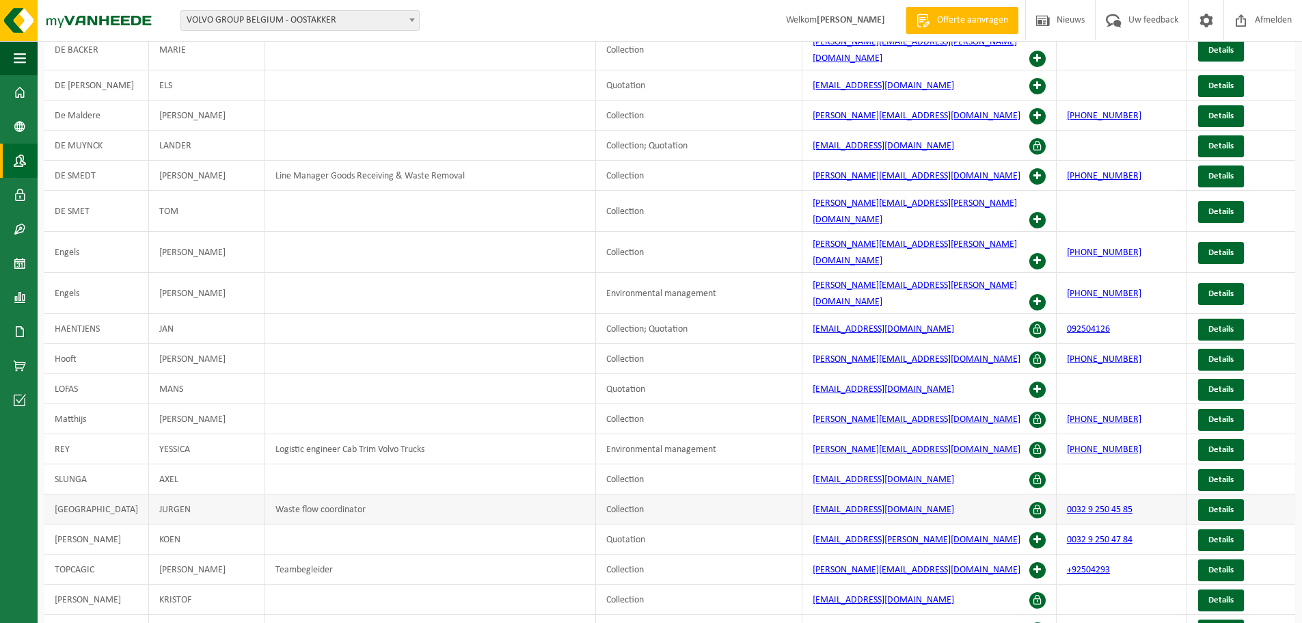
scroll to position [205, 0]
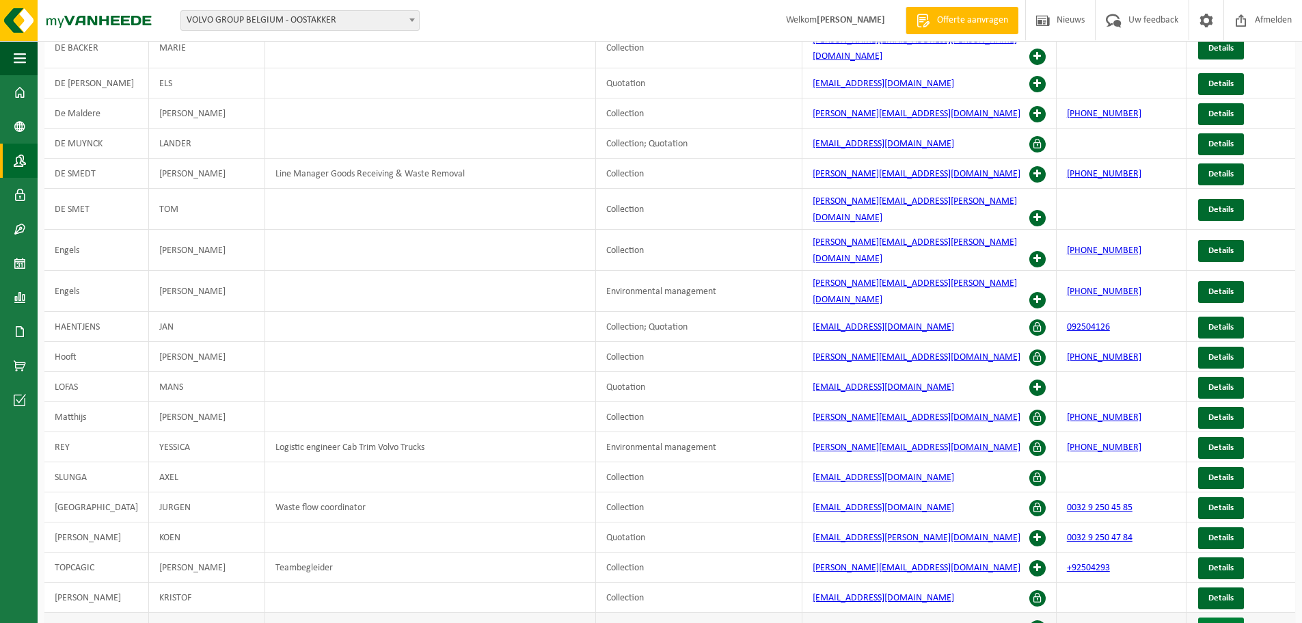
click at [1226, 622] on span "Details" at bounding box center [1220, 627] width 25 height 9
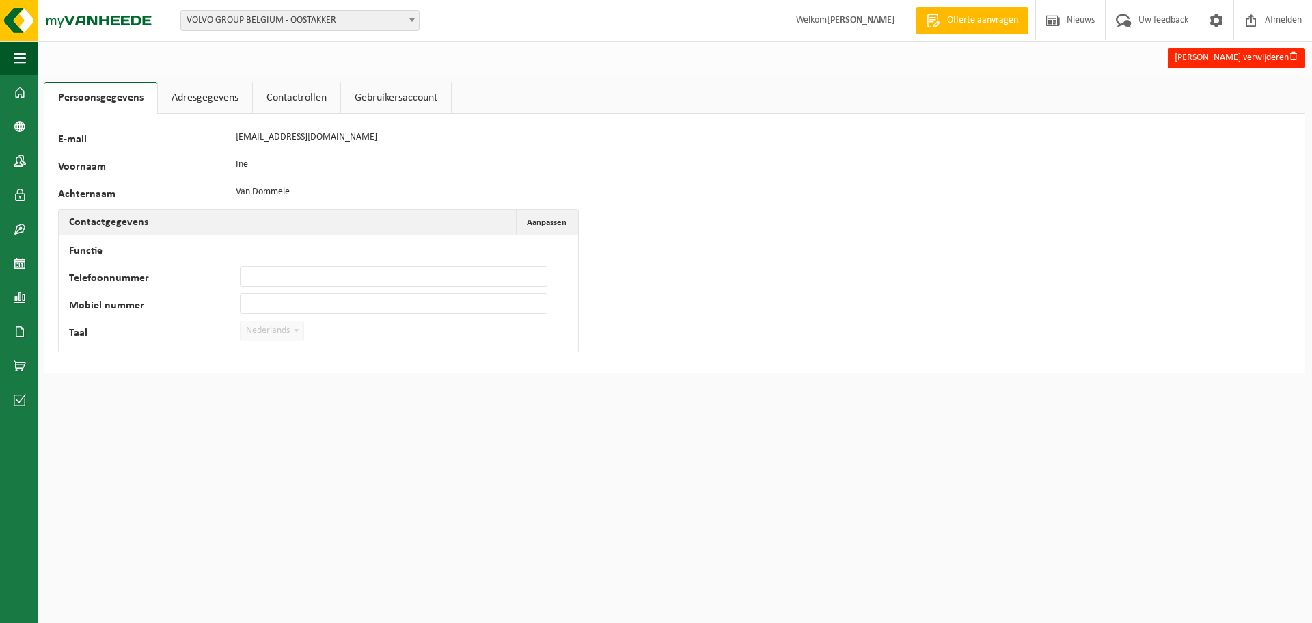
click at [277, 96] on link "Contactrollen" at bounding box center [296, 97] width 87 height 31
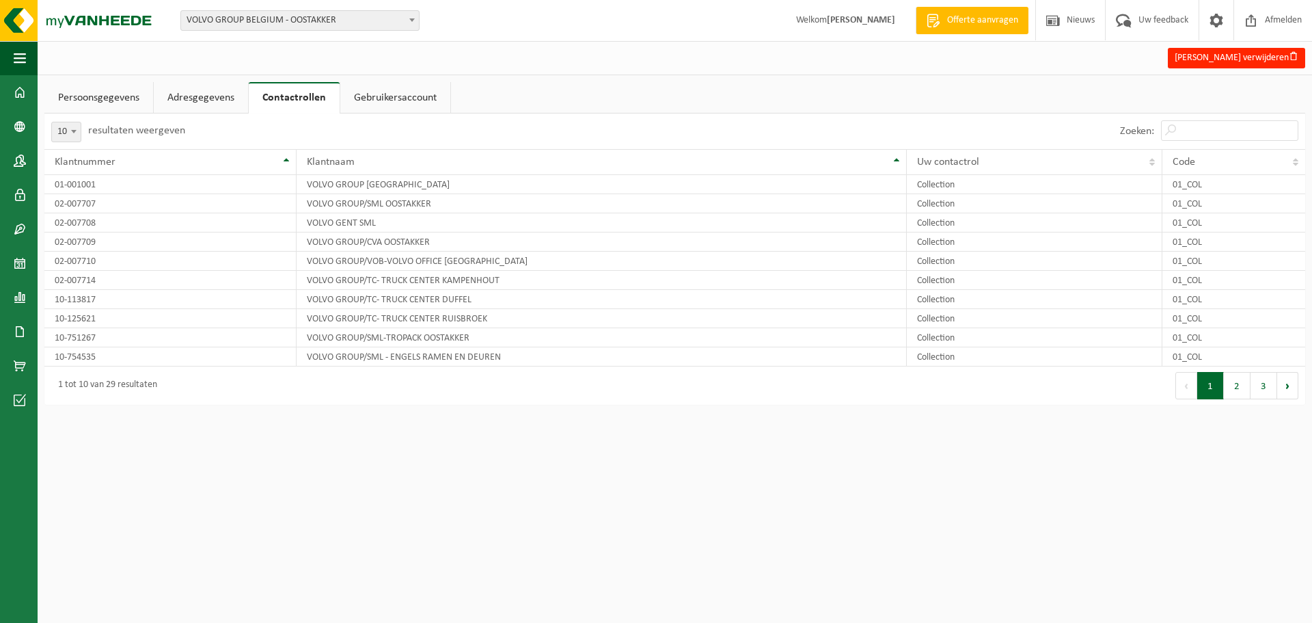
click at [398, 98] on link "Gebruikersaccount" at bounding box center [395, 97] width 110 height 31
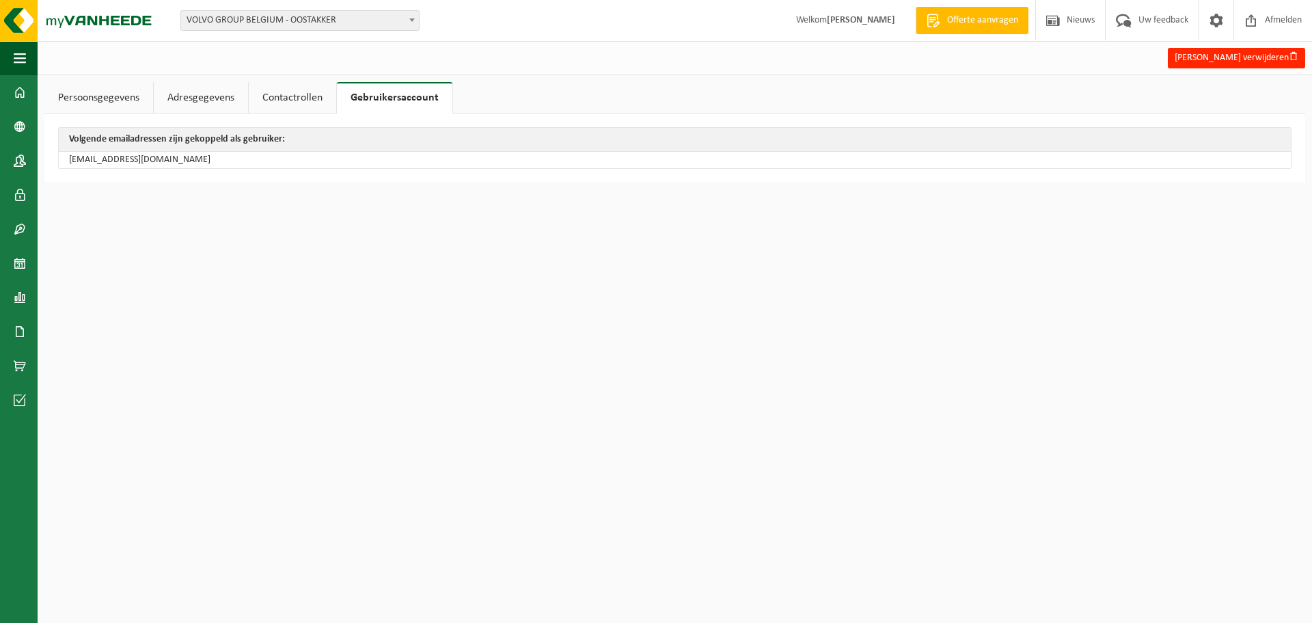
click at [280, 96] on link "Contactrollen" at bounding box center [292, 97] width 87 height 31
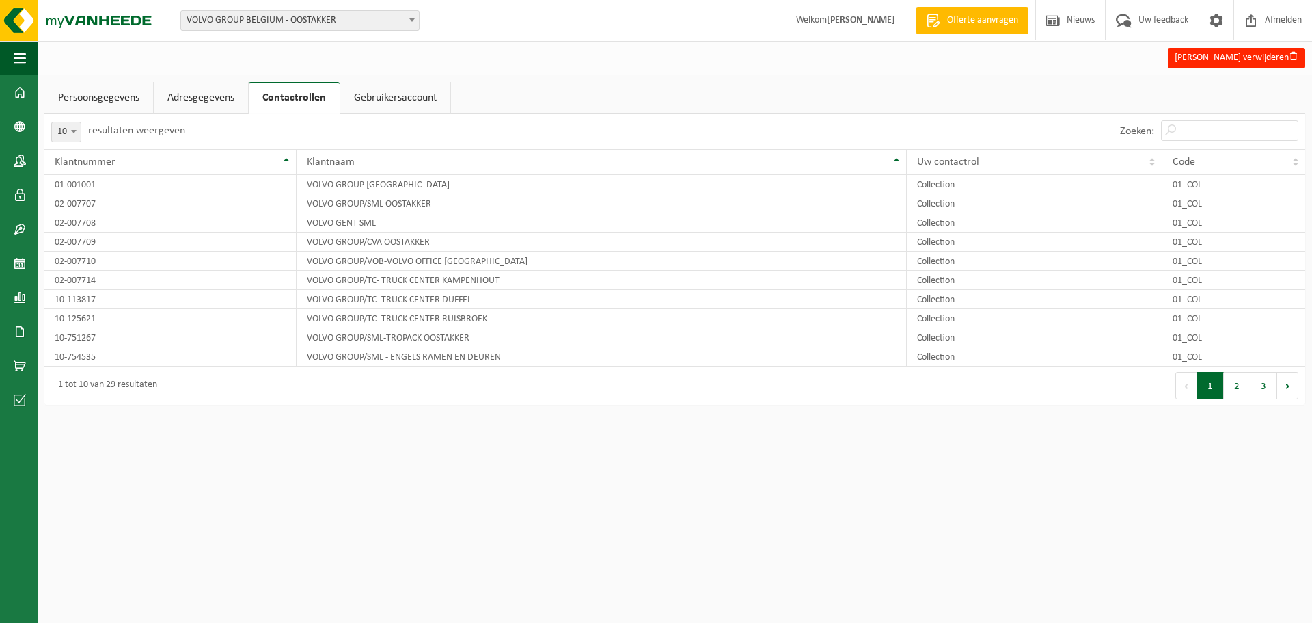
click at [94, 99] on link "Persoonsgegevens" at bounding box center [98, 97] width 109 height 31
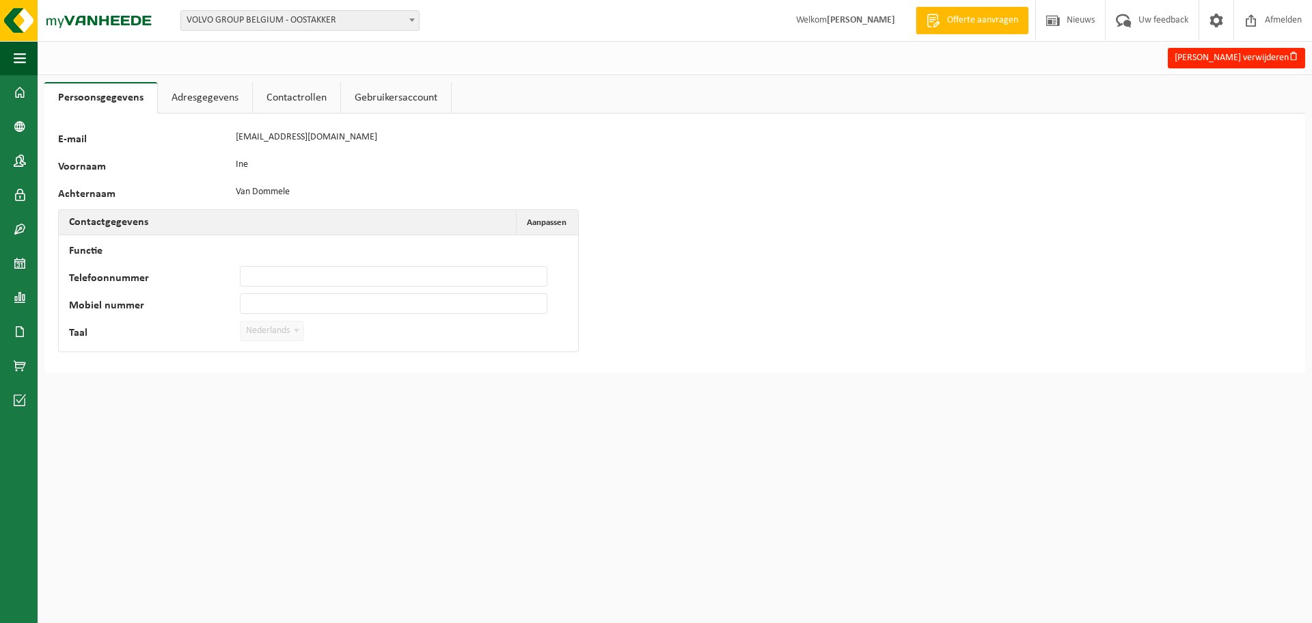
click at [187, 98] on link "Adresgegevens" at bounding box center [205, 97] width 94 height 31
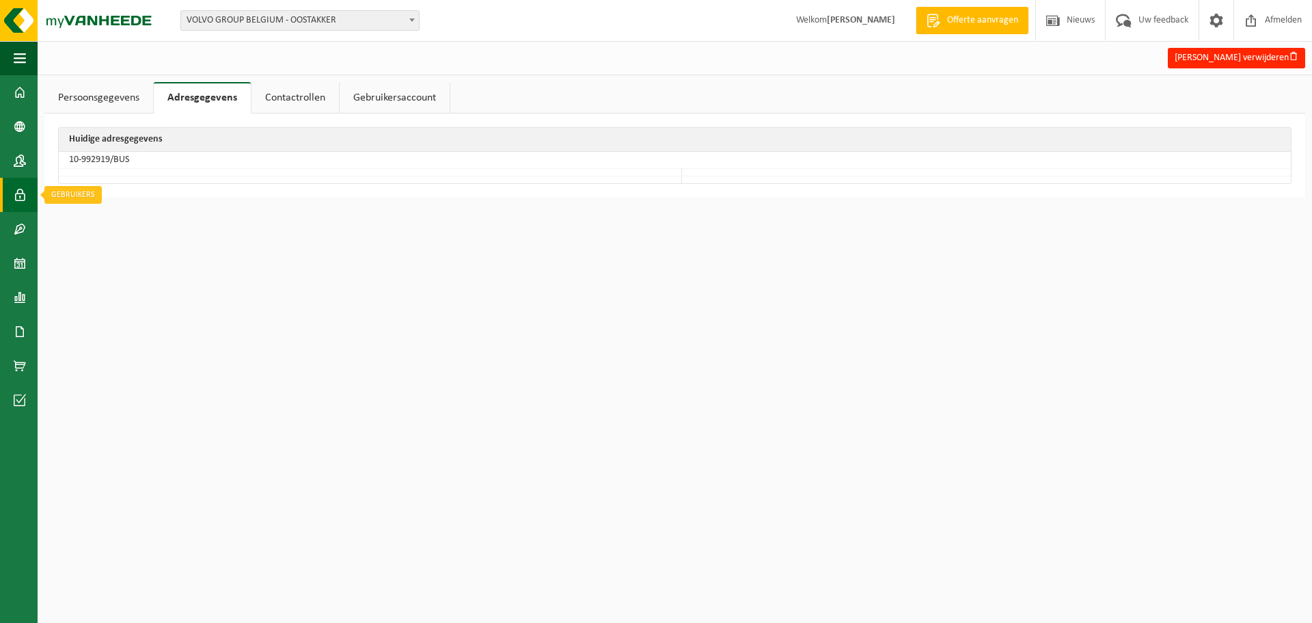
click at [16, 196] on span at bounding box center [20, 195] width 12 height 34
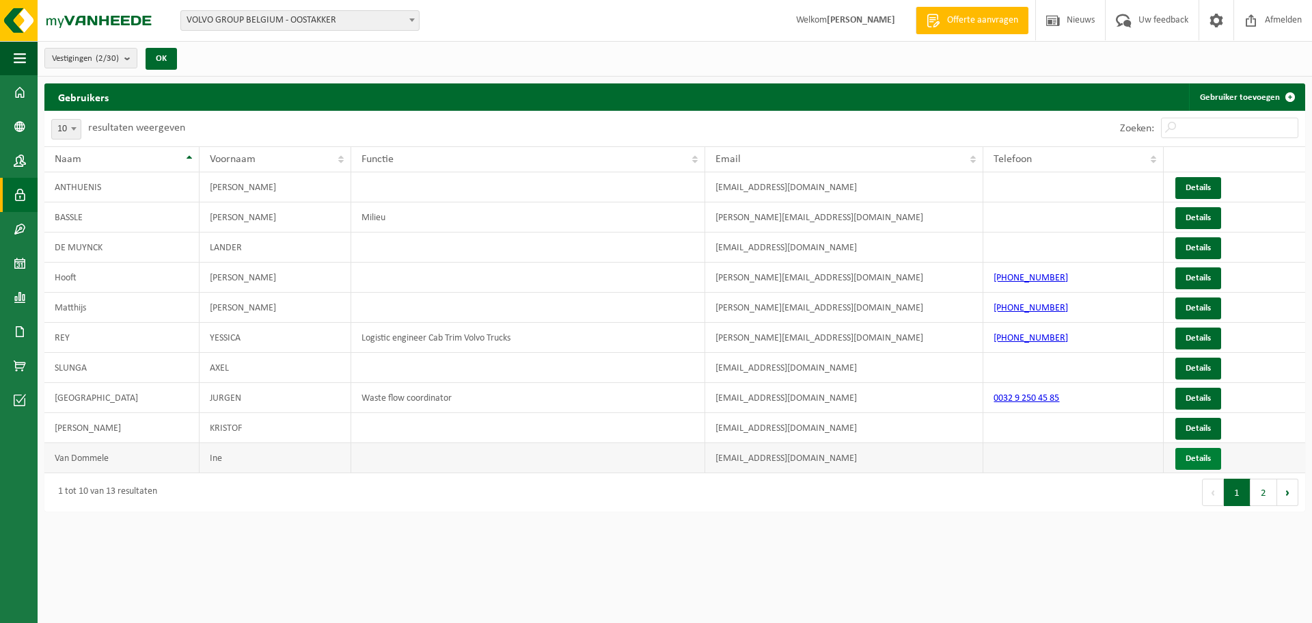
click at [1208, 463] on link "Details" at bounding box center [1198, 459] width 46 height 22
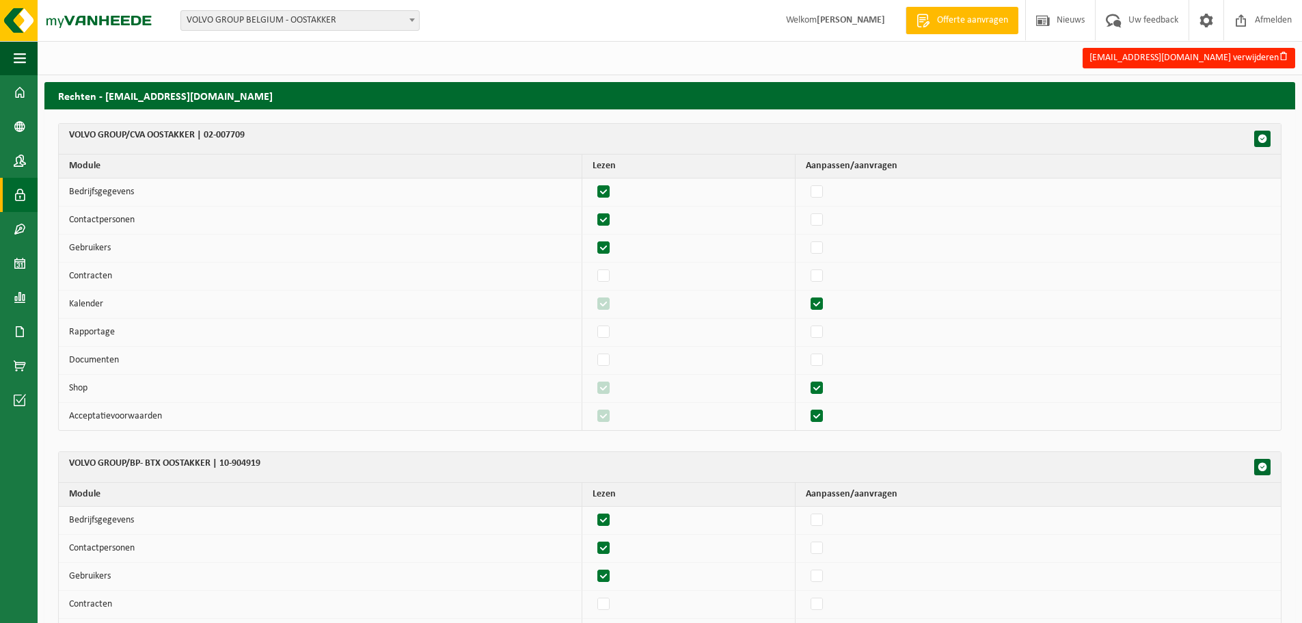
click at [23, 192] on span at bounding box center [20, 195] width 12 height 34
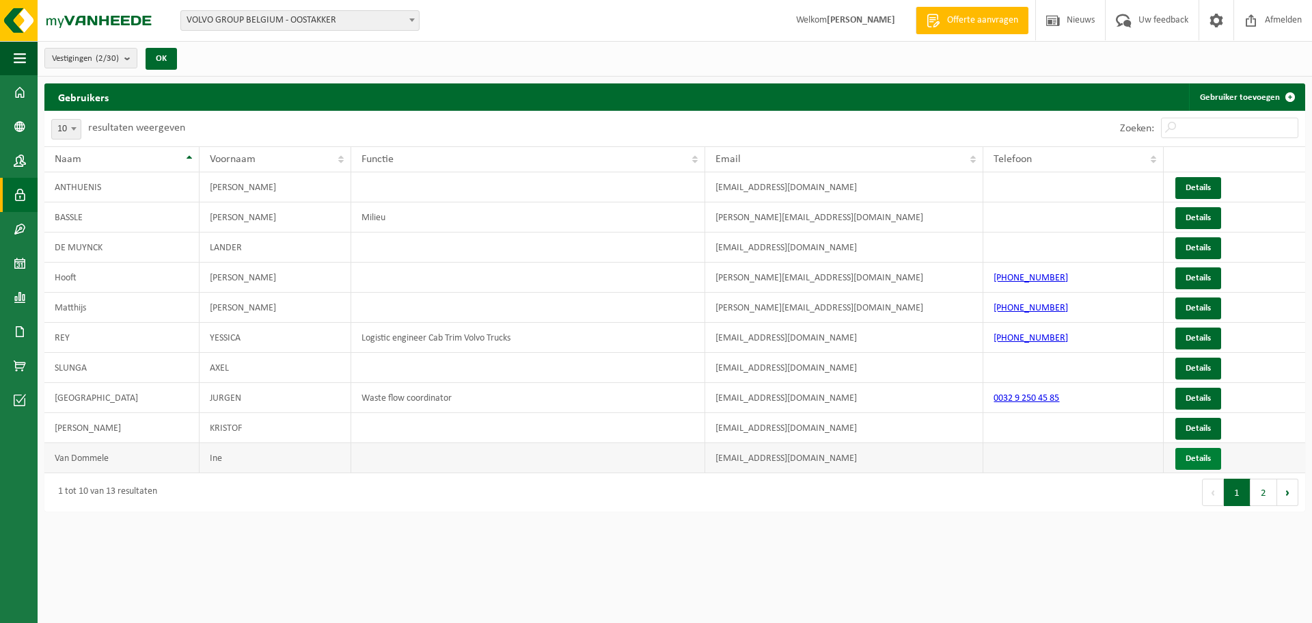
click at [1188, 461] on link "Details" at bounding box center [1198, 459] width 46 height 22
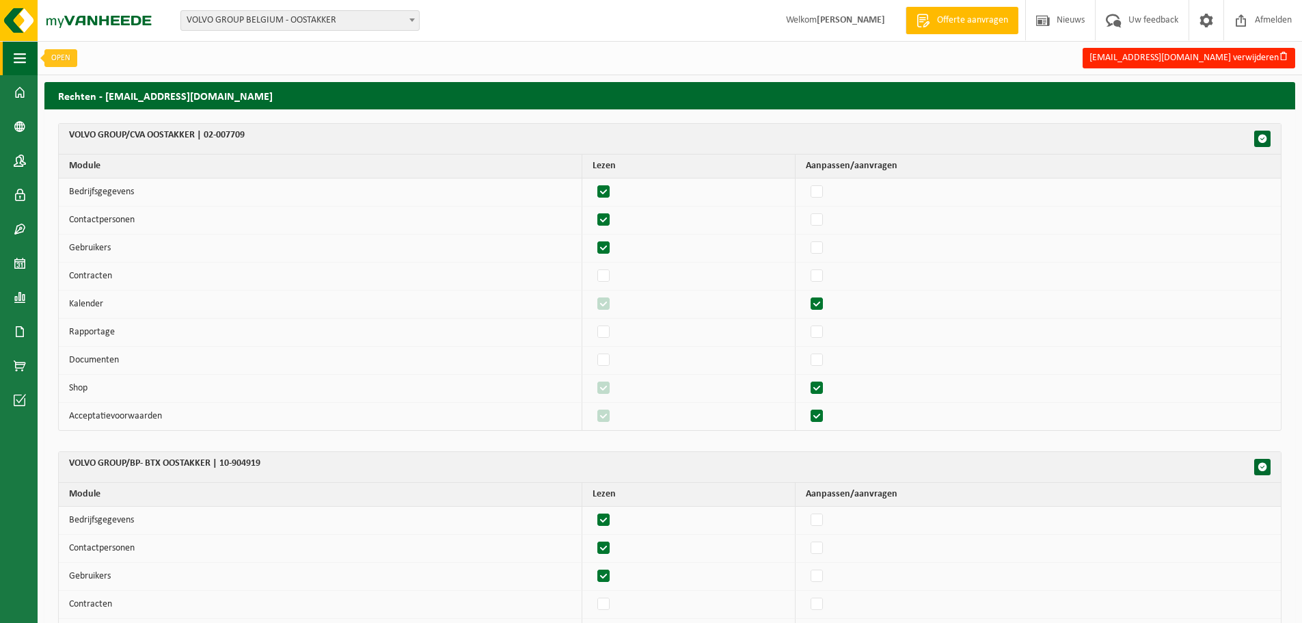
click at [21, 55] on span "button" at bounding box center [20, 58] width 12 height 34
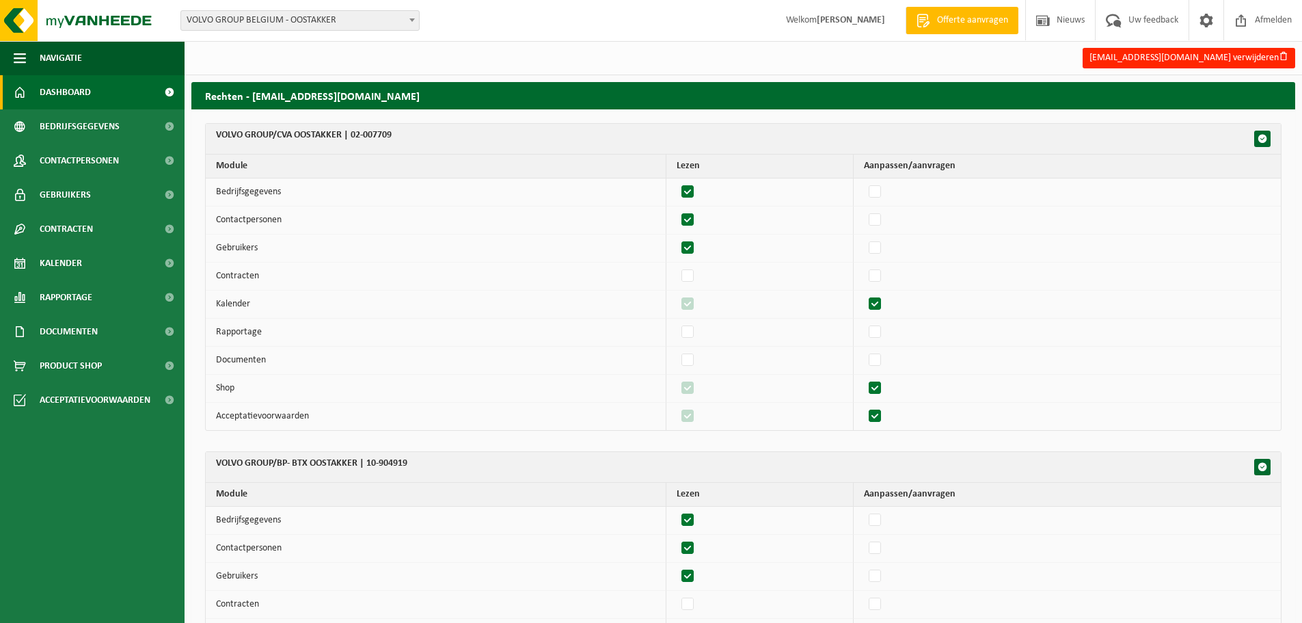
click at [59, 95] on span "Dashboard" at bounding box center [65, 92] width 51 height 34
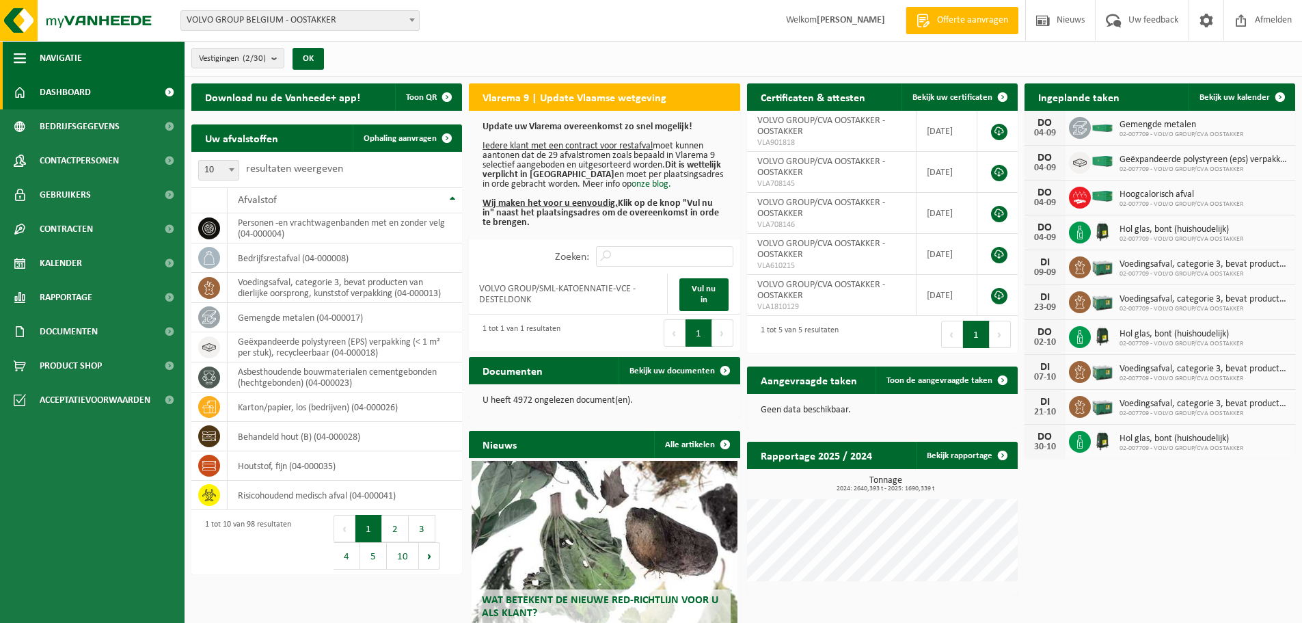
click at [14, 59] on span "button" at bounding box center [20, 58] width 12 height 34
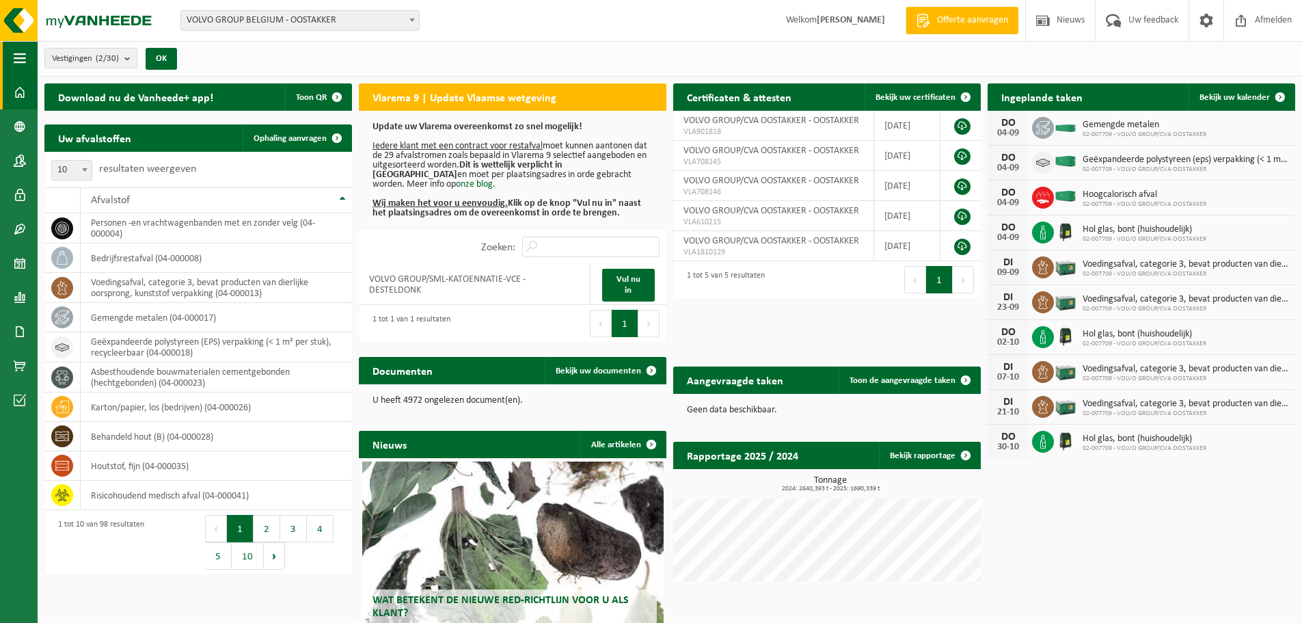
click at [14, 58] on span "button" at bounding box center [20, 58] width 12 height 34
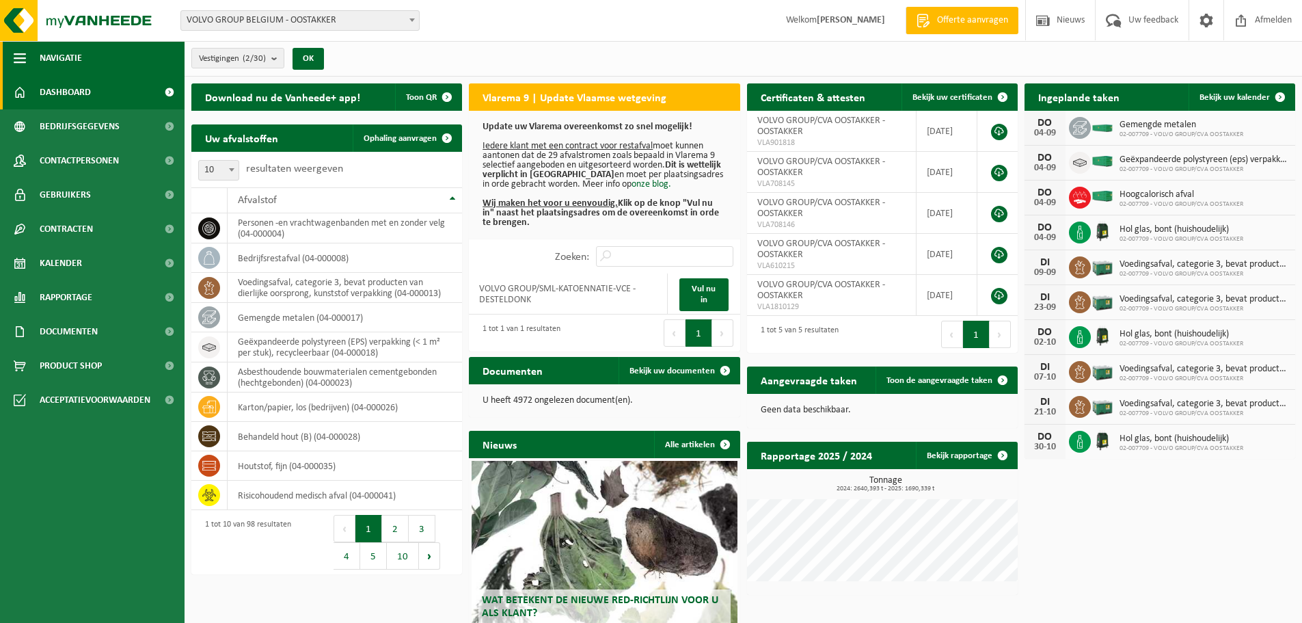
click at [28, 60] on button "Navigatie" at bounding box center [92, 58] width 185 height 34
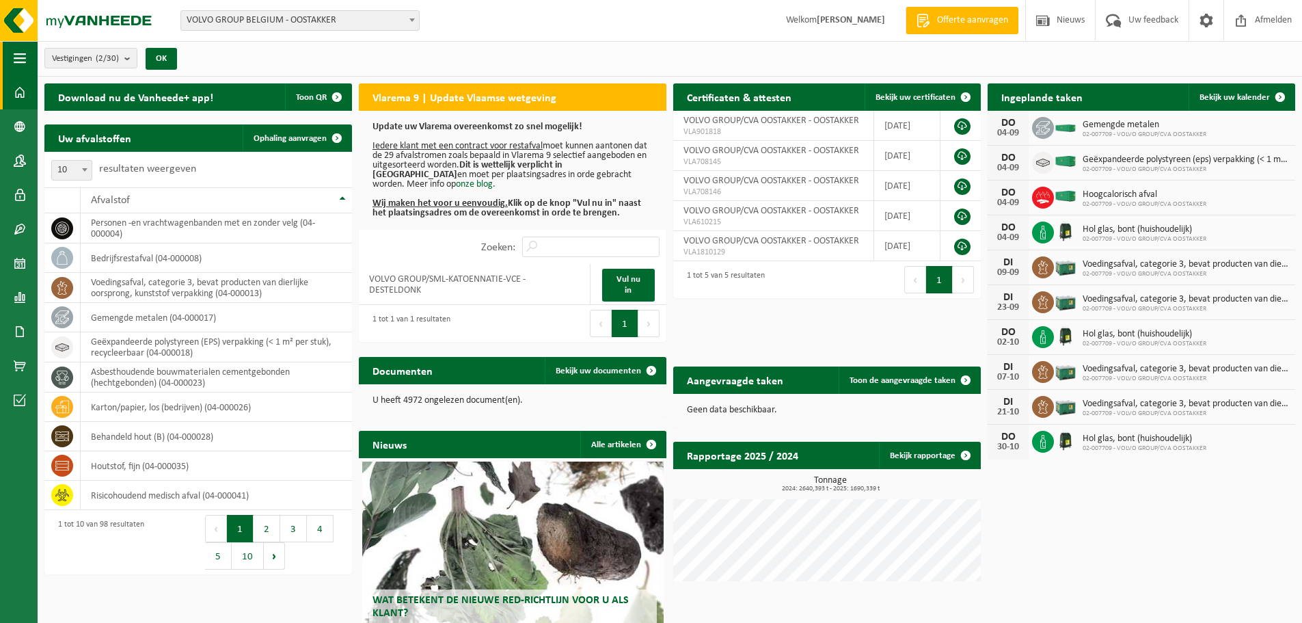
click at [28, 60] on button "Navigatie" at bounding box center [19, 58] width 38 height 34
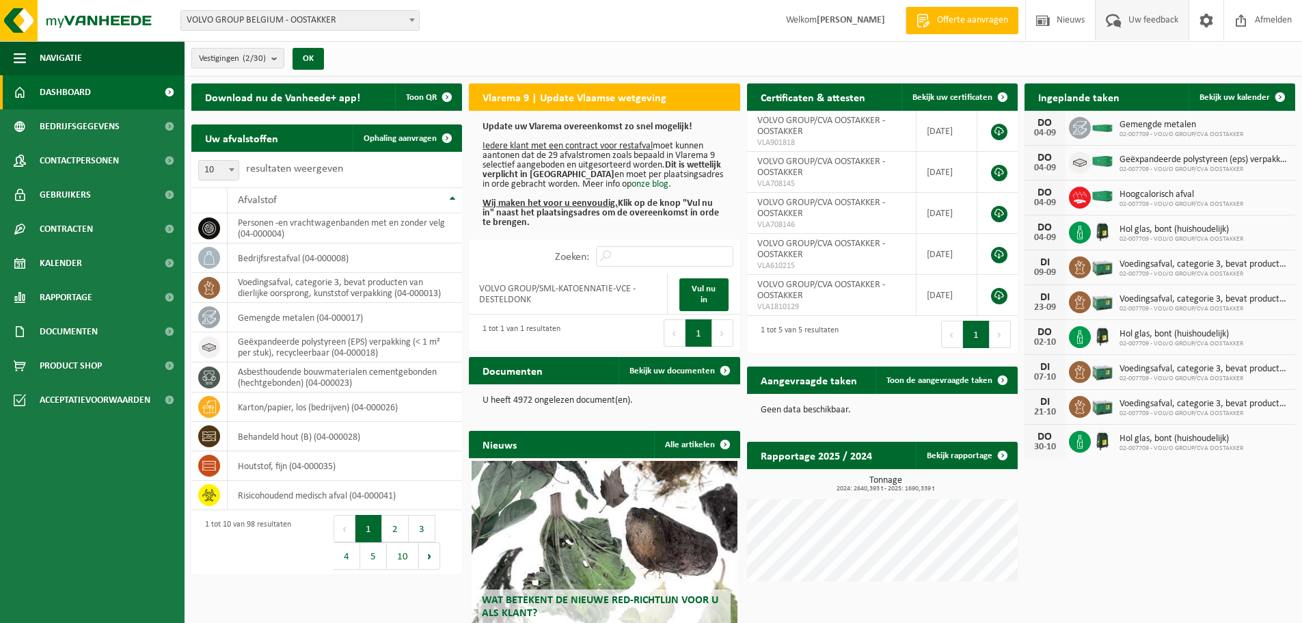
click at [1146, 18] on span "Uw feedback" at bounding box center [1153, 20] width 57 height 40
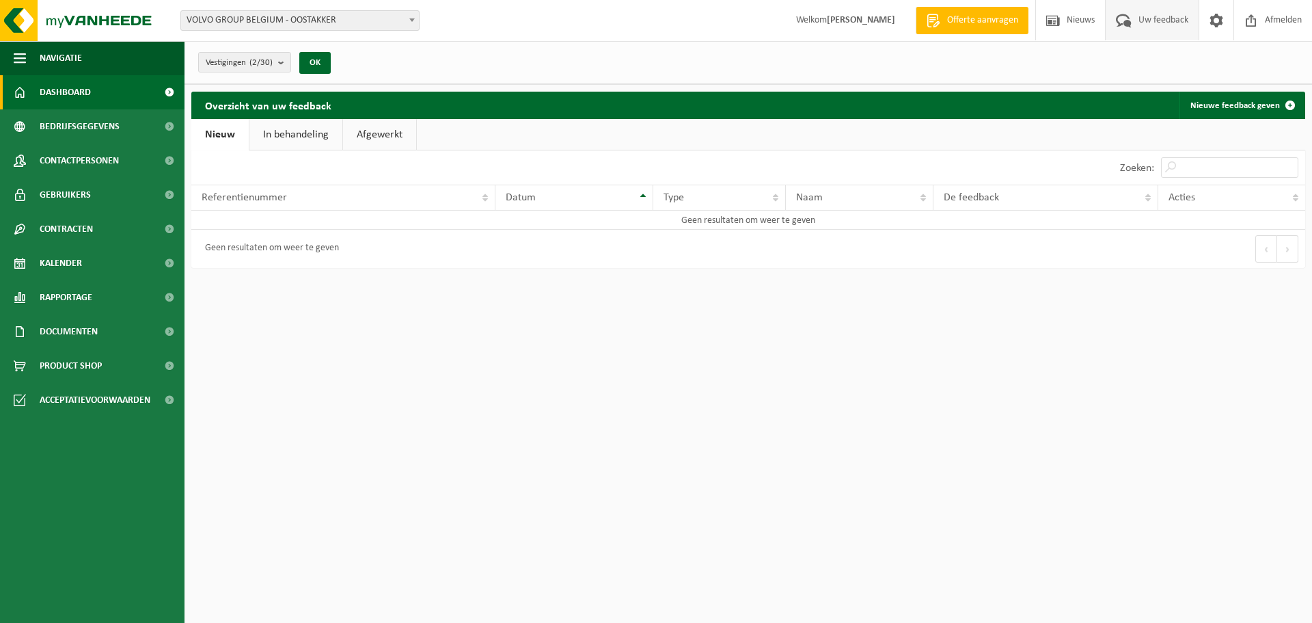
click at [57, 94] on span "Dashboard" at bounding box center [65, 92] width 51 height 34
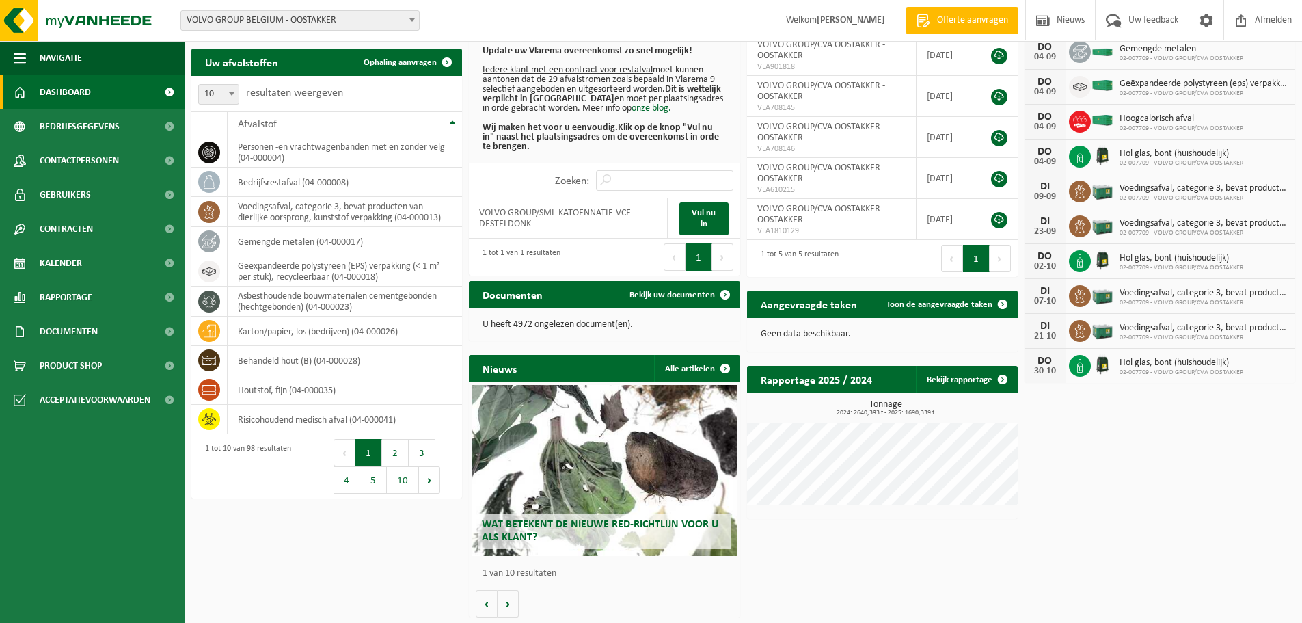
scroll to position [77, 0]
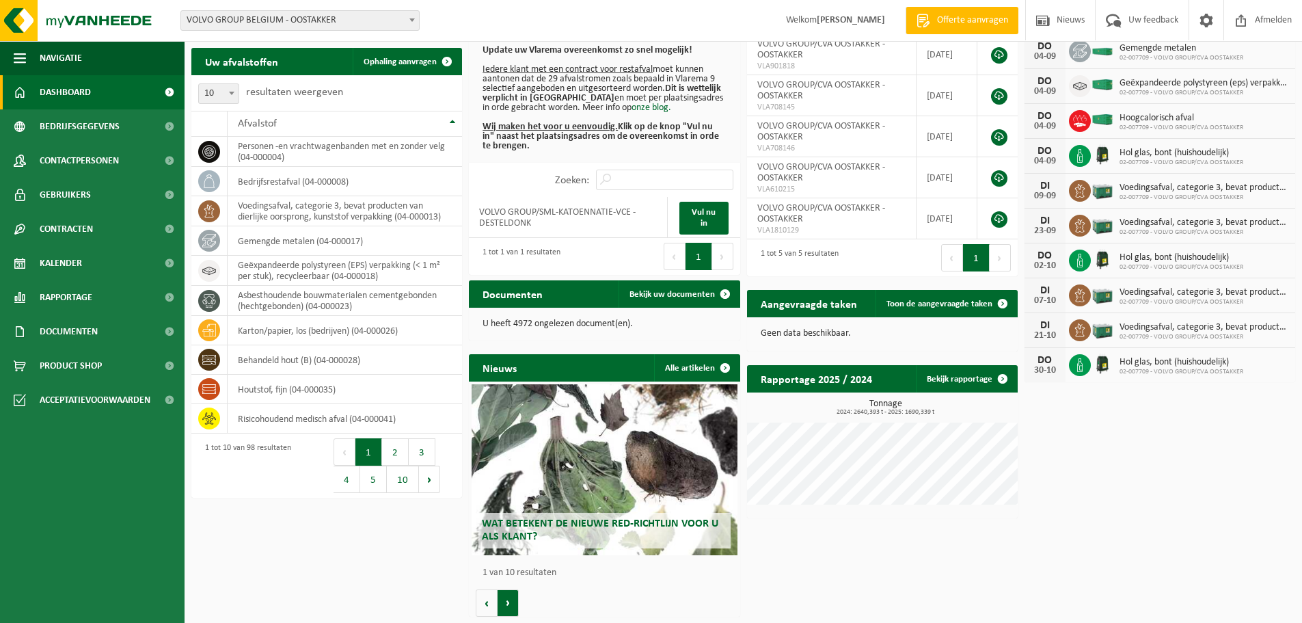
click at [510, 597] on button "Volgende" at bounding box center [508, 602] width 21 height 27
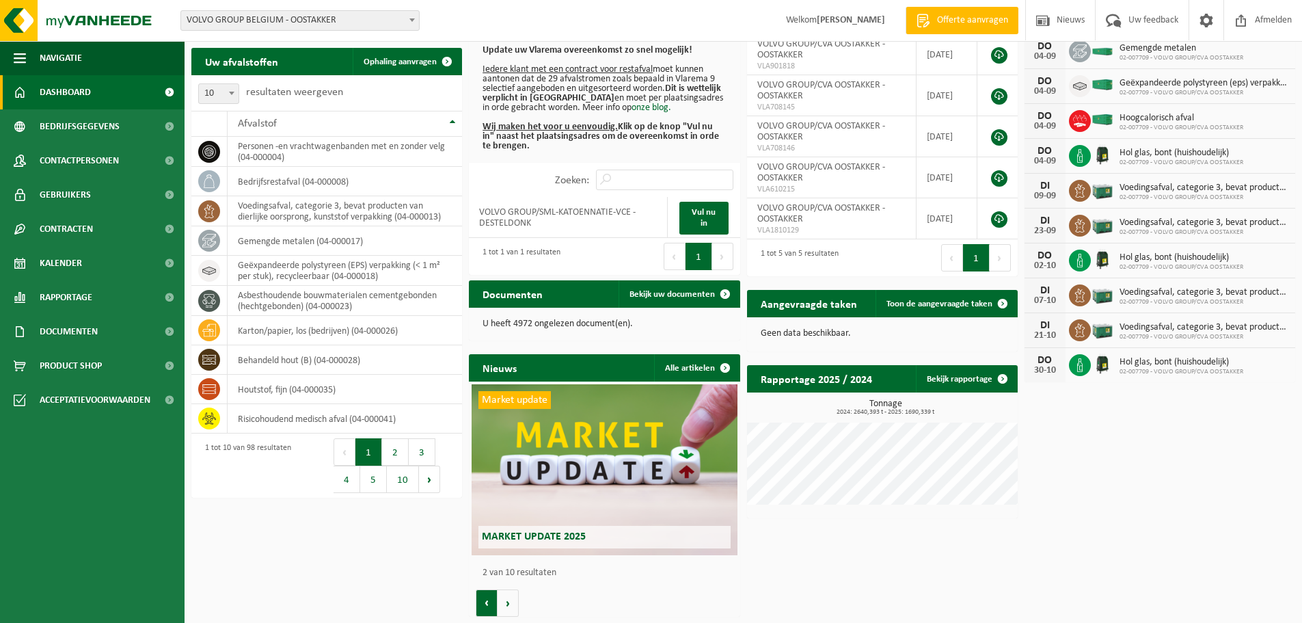
click at [485, 601] on button "Vorige" at bounding box center [487, 602] width 22 height 27
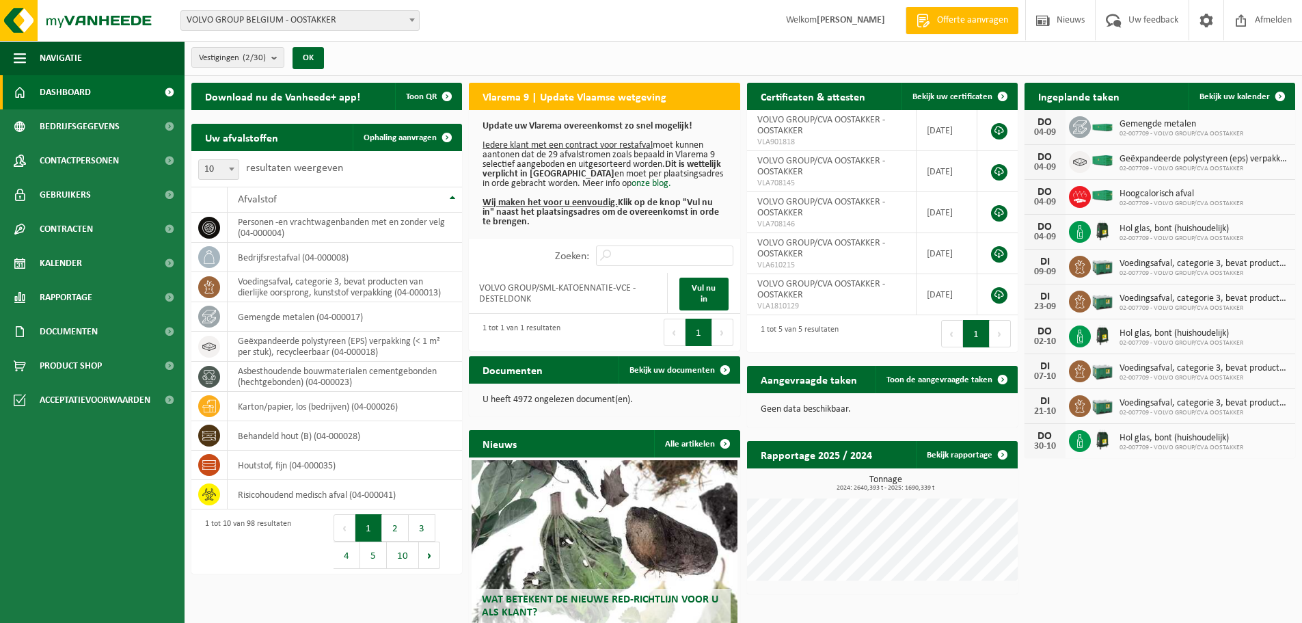
scroll to position [0, 0]
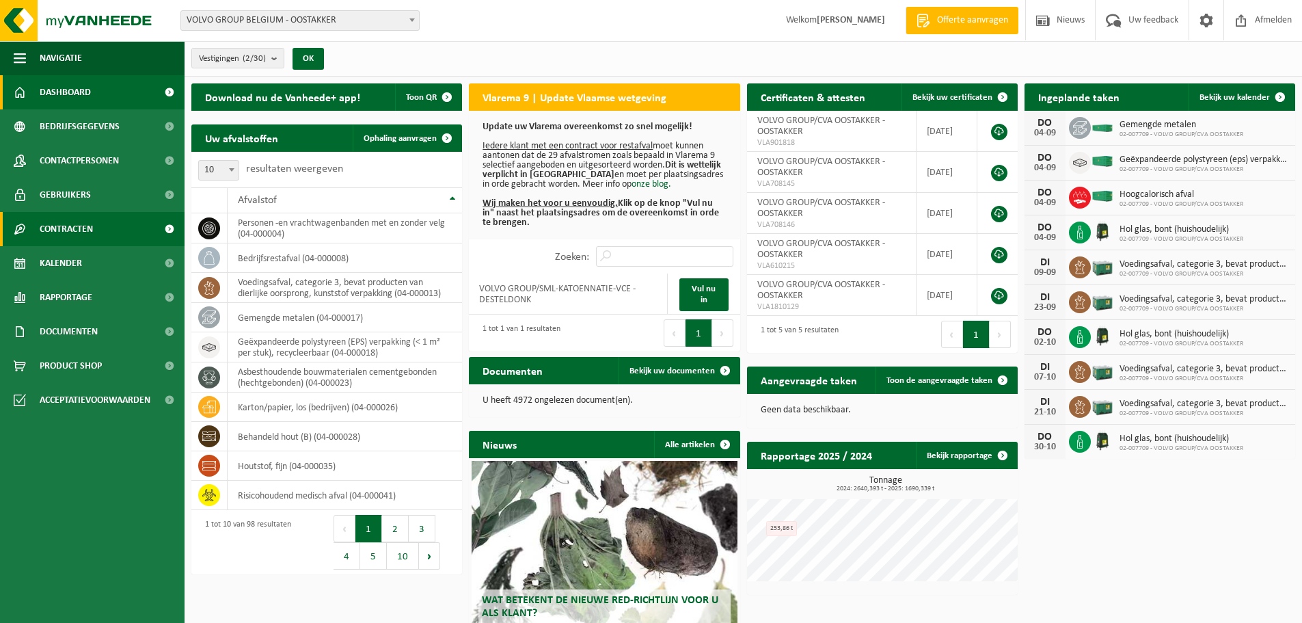
click at [62, 230] on span "Contracten" at bounding box center [66, 229] width 53 height 34
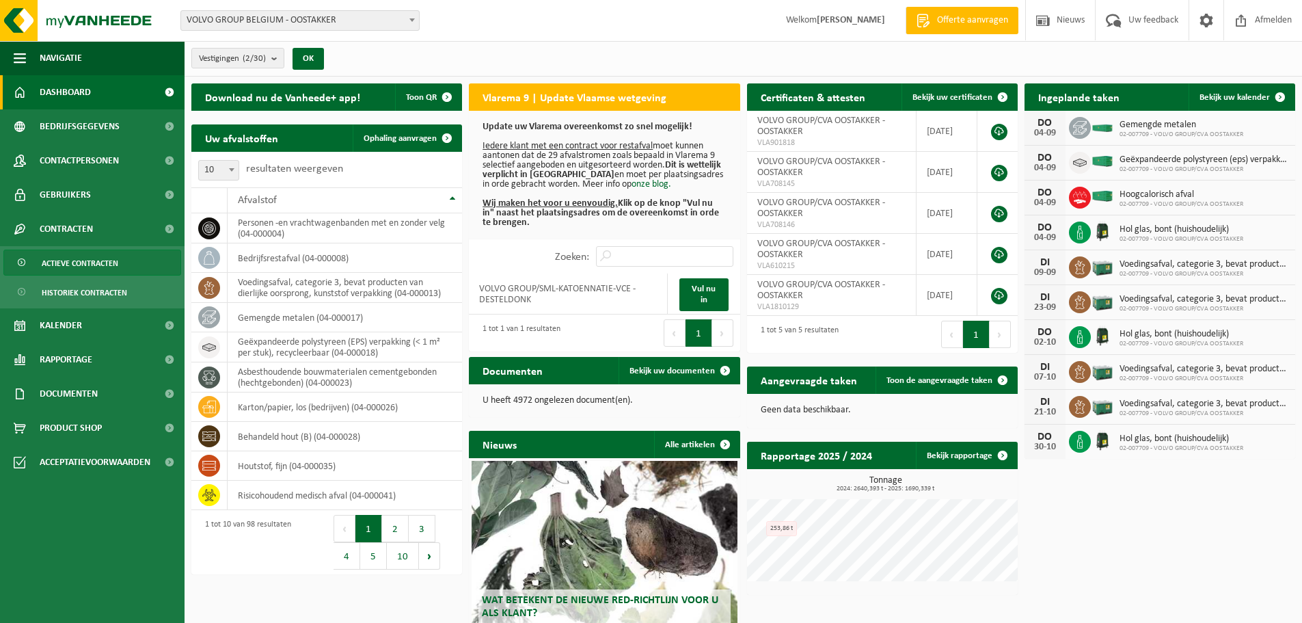
click at [70, 261] on span "Actieve contracten" at bounding box center [80, 263] width 77 height 26
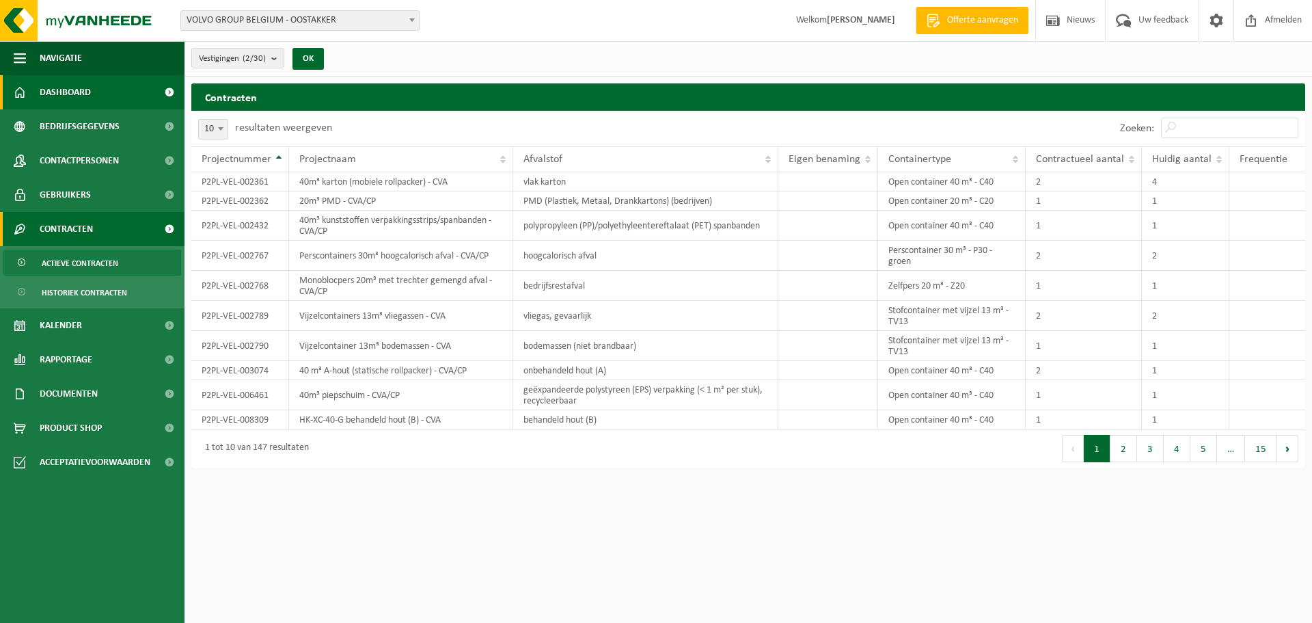
click at [73, 92] on span "Dashboard" at bounding box center [65, 92] width 51 height 34
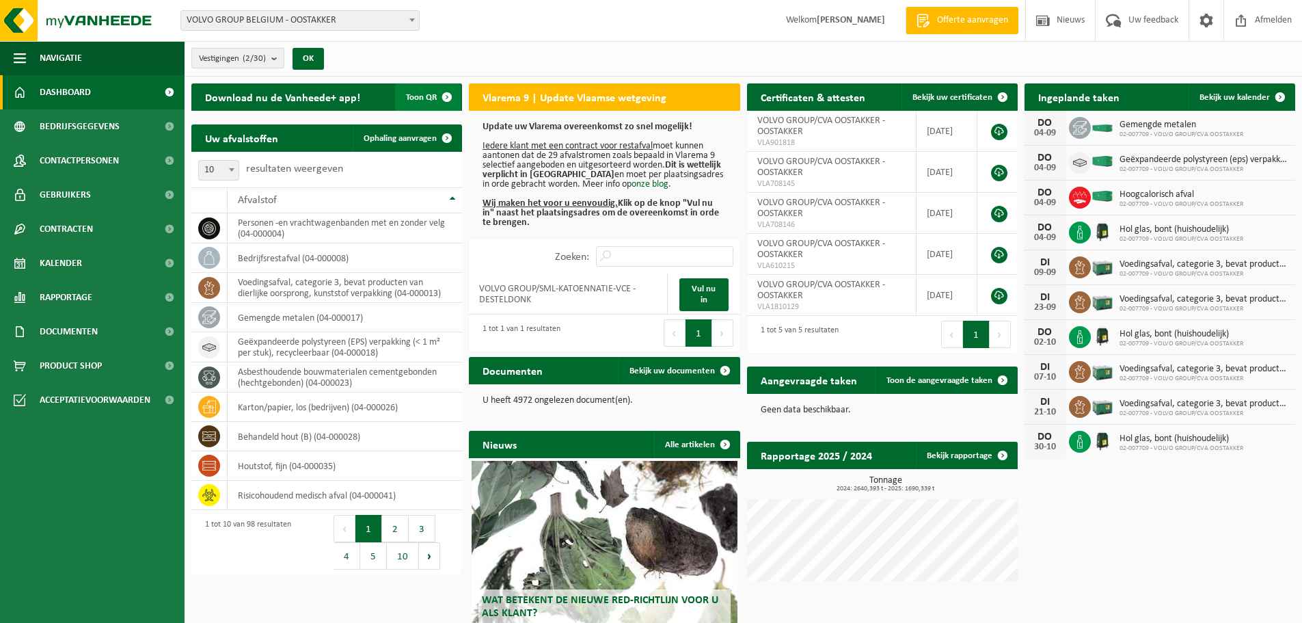
click at [444, 98] on span "button" at bounding box center [446, 96] width 27 height 27
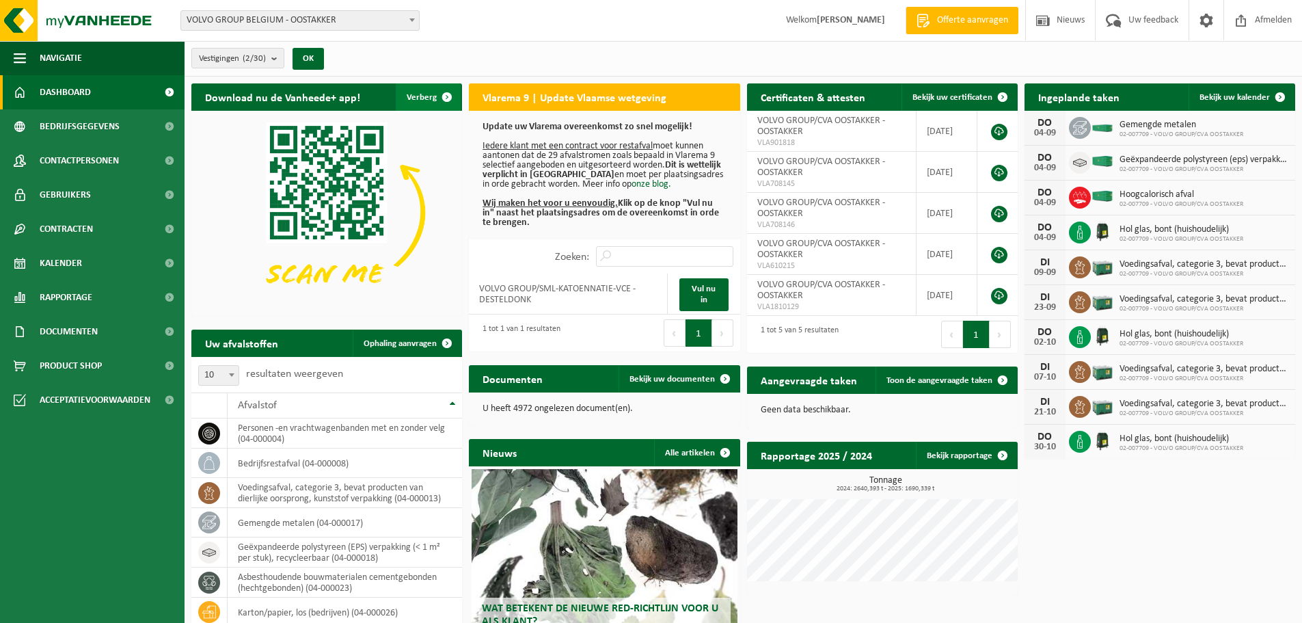
click at [444, 98] on span "button" at bounding box center [446, 96] width 27 height 27
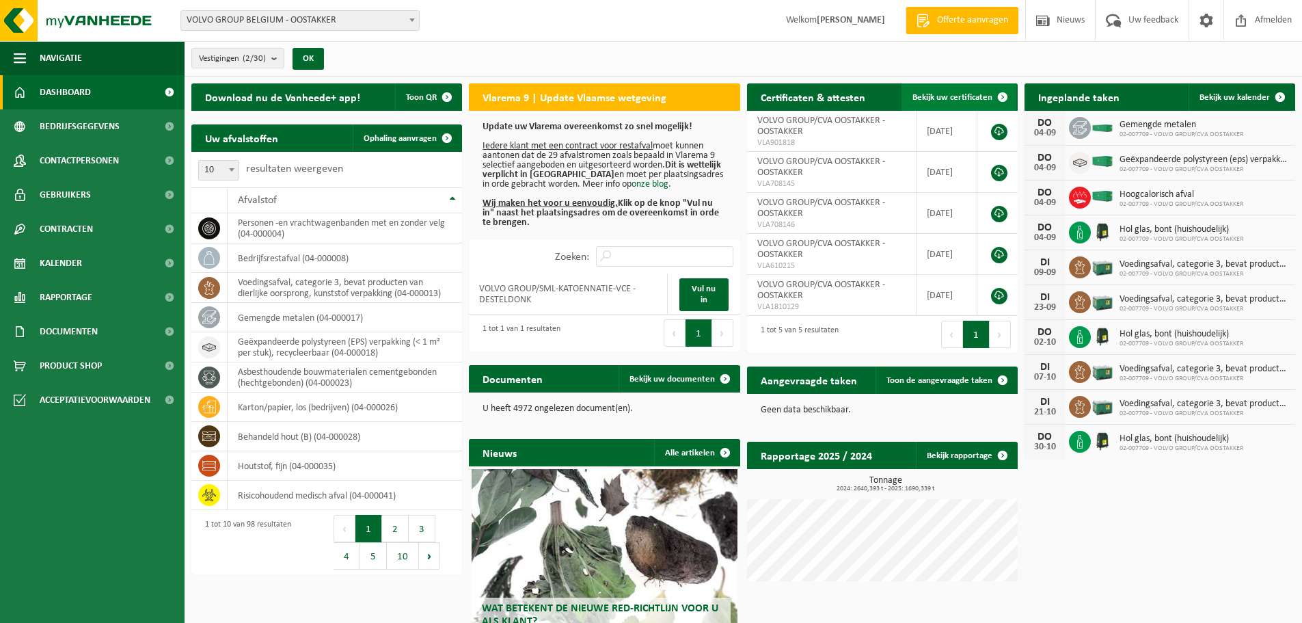
click at [1000, 95] on span at bounding box center [1002, 96] width 27 height 27
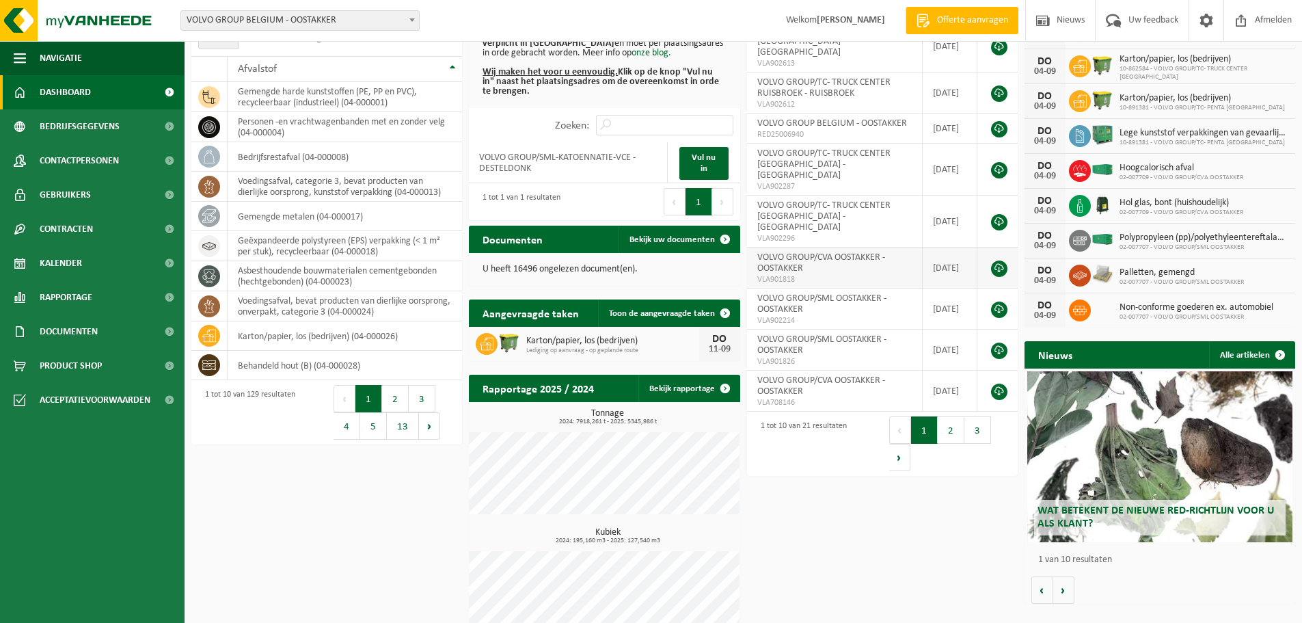
scroll to position [137, 0]
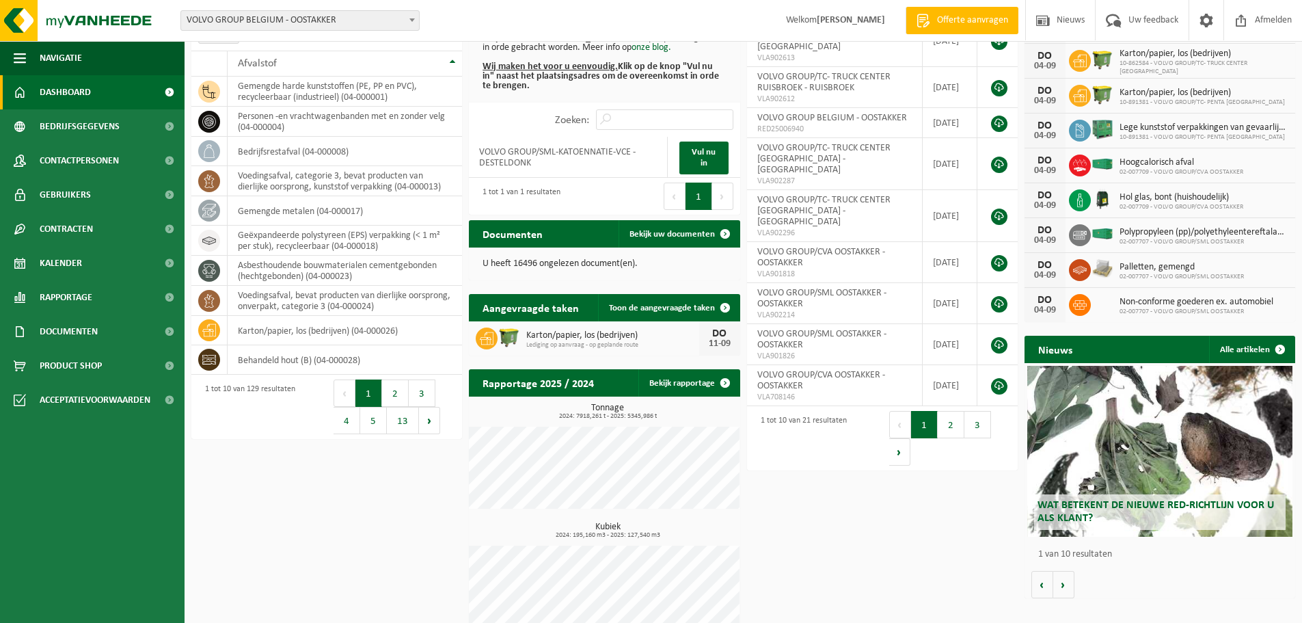
click at [1189, 491] on div "Wat betekent de nieuwe RED-richtlijn voor u als klant?" at bounding box center [1159, 451] width 265 height 171
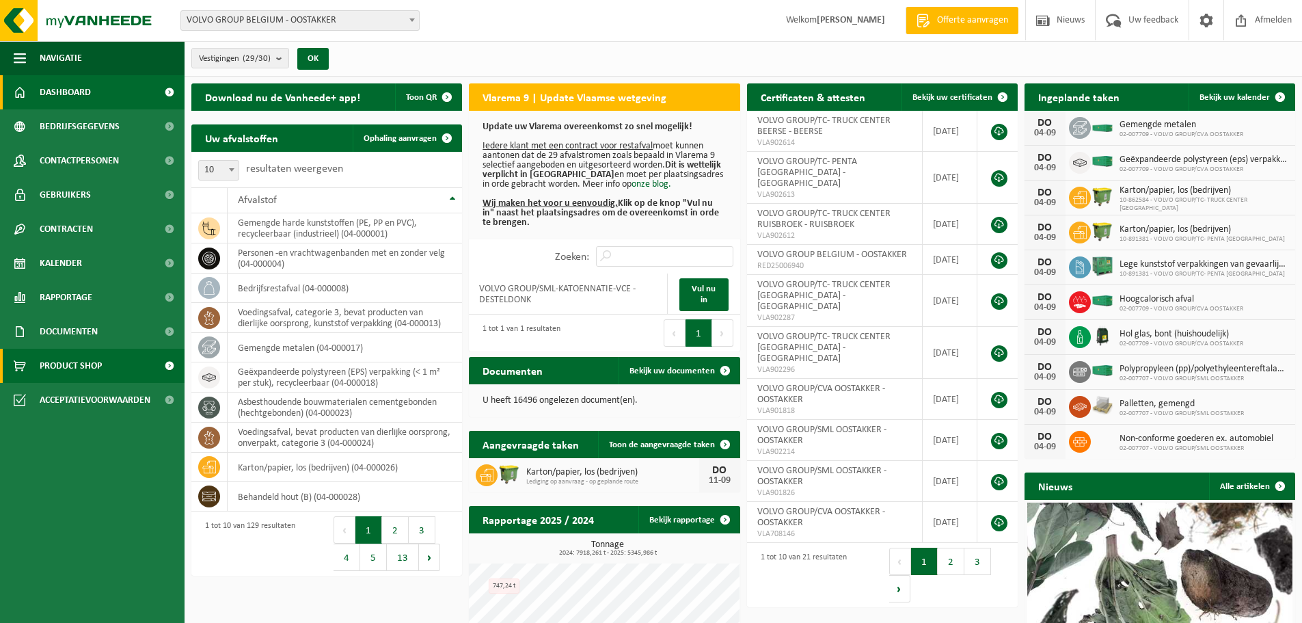
click at [81, 362] on span "Product Shop" at bounding box center [71, 366] width 62 height 34
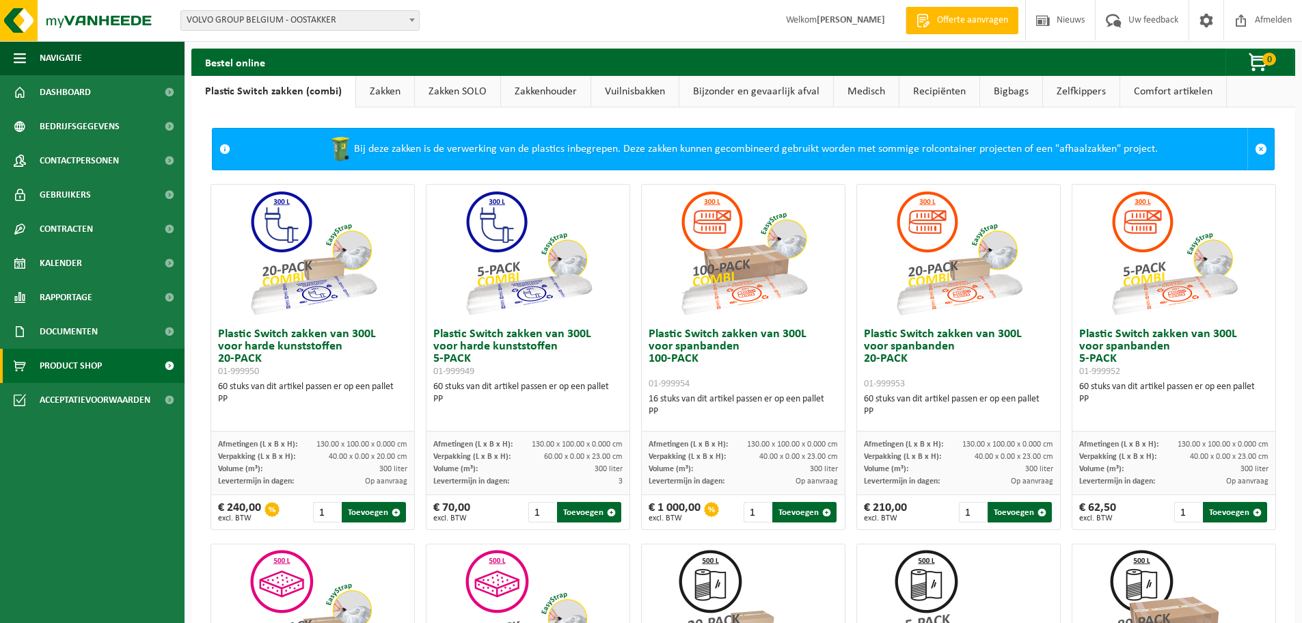
click at [81, 362] on span "Product Shop" at bounding box center [71, 366] width 62 height 34
click at [1268, 24] on span "Afmelden" at bounding box center [1273, 20] width 44 height 40
